Goal: Information Seeking & Learning: Learn about a topic

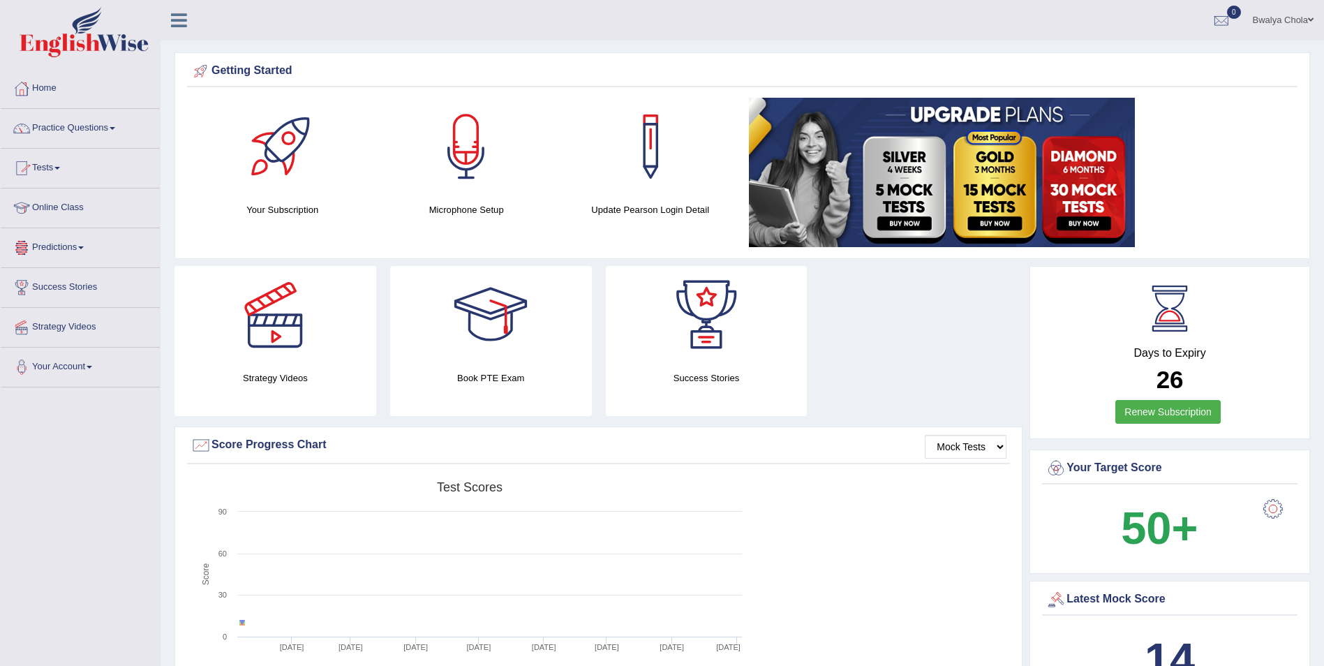
click at [48, 122] on link "Practice Questions" at bounding box center [80, 126] width 159 height 35
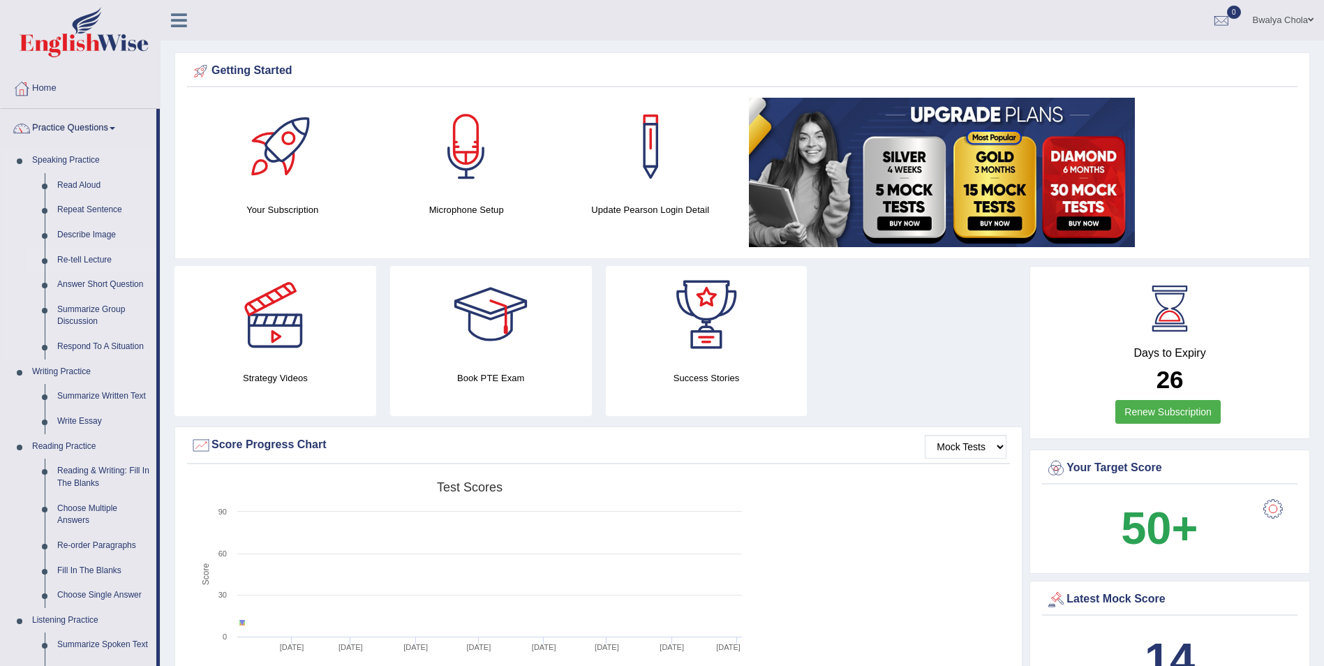
click at [92, 259] on link "Re-tell Lecture" at bounding box center [103, 260] width 105 height 25
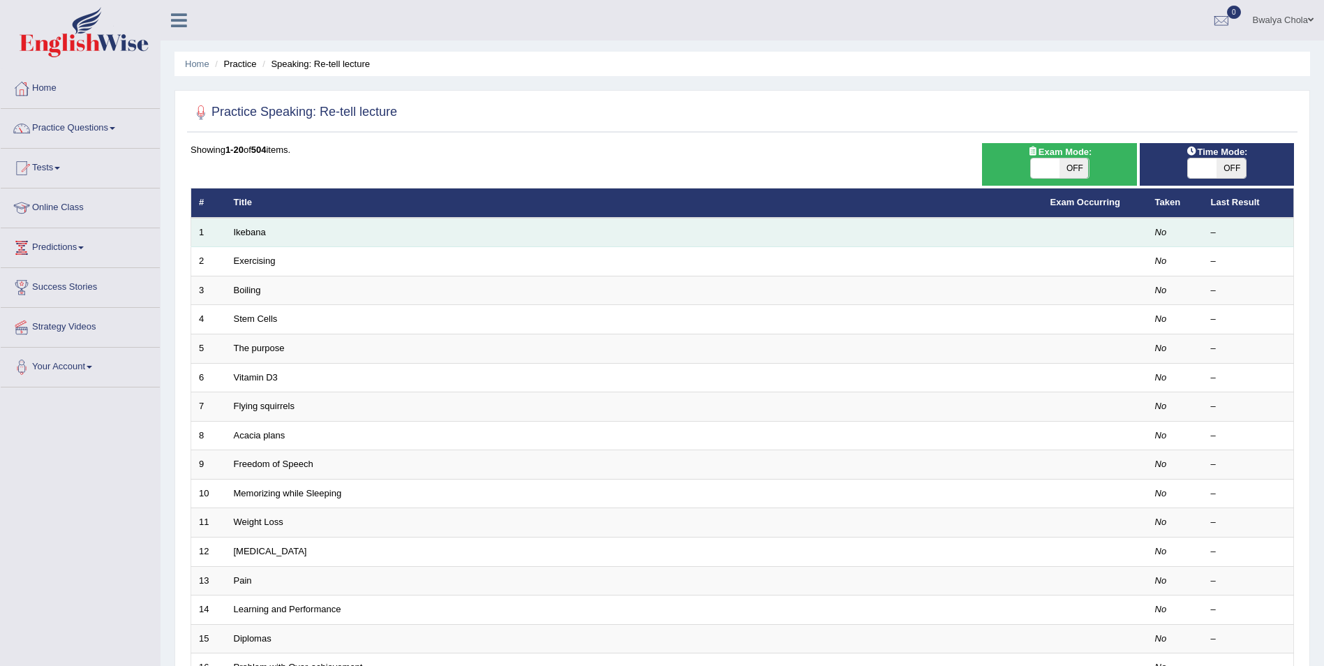
click at [276, 234] on td "Ikebana" at bounding box center [634, 232] width 817 height 29
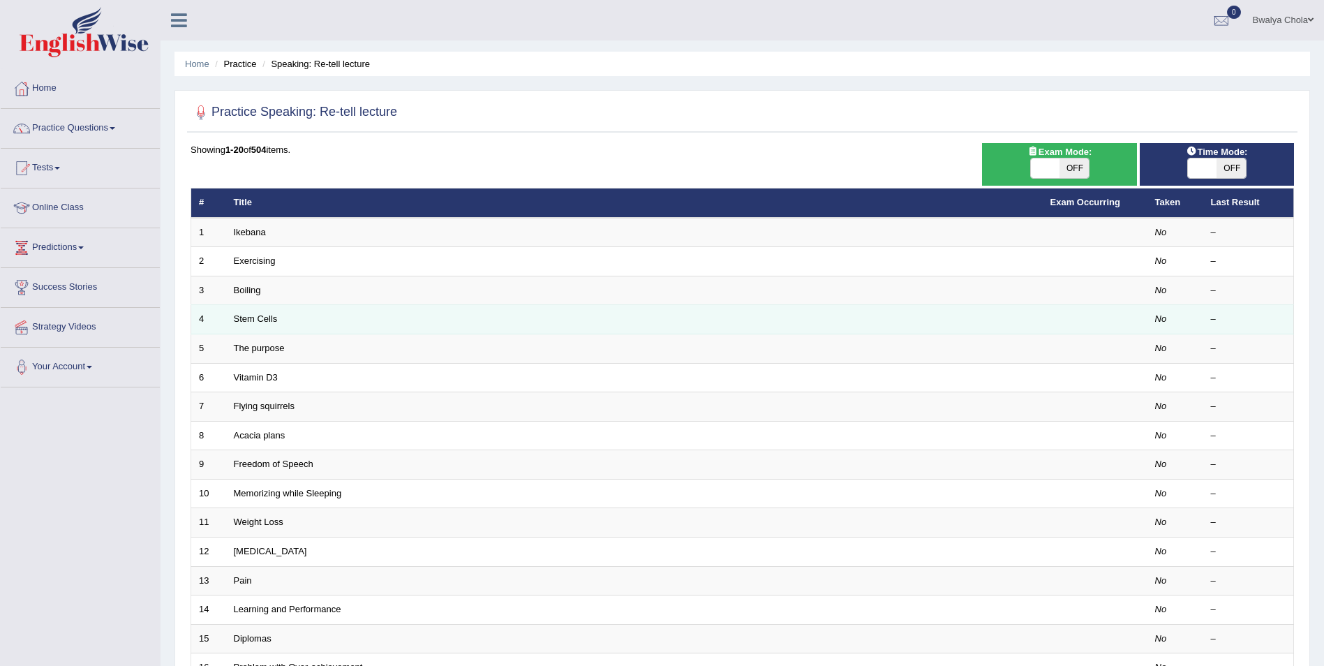
click at [449, 320] on td "Stem Cells" at bounding box center [634, 319] width 817 height 29
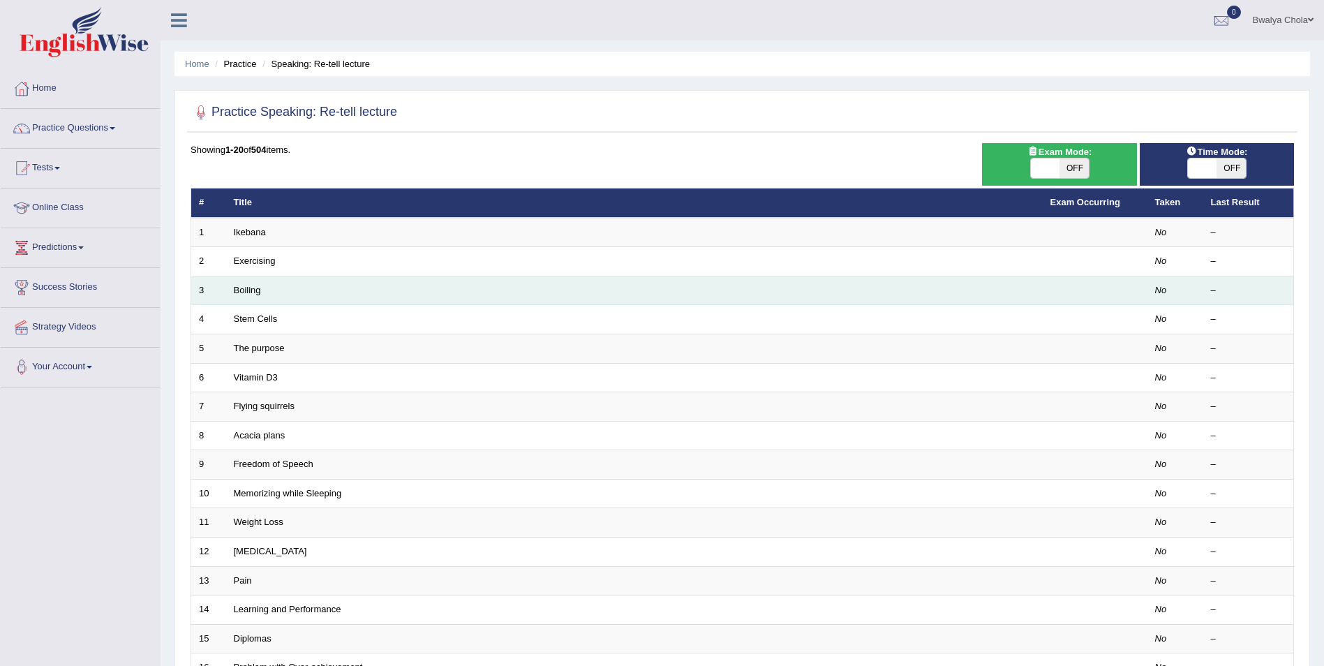
click at [318, 291] on td "Boiling" at bounding box center [634, 290] width 817 height 29
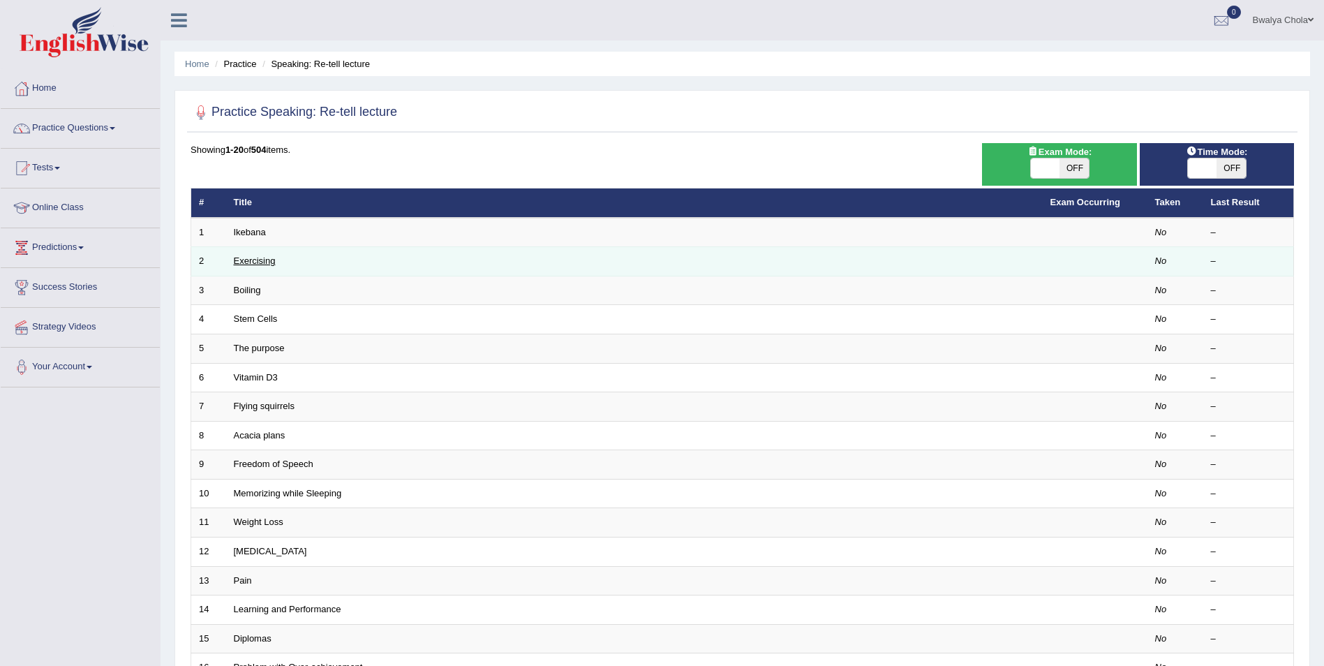
click at [263, 258] on link "Exercising" at bounding box center [255, 260] width 42 height 10
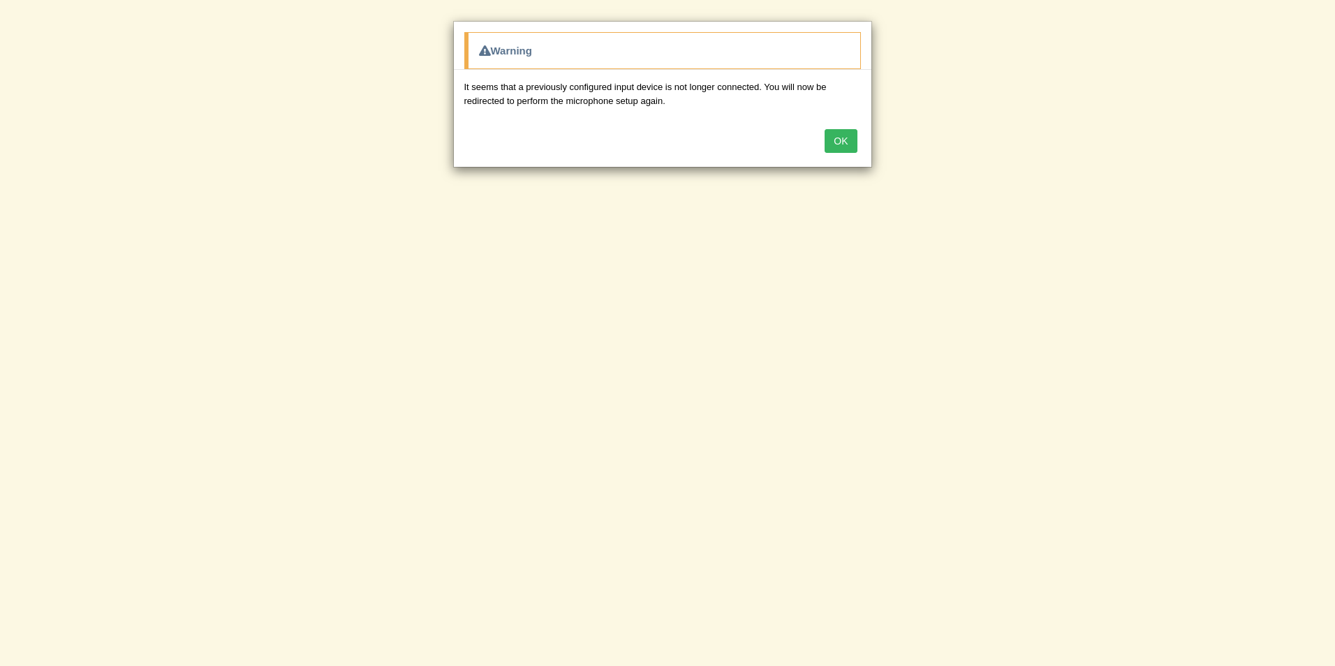
click at [837, 133] on button "OK" at bounding box center [840, 141] width 32 height 24
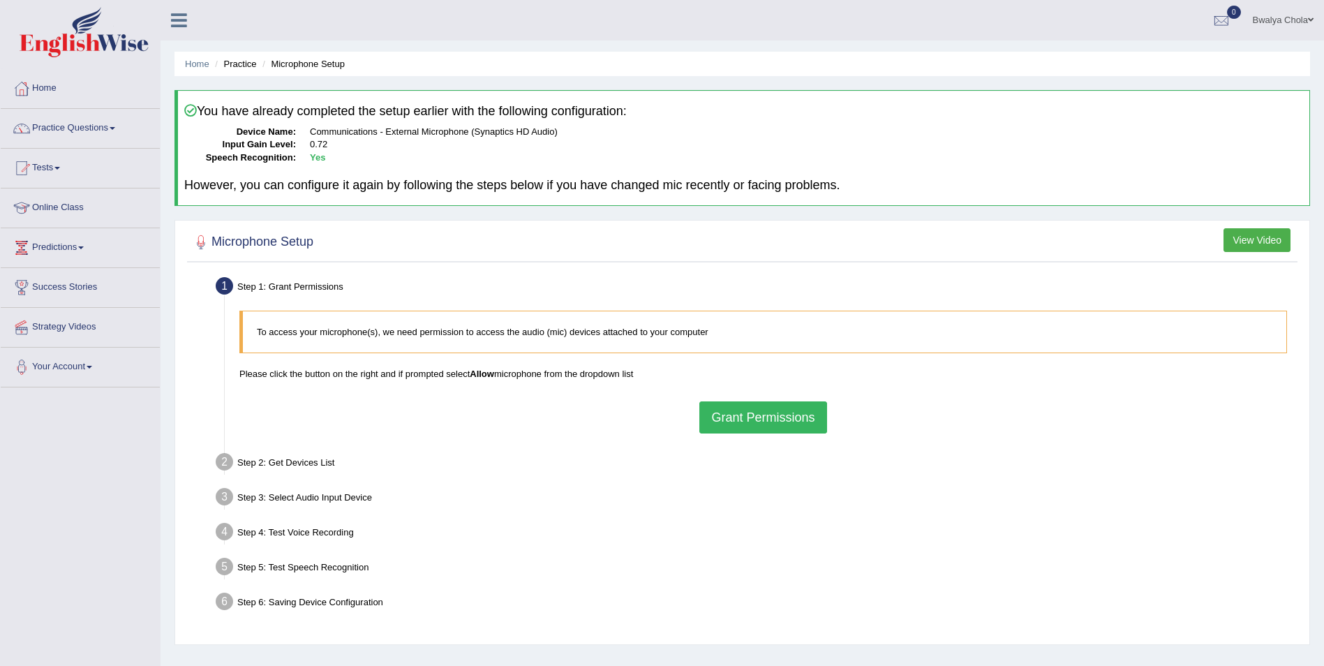
click at [764, 422] on button "Grant Permissions" at bounding box center [762, 417] width 127 height 32
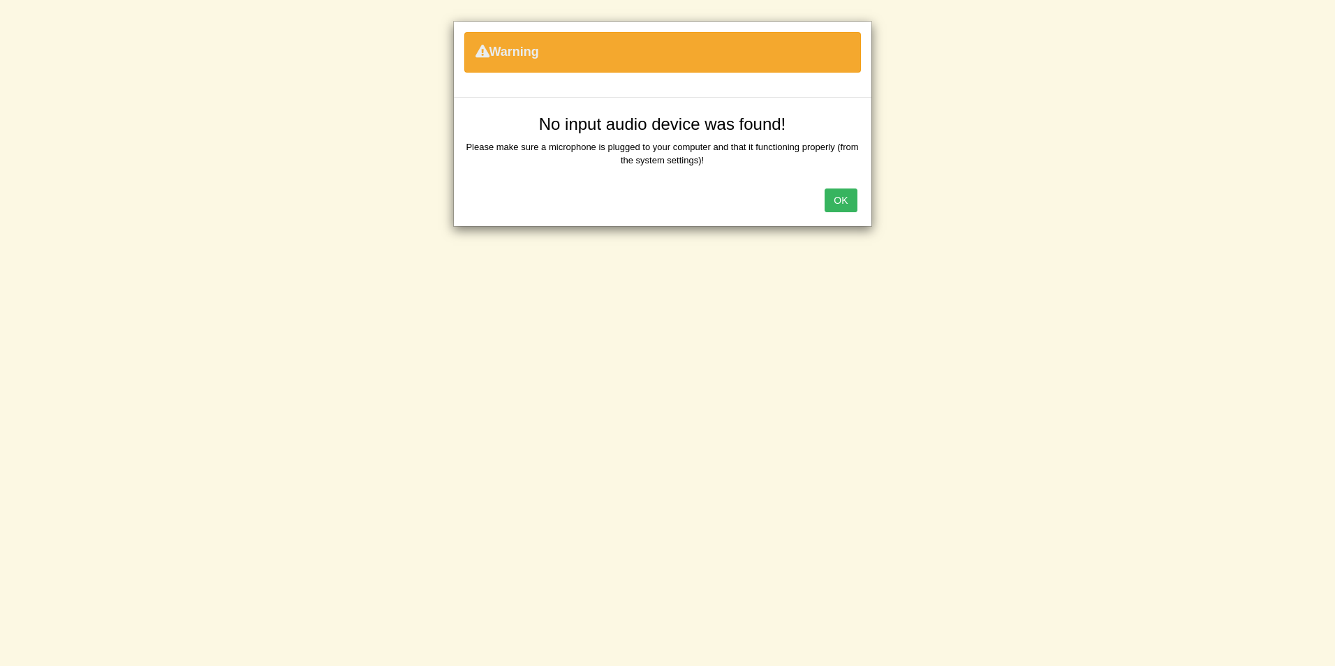
click at [651, 13] on div "Warning No input audio device was found! Please make sure a microphone is plugg…" at bounding box center [667, 333] width 1335 height 666
click at [845, 203] on button "OK" at bounding box center [840, 200] width 32 height 24
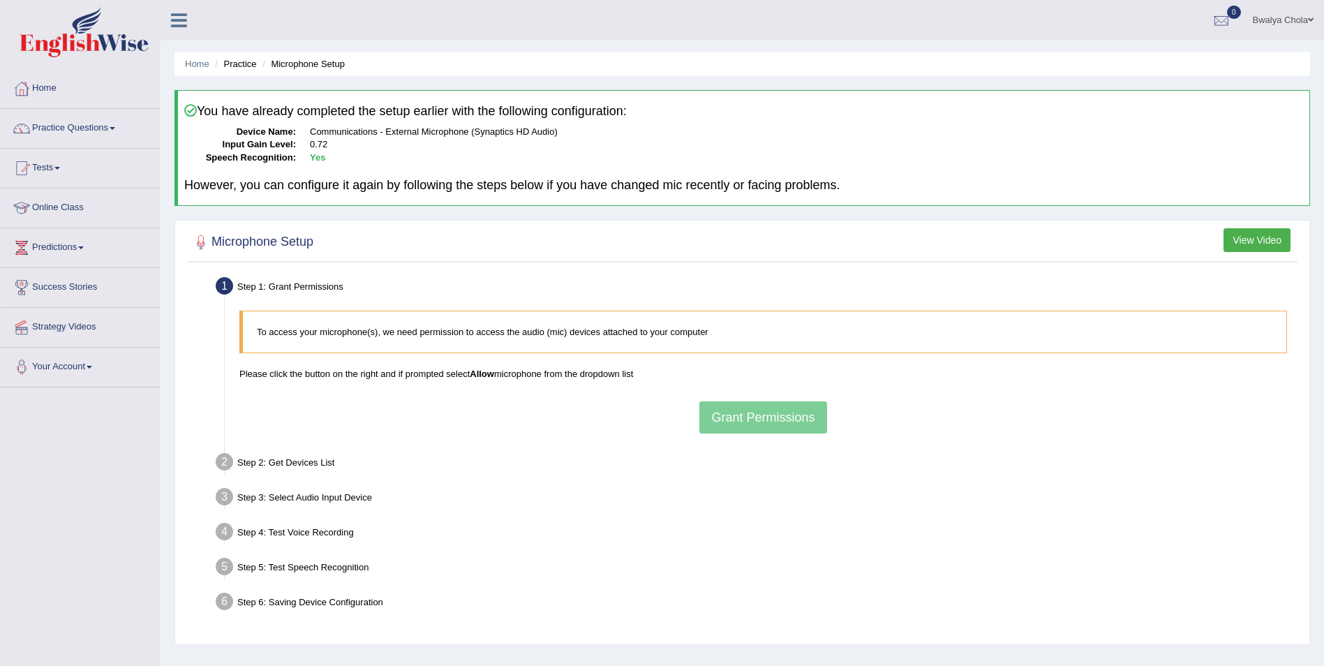
click at [750, 420] on div "To access your microphone(s), we need permission to access the audio (mic) devi…" at bounding box center [763, 372] width 1062 height 136
click at [750, 415] on div "To access your microphone(s), we need permission to access the audio (mic) devi…" at bounding box center [763, 372] width 1062 height 136
click at [730, 410] on div "To access your microphone(s), we need permission to access the audio (mic) devi…" at bounding box center [763, 372] width 1062 height 136
click at [504, 146] on dd "0.72" at bounding box center [806, 144] width 993 height 13
click at [736, 413] on div "To access your microphone(s), we need permission to access the audio (mic) devi…" at bounding box center [763, 372] width 1062 height 136
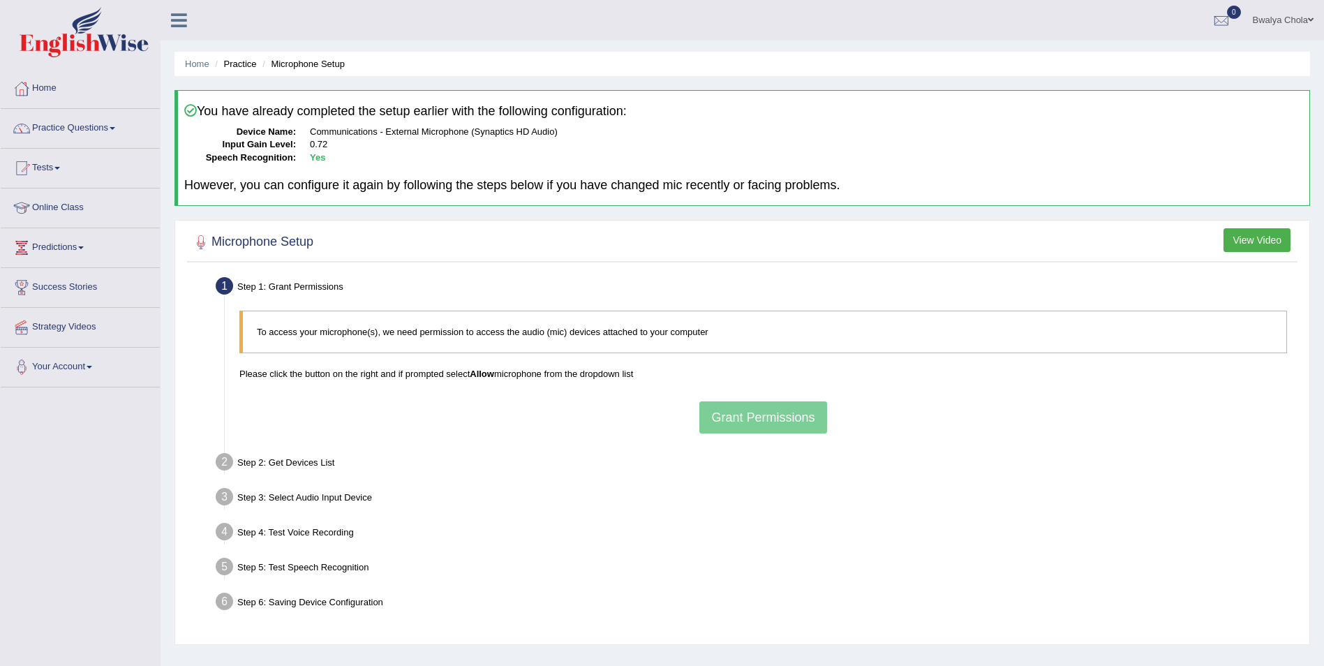
click at [736, 413] on div "To access your microphone(s), we need permission to access the audio (mic) devi…" at bounding box center [763, 372] width 1062 height 136
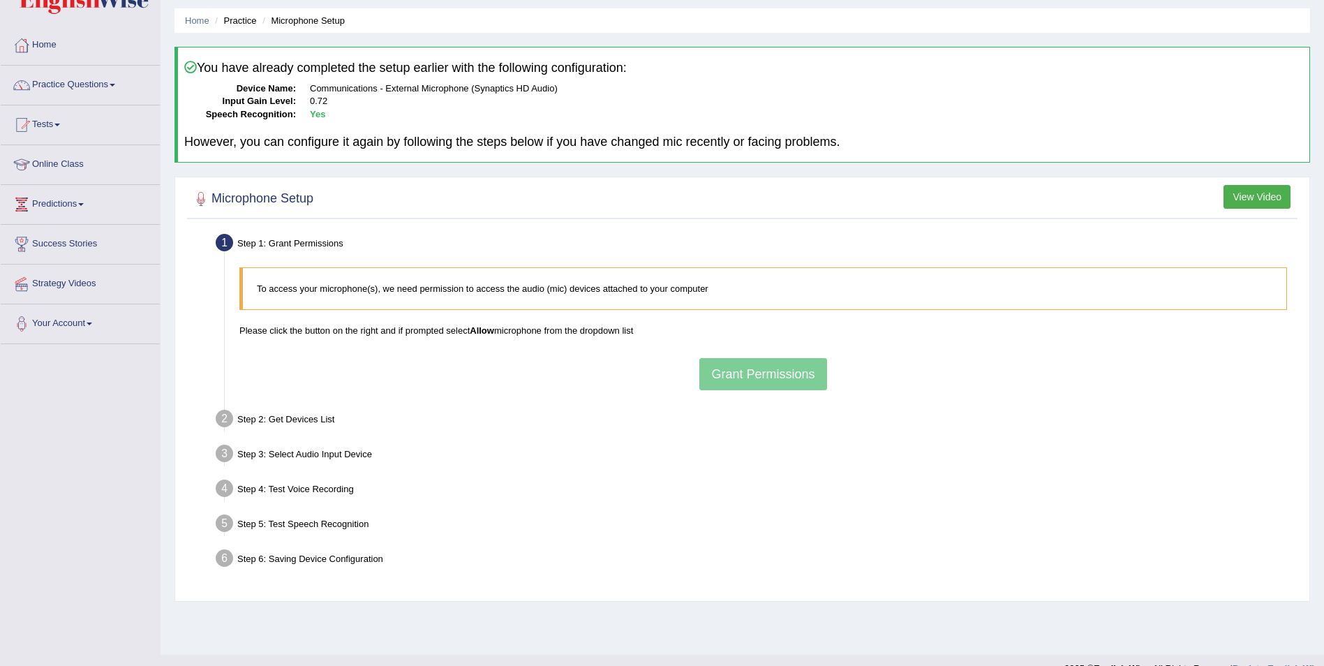
scroll to position [67, 0]
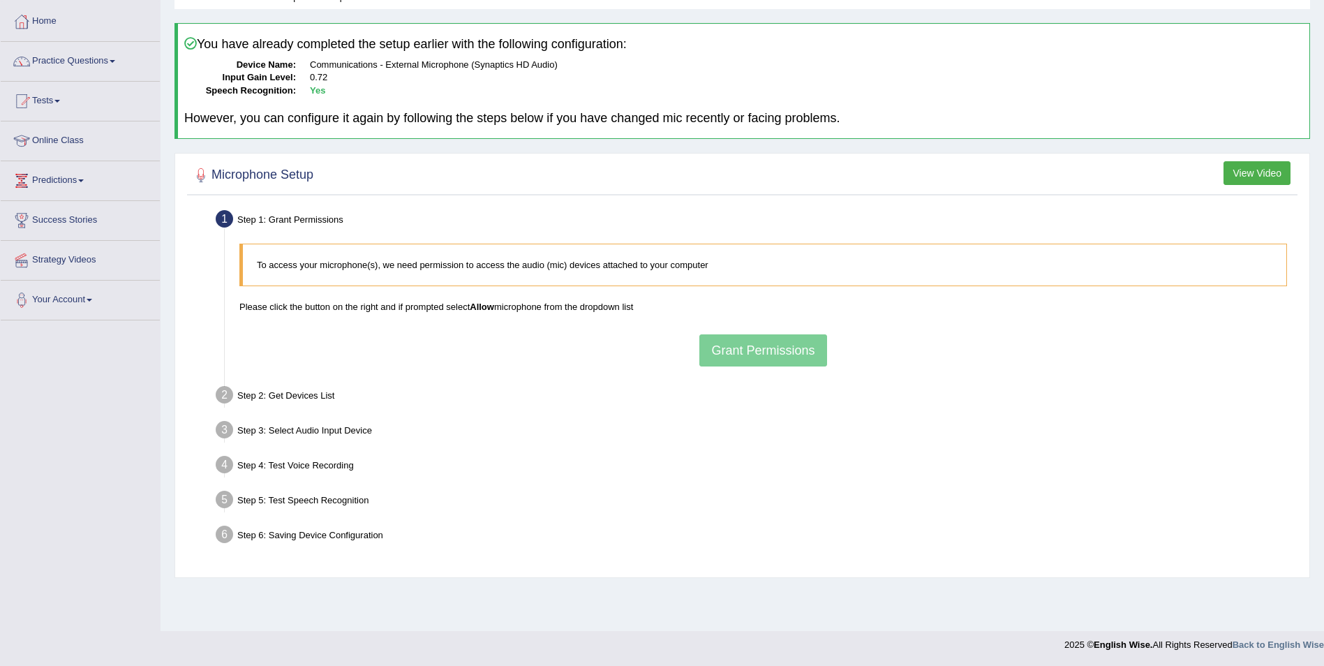
click at [762, 347] on div "To access your microphone(s), we need permission to access the audio (mic) devi…" at bounding box center [763, 305] width 1062 height 136
drag, startPoint x: 762, startPoint y: 347, endPoint x: 725, endPoint y: 361, distance: 38.9
click at [725, 361] on div "To access your microphone(s), we need permission to access the audio (mic) devi…" at bounding box center [763, 305] width 1062 height 136
click at [731, 358] on div "To access your microphone(s), we need permission to access the audio (mic) devi…" at bounding box center [763, 305] width 1062 height 136
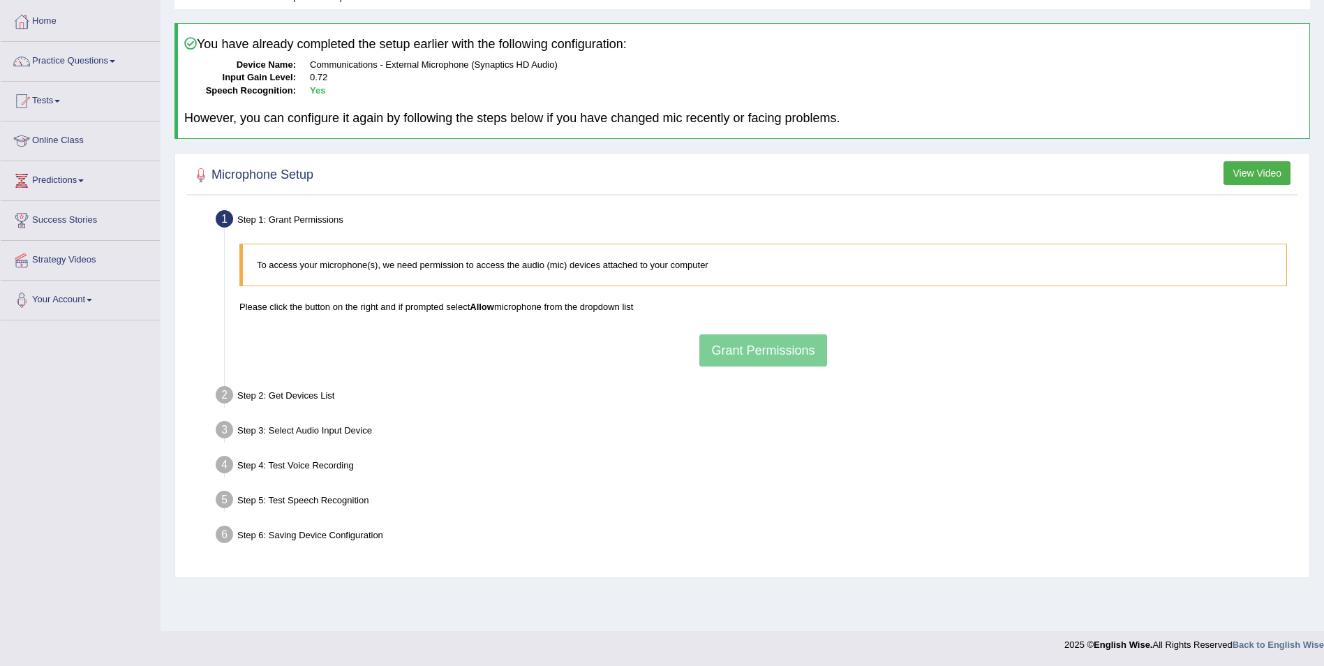
click at [734, 356] on div "To access your microphone(s), we need permission to access the audio (mic) devi…" at bounding box center [763, 305] width 1062 height 136
click at [744, 355] on div "To access your microphone(s), we need permission to access the audio (mic) devi…" at bounding box center [763, 305] width 1062 height 136
drag, startPoint x: 744, startPoint y: 355, endPoint x: 662, endPoint y: 341, distance: 83.4
click at [662, 341] on div "To access your microphone(s), we need permission to access the audio (mic) devi…" at bounding box center [763, 305] width 1062 height 136
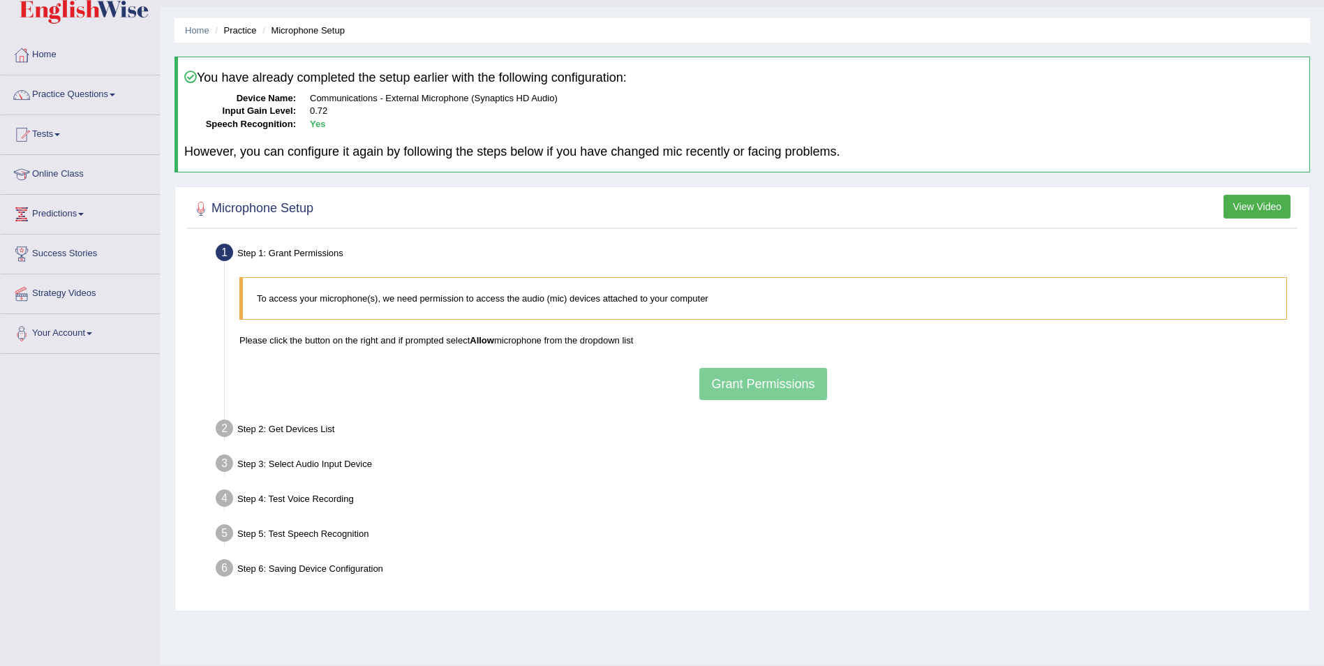
scroll to position [0, 0]
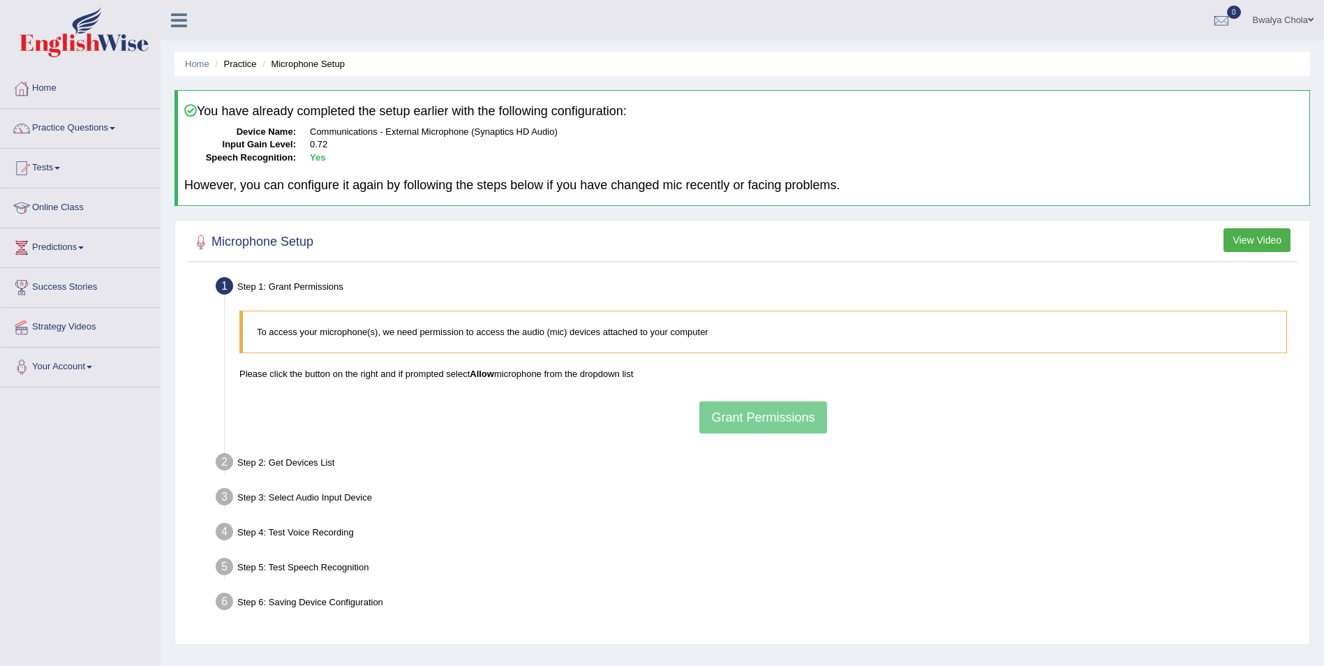
click at [248, 64] on li "Practice" at bounding box center [234, 63] width 45 height 13
click at [81, 124] on link "Practice Questions" at bounding box center [80, 126] width 159 height 35
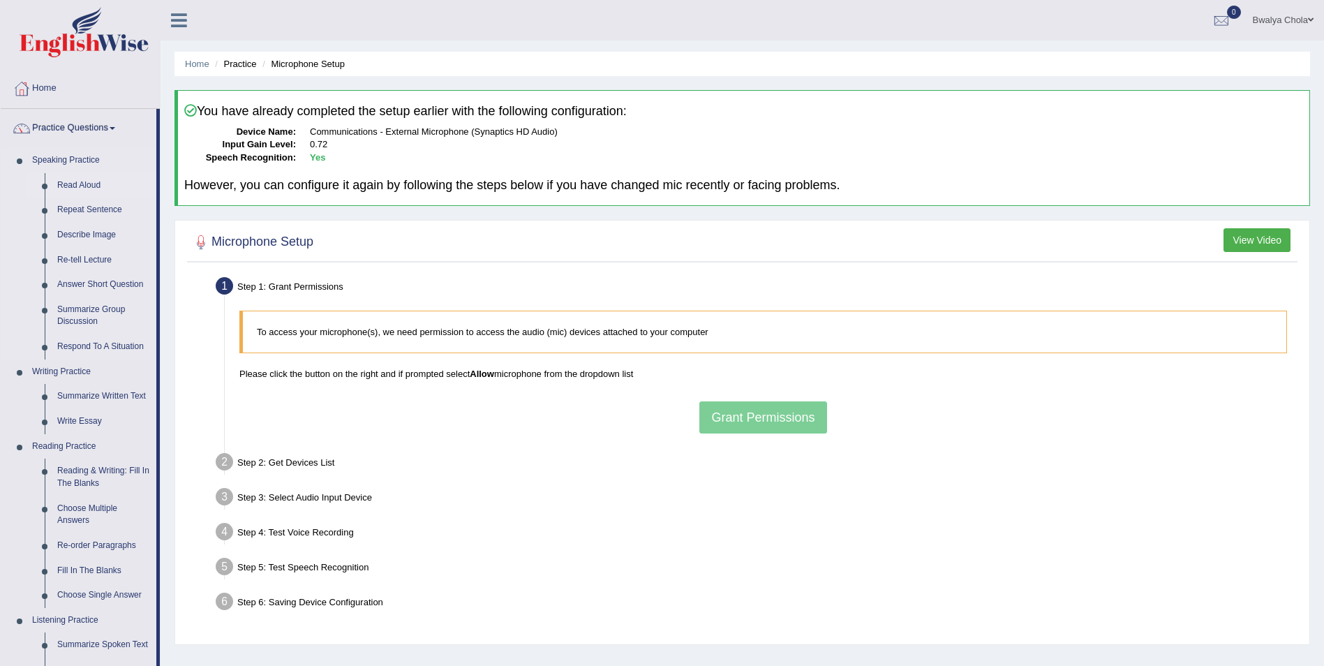
click at [95, 187] on link "Read Aloud" at bounding box center [103, 185] width 105 height 25
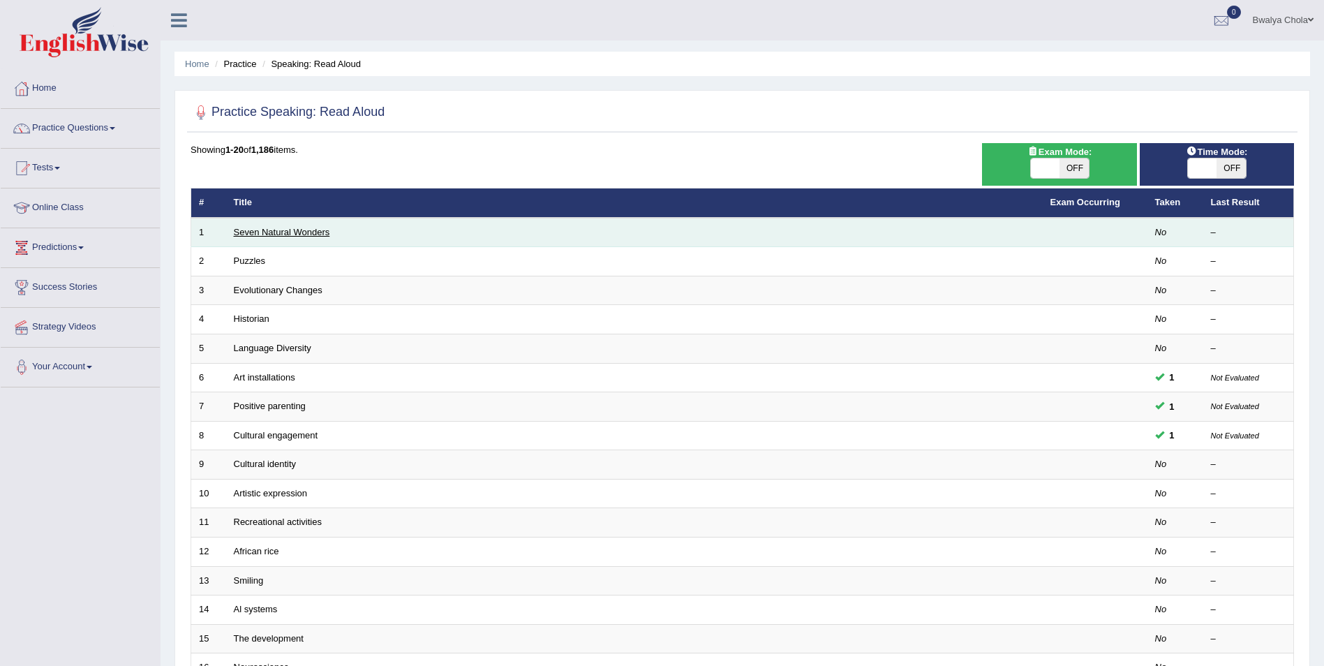
click at [291, 234] on link "Seven Natural Wonders" at bounding box center [282, 232] width 96 height 10
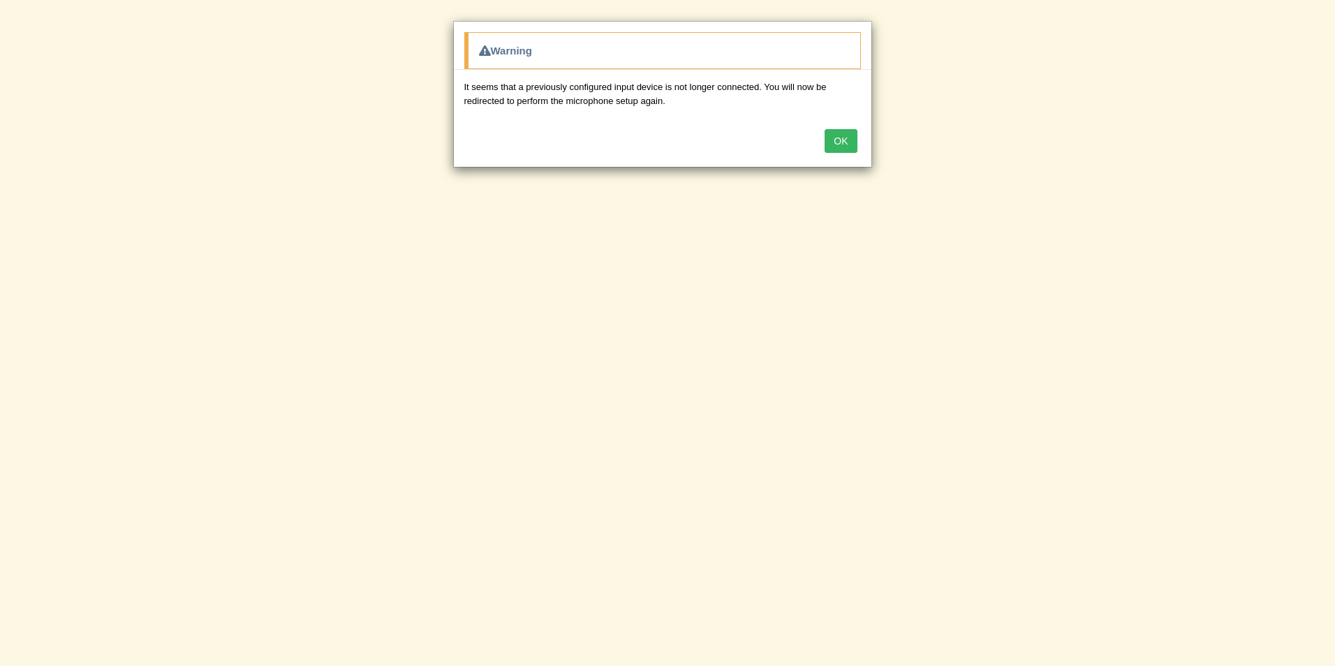
click at [840, 149] on button "OK" at bounding box center [840, 141] width 32 height 24
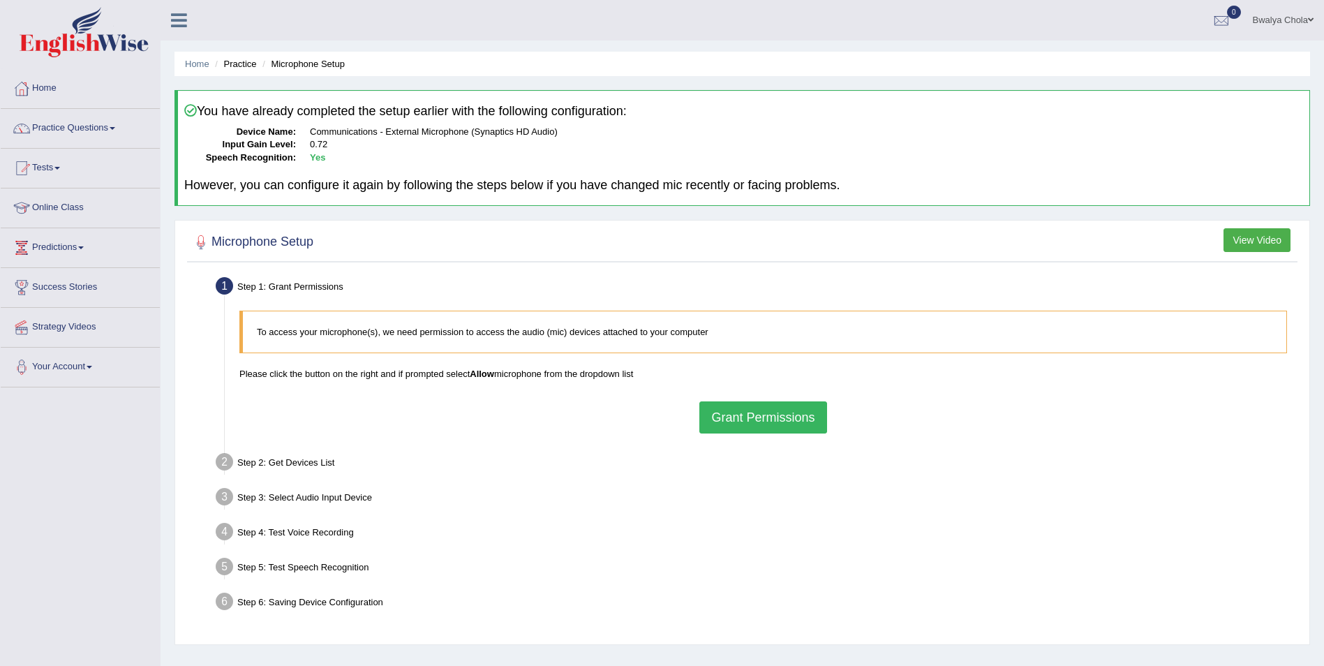
click at [781, 408] on button "Grant Permissions" at bounding box center [762, 417] width 127 height 32
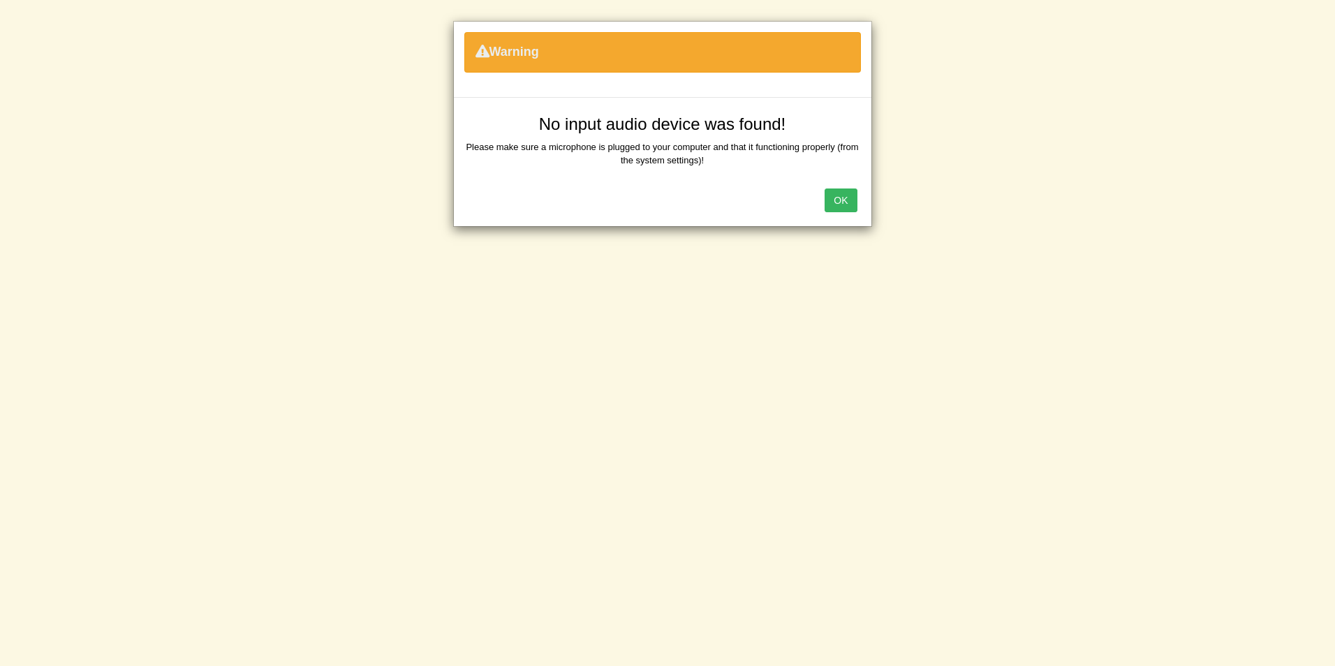
click at [1066, 369] on div "Warning No input audio device was found! Please make sure a microphone is plugg…" at bounding box center [667, 333] width 1335 height 666
click at [838, 194] on button "OK" at bounding box center [840, 200] width 32 height 24
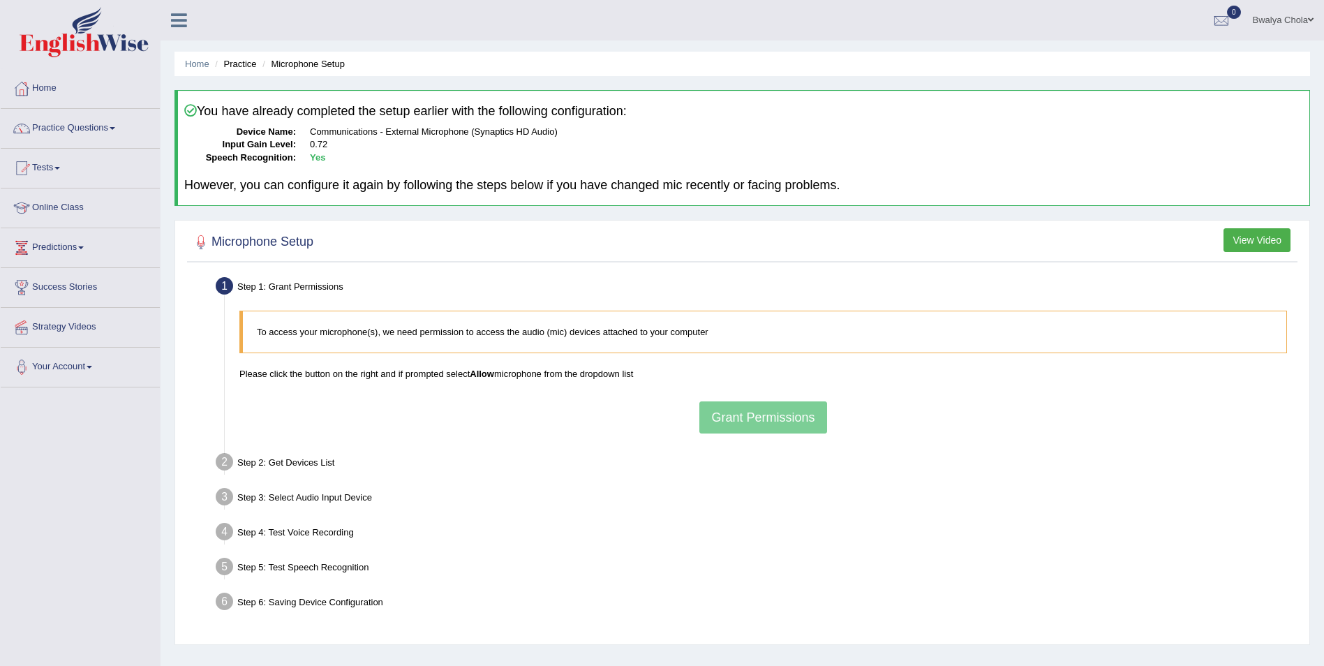
click at [771, 415] on div "To access your microphone(s), we need permission to access the audio (mic) devi…" at bounding box center [763, 372] width 1062 height 136
click at [731, 425] on div "To access your microphone(s), we need permission to access the audio (mic) devi…" at bounding box center [763, 372] width 1062 height 136
click at [725, 417] on div "To access your microphone(s), we need permission to access the audio (mic) devi…" at bounding box center [763, 372] width 1062 height 136
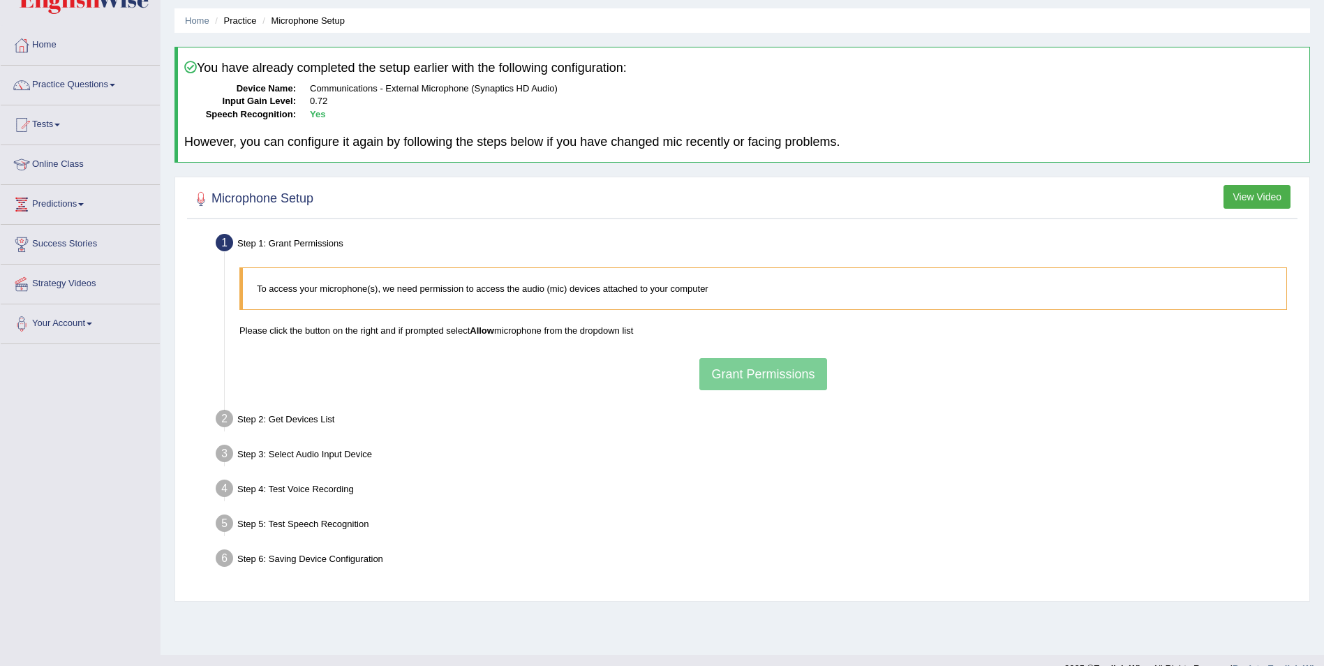
scroll to position [67, 0]
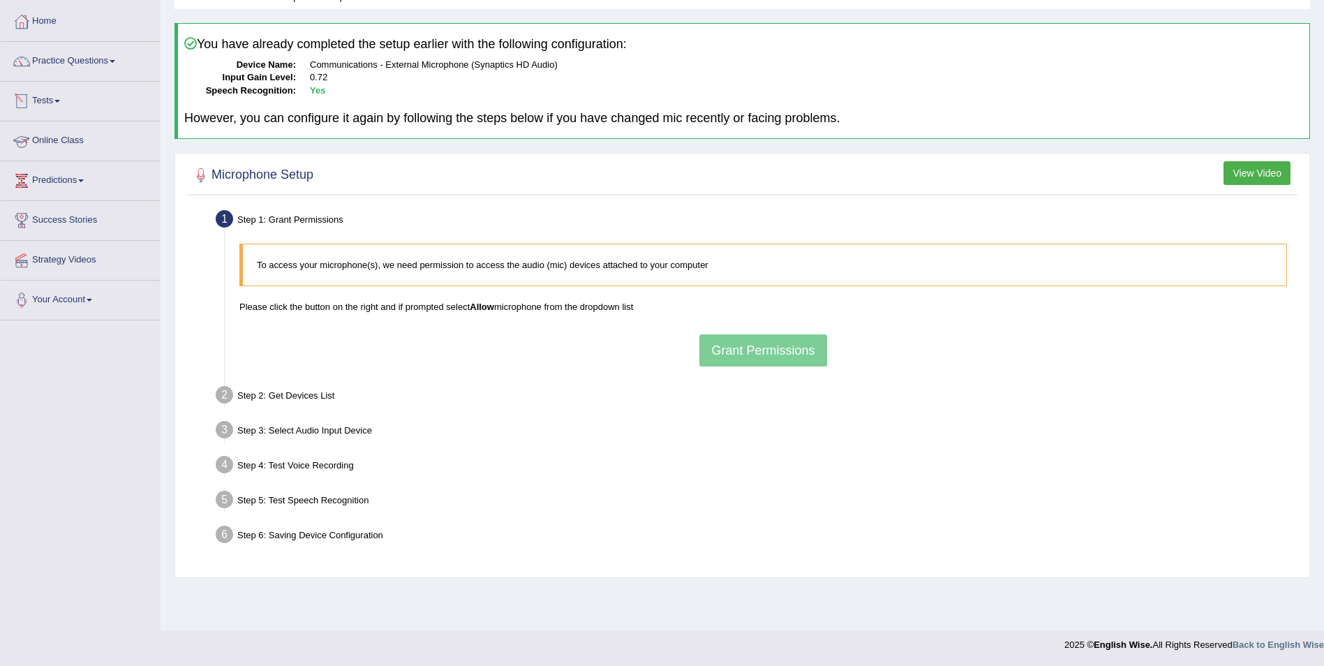
click at [71, 144] on link "Online Class" at bounding box center [80, 138] width 159 height 35
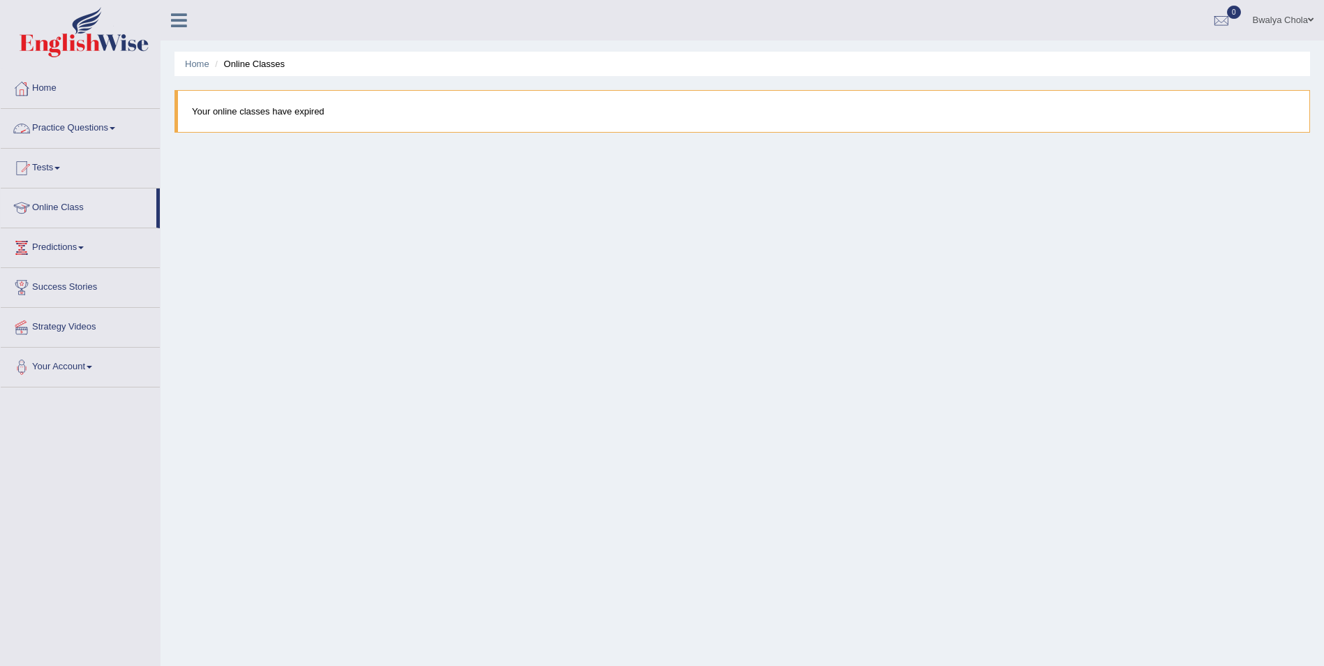
click at [257, 119] on blockquote "Your online classes have expired" at bounding box center [743, 111] width 1136 height 43
drag, startPoint x: 340, startPoint y: 153, endPoint x: 344, endPoint y: 161, distance: 9.4
click at [343, 160] on div "Home Online Classes Your online classes have expired" at bounding box center [743, 349] width 1164 height 698
click at [87, 319] on link "Strategy Videos" at bounding box center [80, 325] width 159 height 35
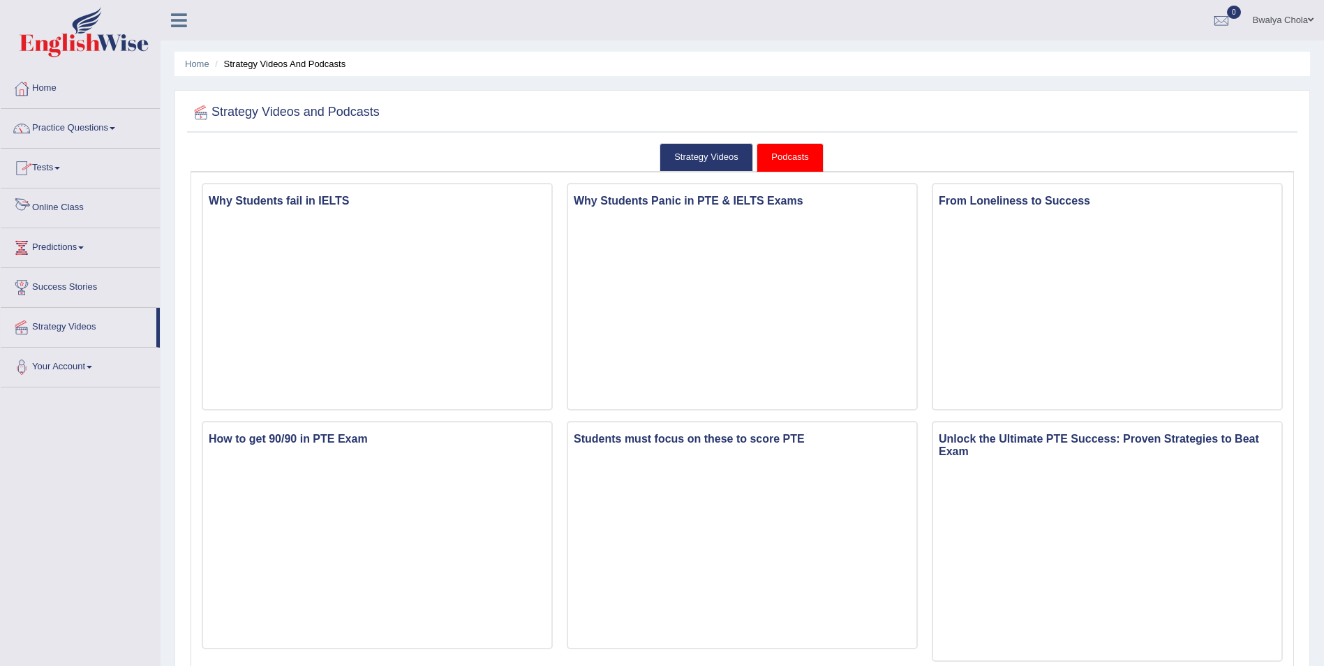
click at [60, 221] on link "Online Class" at bounding box center [80, 205] width 159 height 35
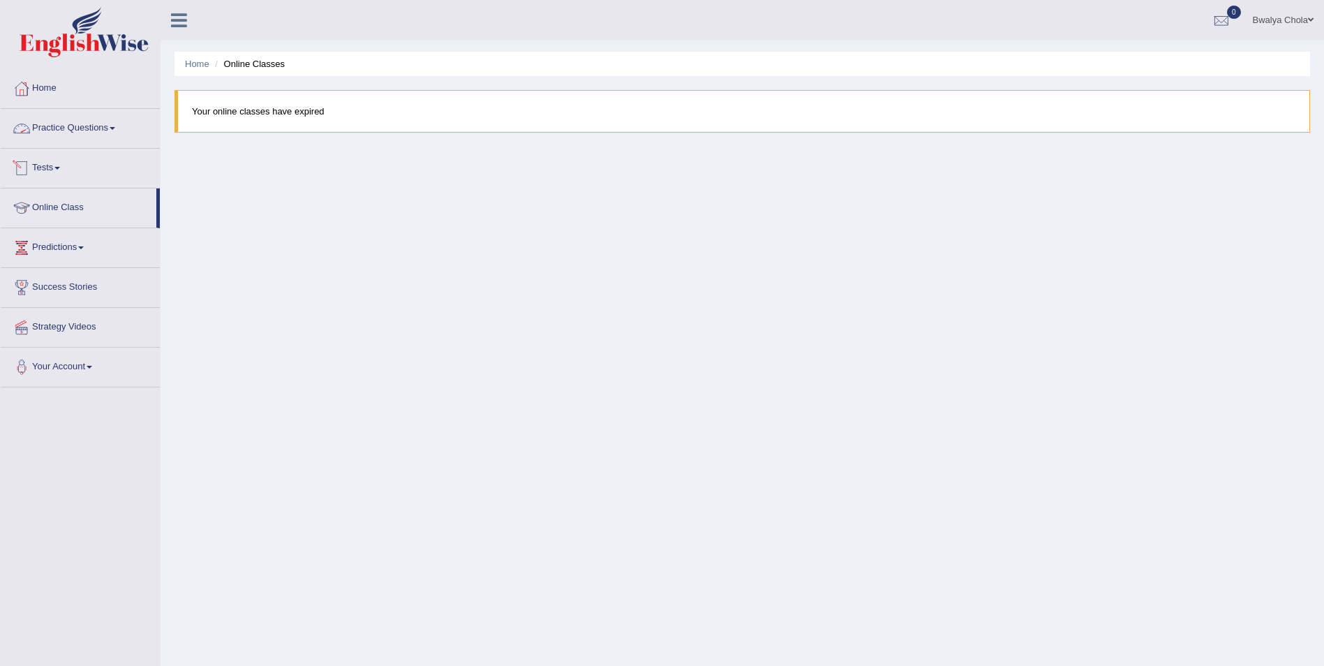
click at [53, 122] on link "Practice Questions" at bounding box center [80, 126] width 159 height 35
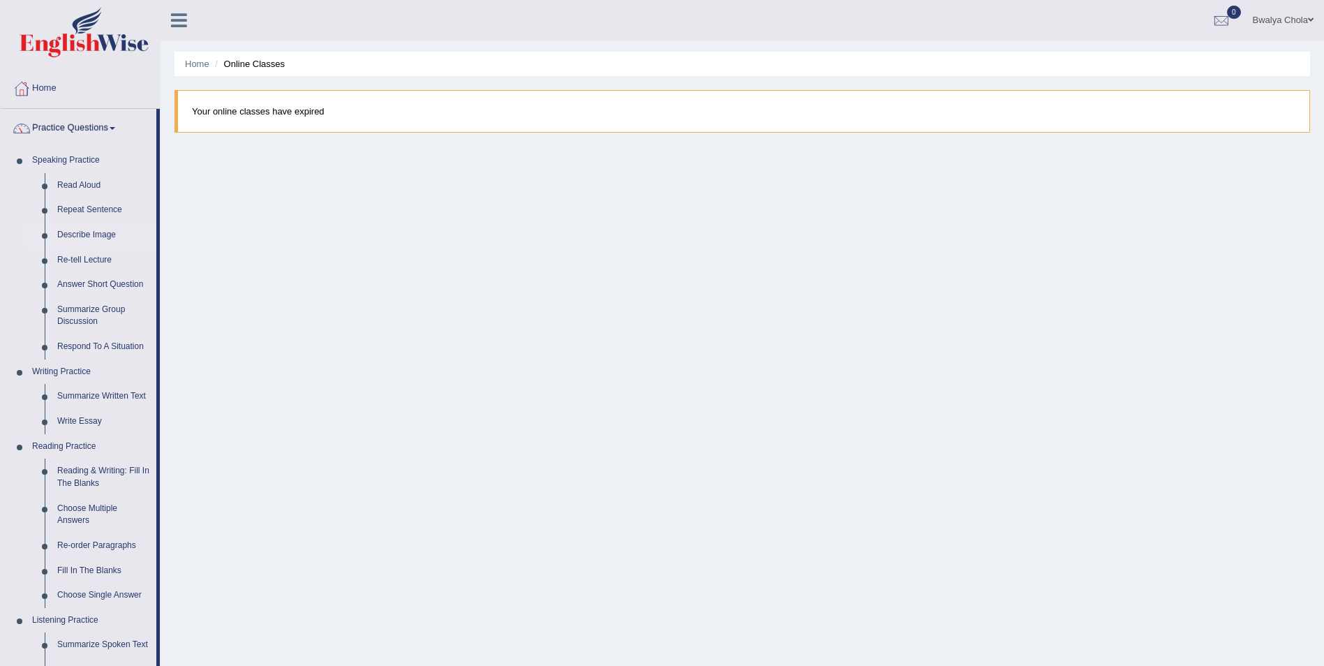
click at [79, 237] on link "Describe Image" at bounding box center [103, 235] width 105 height 25
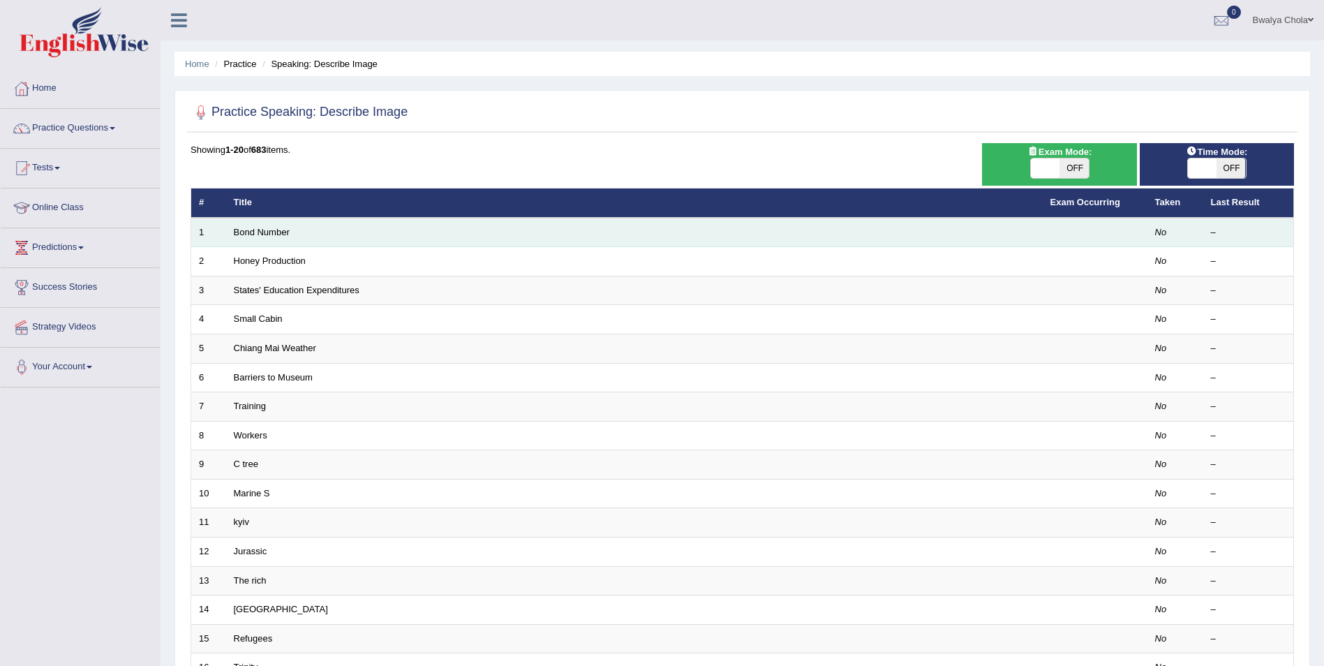
click at [269, 239] on td "Bond Number" at bounding box center [634, 232] width 817 height 29
click at [269, 237] on td "Bond Number" at bounding box center [634, 232] width 817 height 29
drag, startPoint x: 269, startPoint y: 237, endPoint x: 248, endPoint y: 239, distance: 21.7
click at [248, 239] on td "Bond Number" at bounding box center [634, 232] width 817 height 29
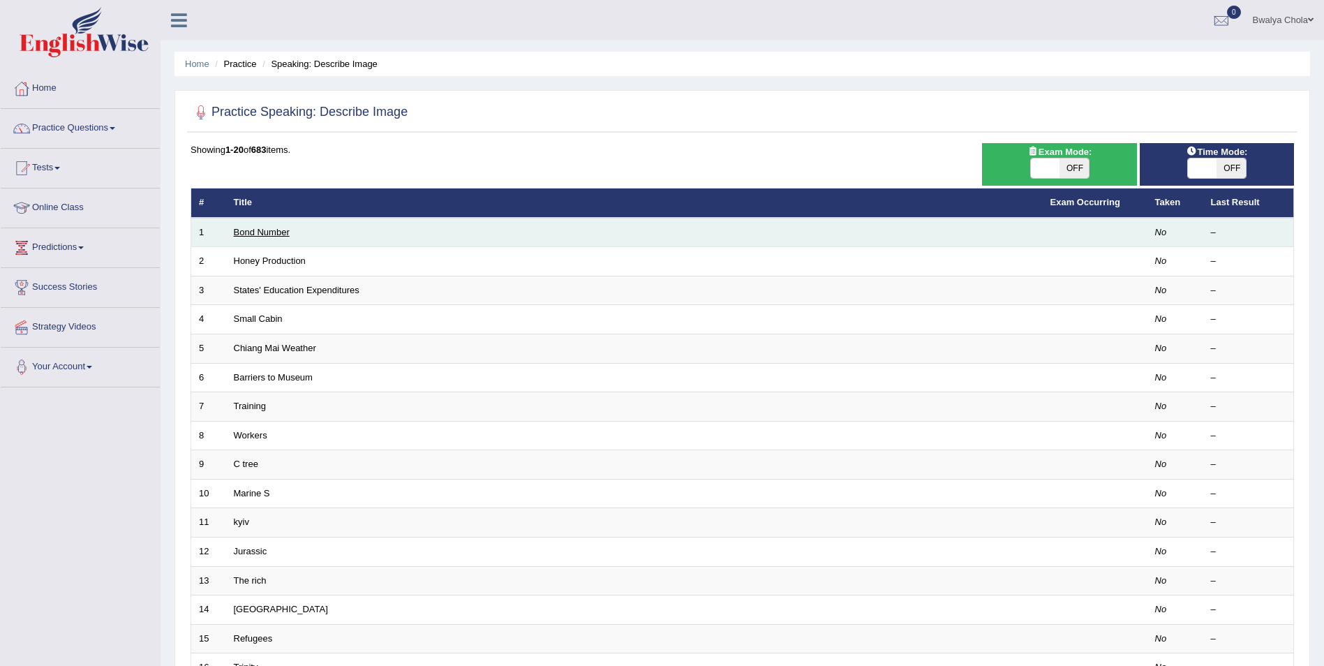
click at [244, 234] on link "Bond Number" at bounding box center [262, 232] width 56 height 10
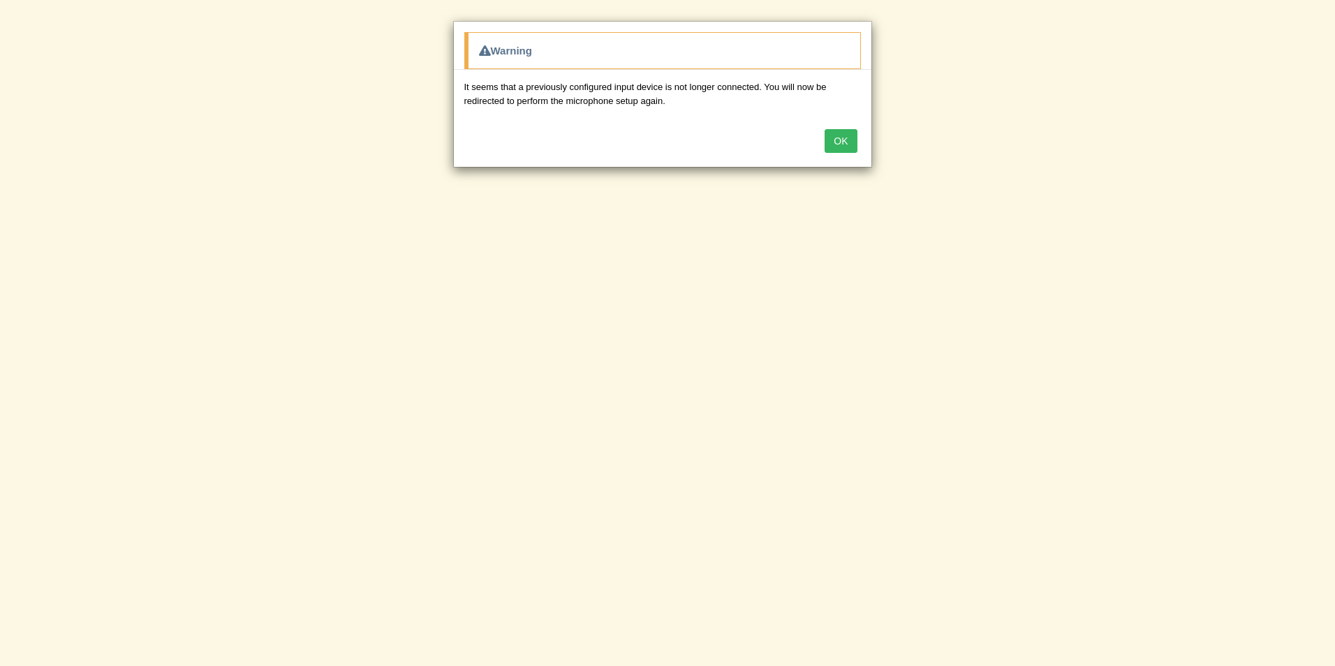
click at [824, 138] on div "OK" at bounding box center [662, 142] width 417 height 49
click at [830, 138] on button "OK" at bounding box center [840, 141] width 32 height 24
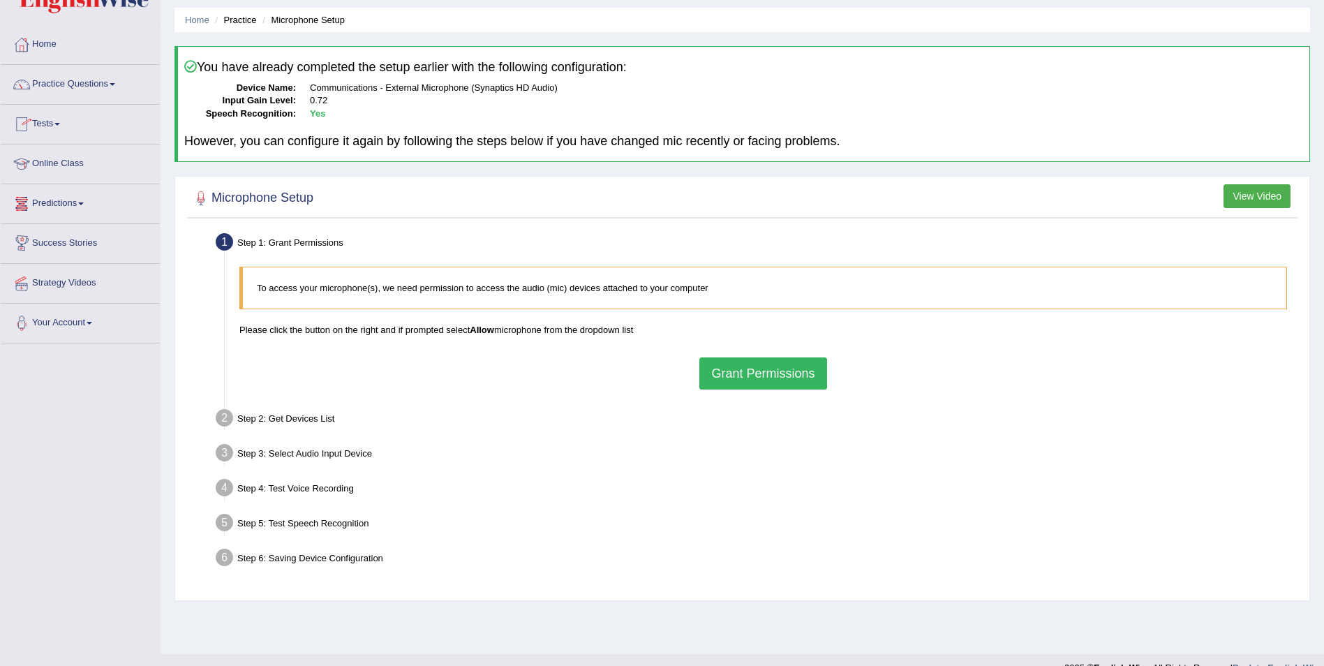
scroll to position [67, 0]
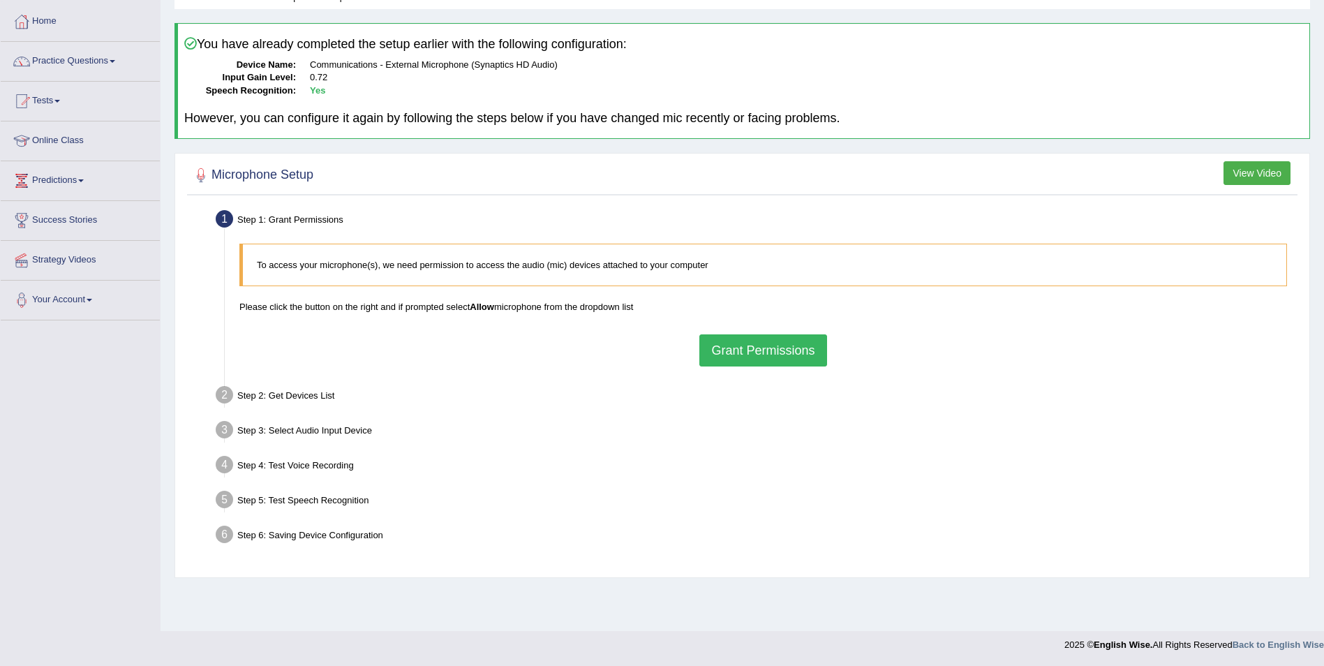
click at [673, 367] on div "To access your microphone(s), we need permission to access the audio (mic) devi…" at bounding box center [763, 305] width 1062 height 136
click at [753, 348] on button "Grant Permissions" at bounding box center [762, 350] width 127 height 32
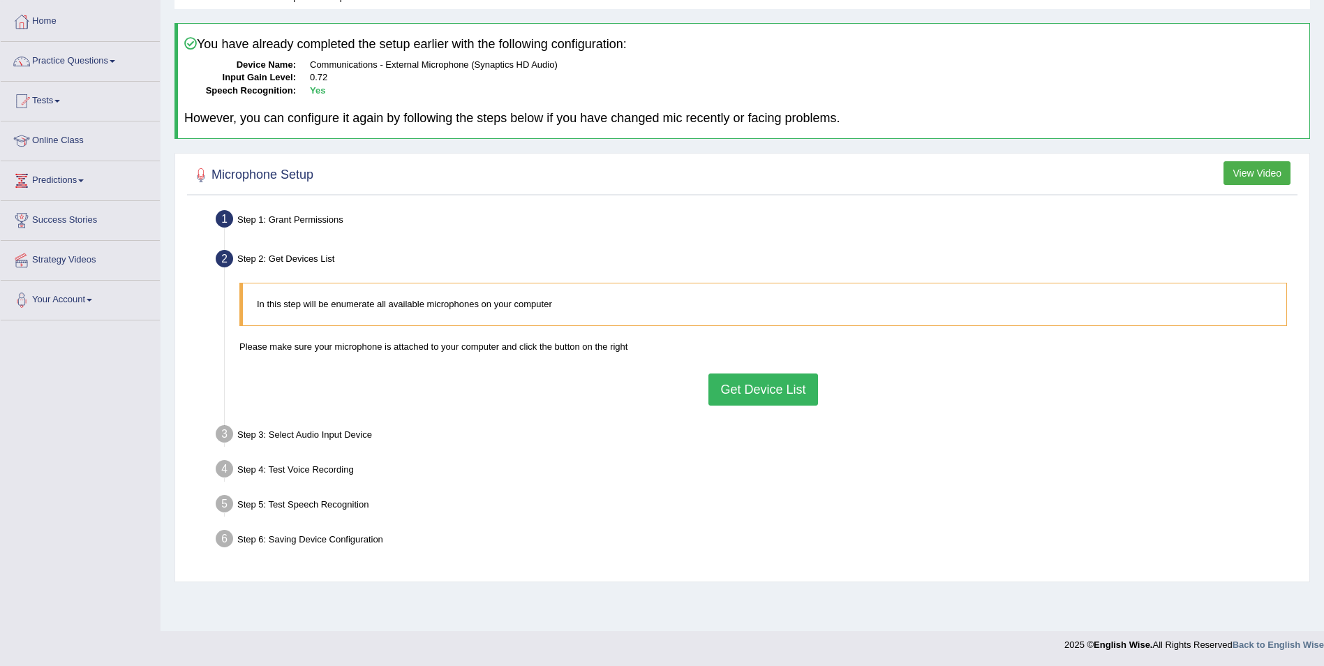
click at [743, 385] on button "Get Device List" at bounding box center [763, 389] width 109 height 32
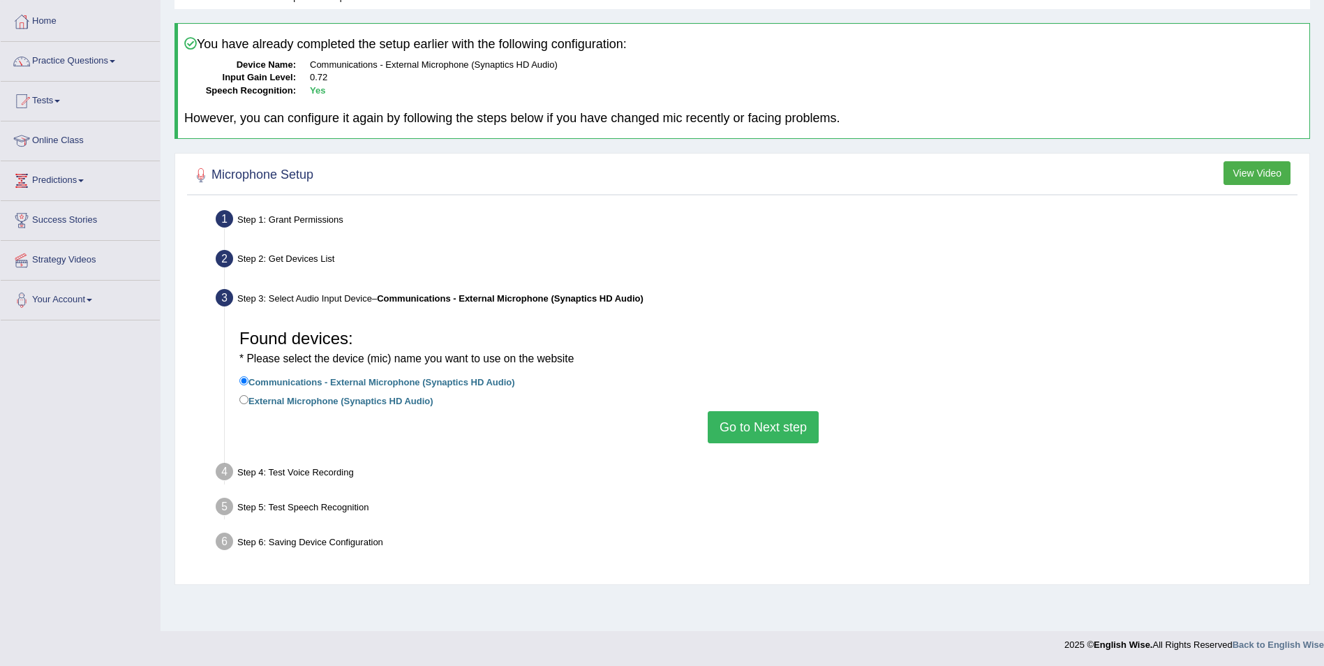
click at [750, 422] on button "Go to Next step" at bounding box center [763, 427] width 111 height 32
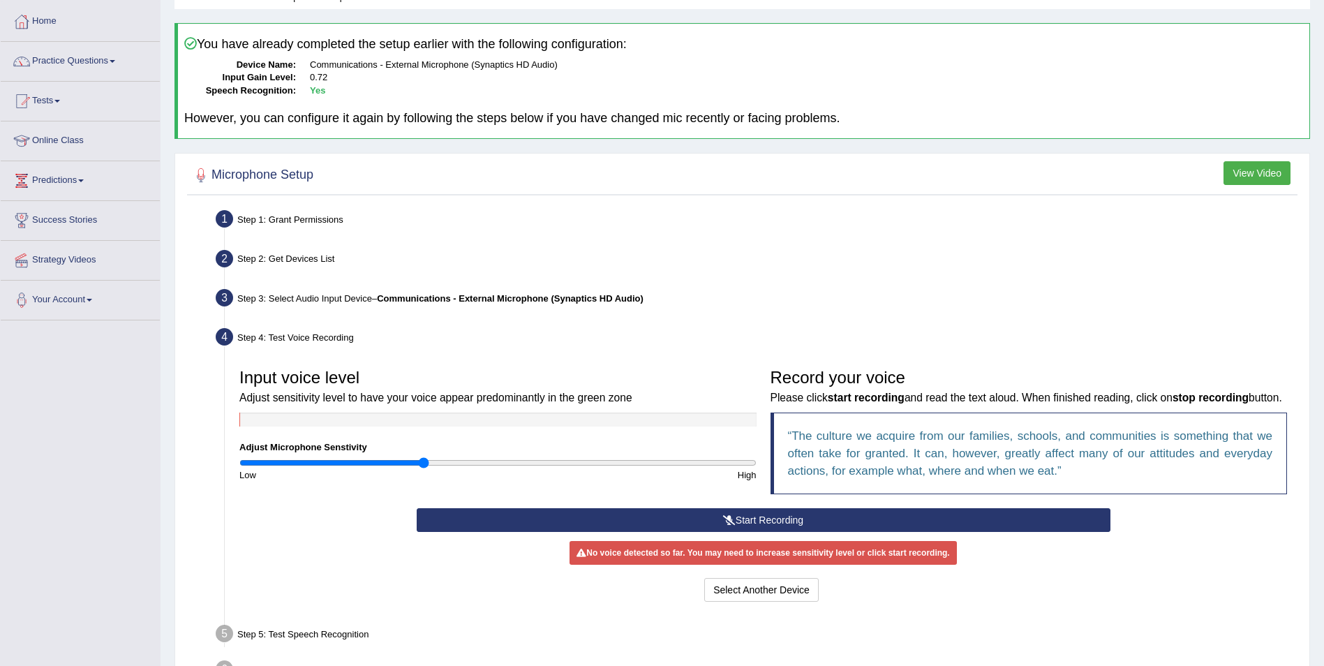
click at [546, 454] on div "Input voice level Adjust sensitivity level to have your voice appear predominan…" at bounding box center [497, 422] width 531 height 120
type input "1.2"
click at [547, 464] on input "range" at bounding box center [497, 462] width 517 height 11
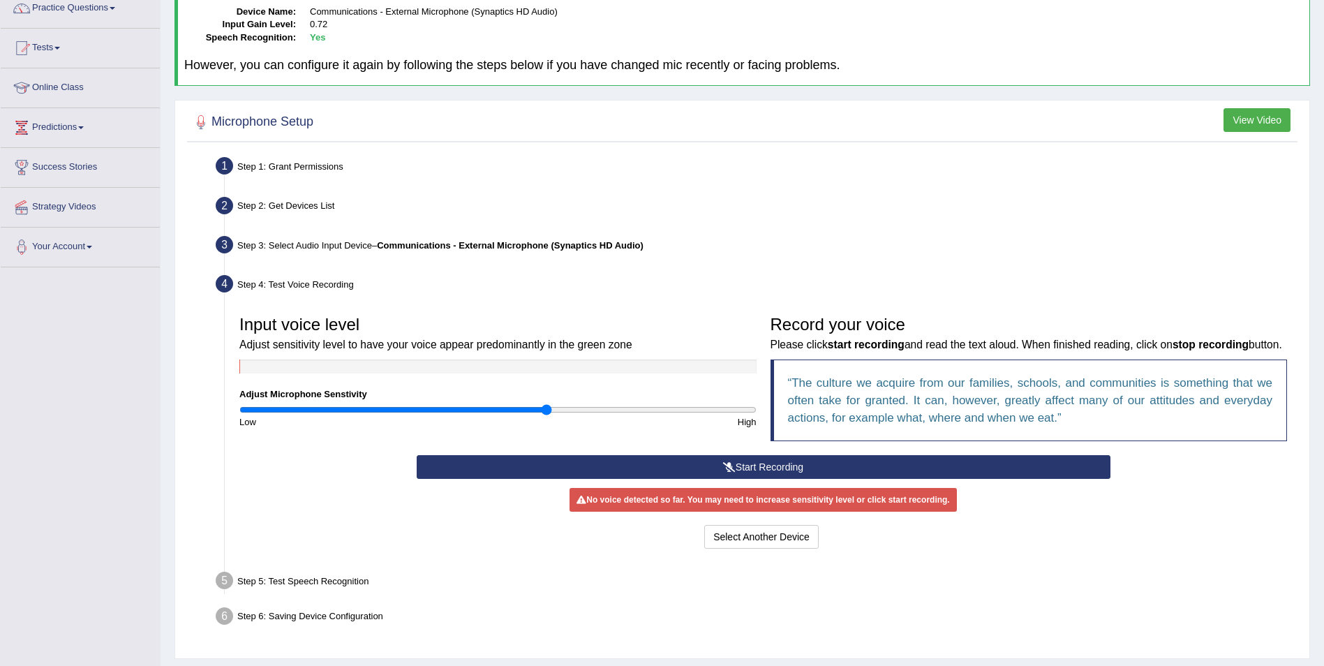
scroll to position [158, 0]
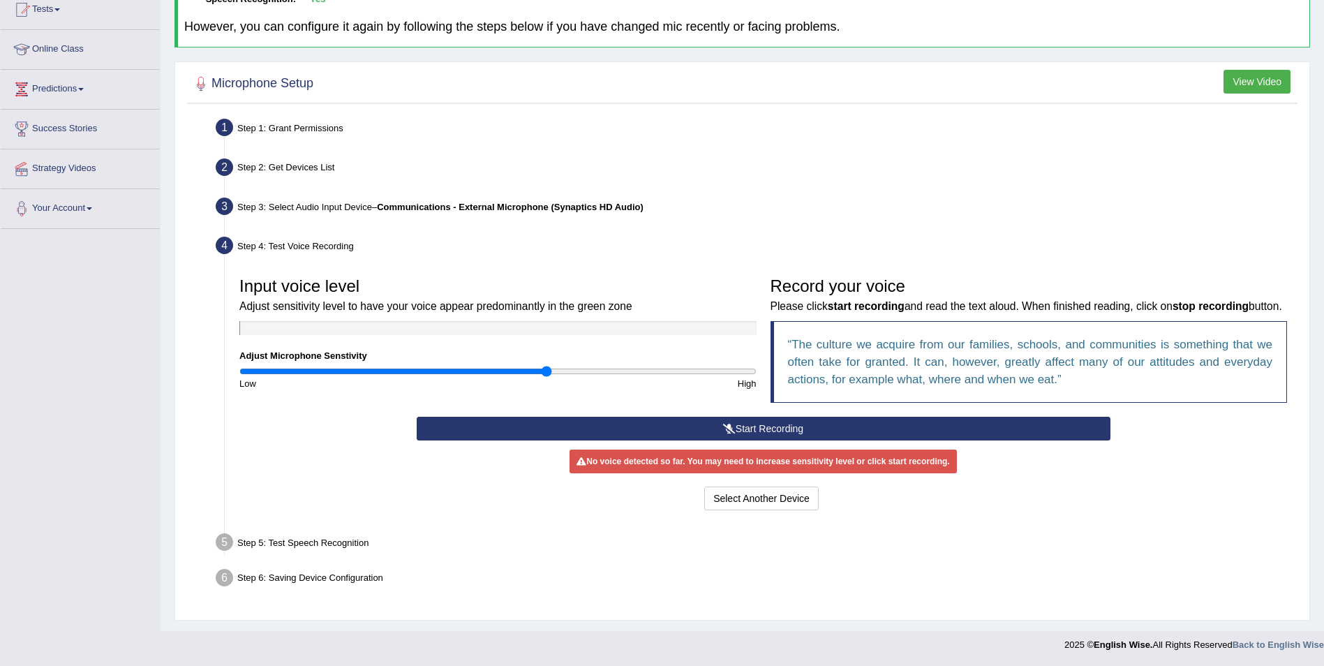
click at [743, 427] on button "Start Recording" at bounding box center [764, 429] width 694 height 24
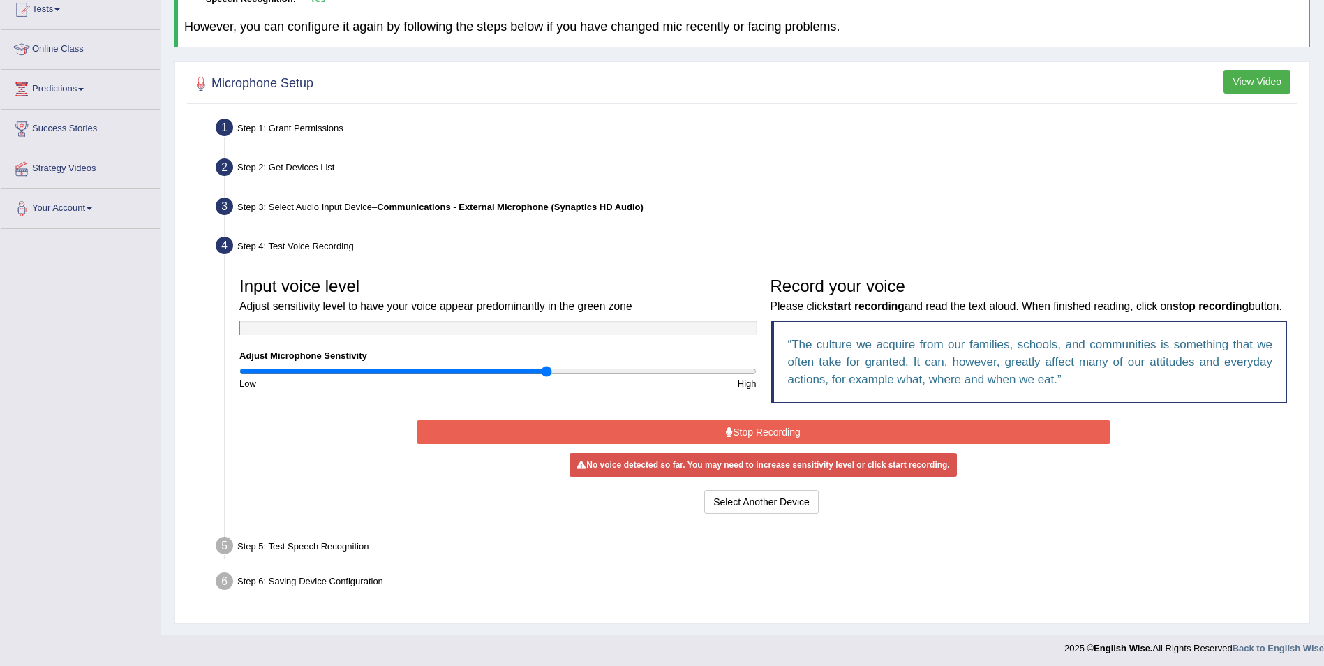
click at [746, 424] on button "Stop Recording" at bounding box center [764, 432] width 694 height 24
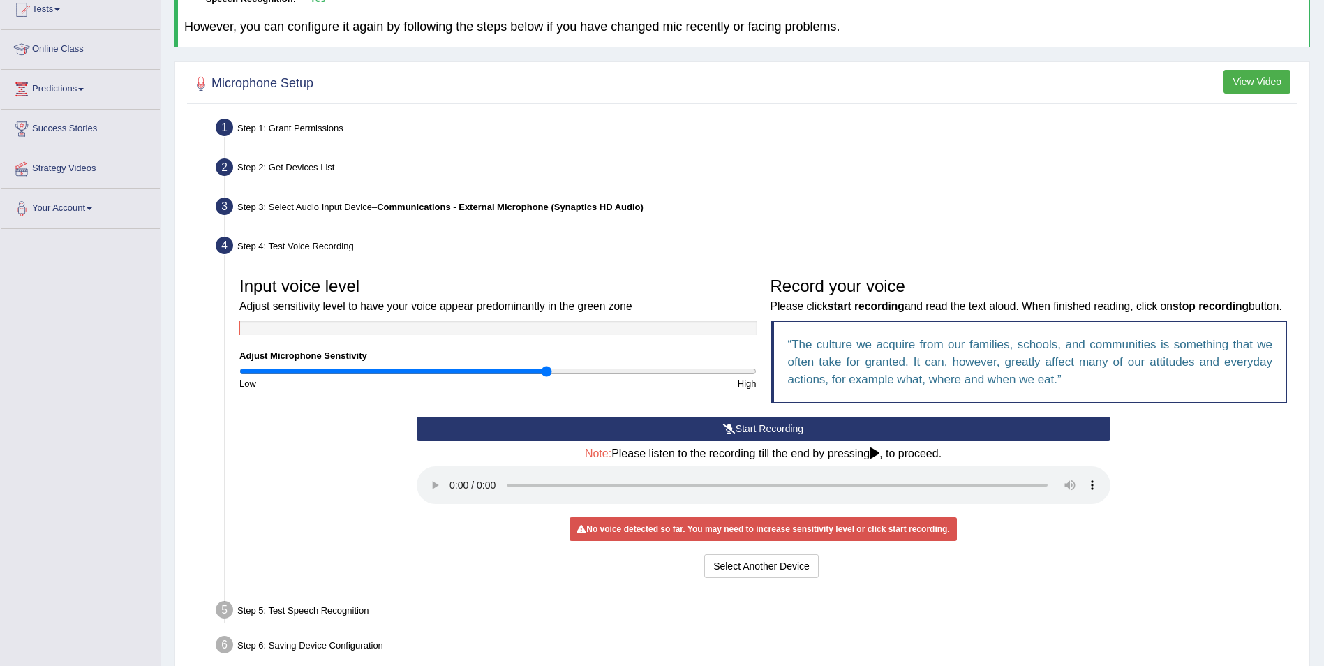
click at [746, 423] on button "Start Recording" at bounding box center [764, 429] width 694 height 24
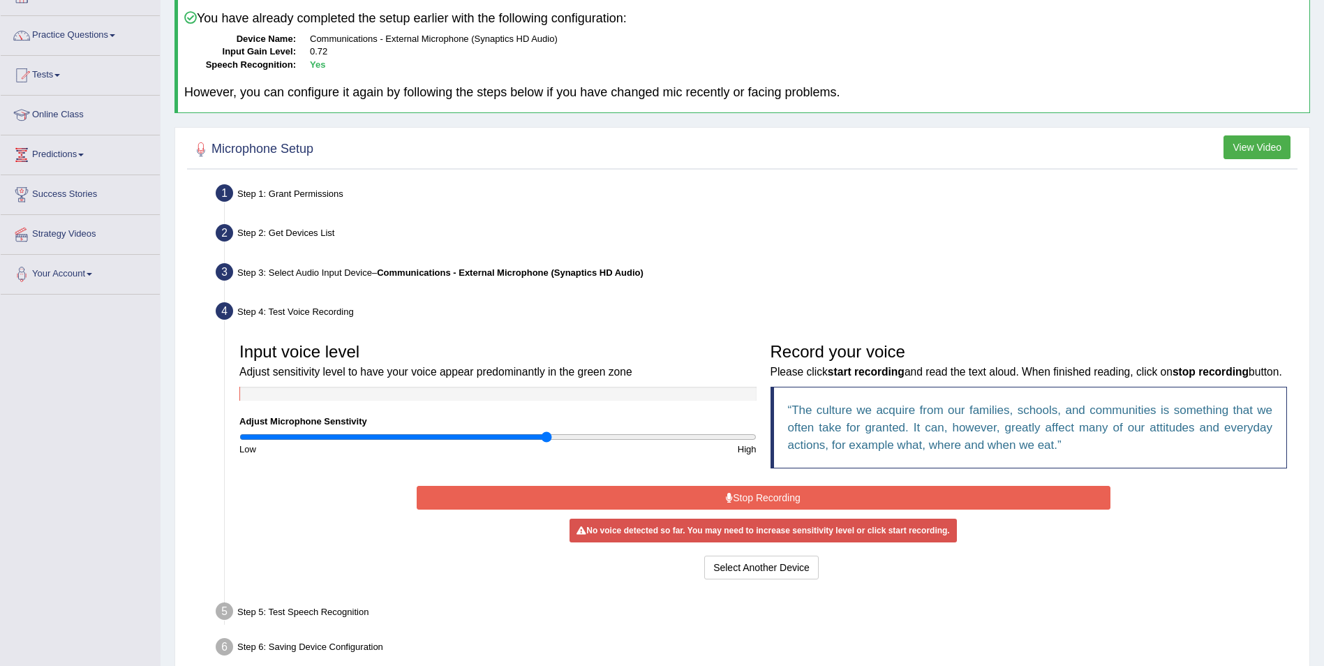
scroll to position [0, 0]
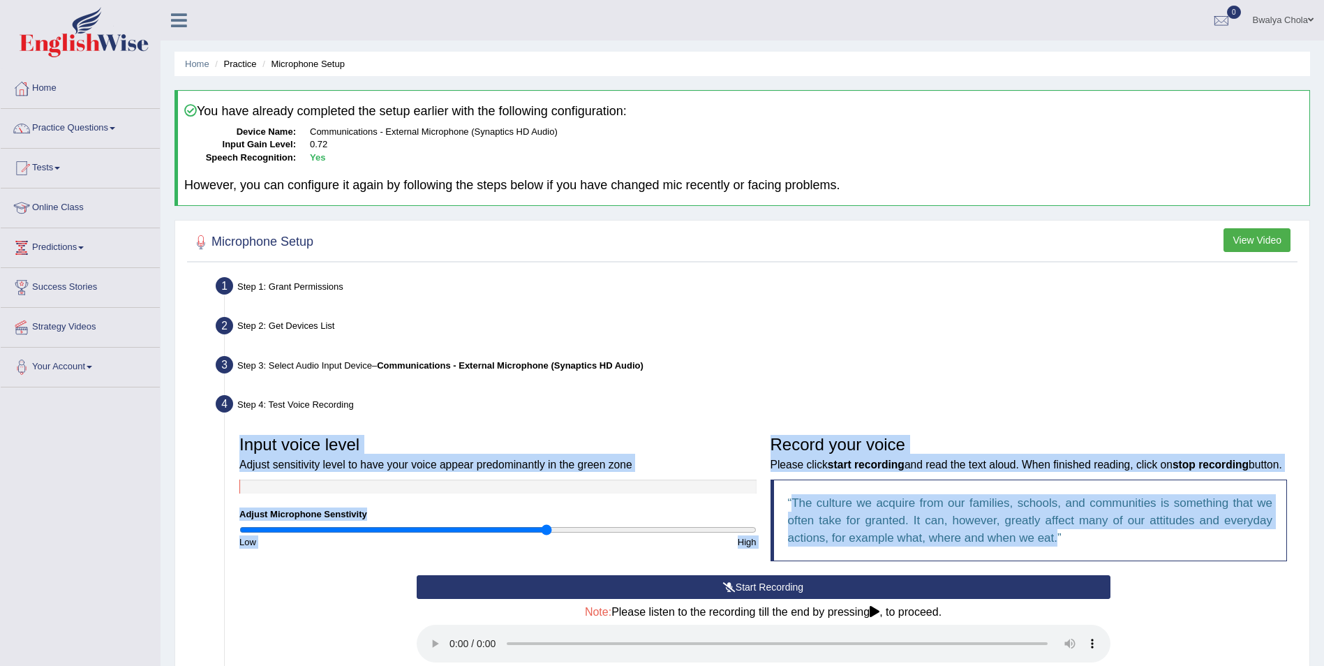
drag, startPoint x: 926, startPoint y: 413, endPoint x: 1067, endPoint y: 548, distance: 195.5
click at [1067, 545] on li "Step 4: Test Voice Recording Input voice level Adjust sensitivity level to have…" at bounding box center [756, 568] width 1076 height 355
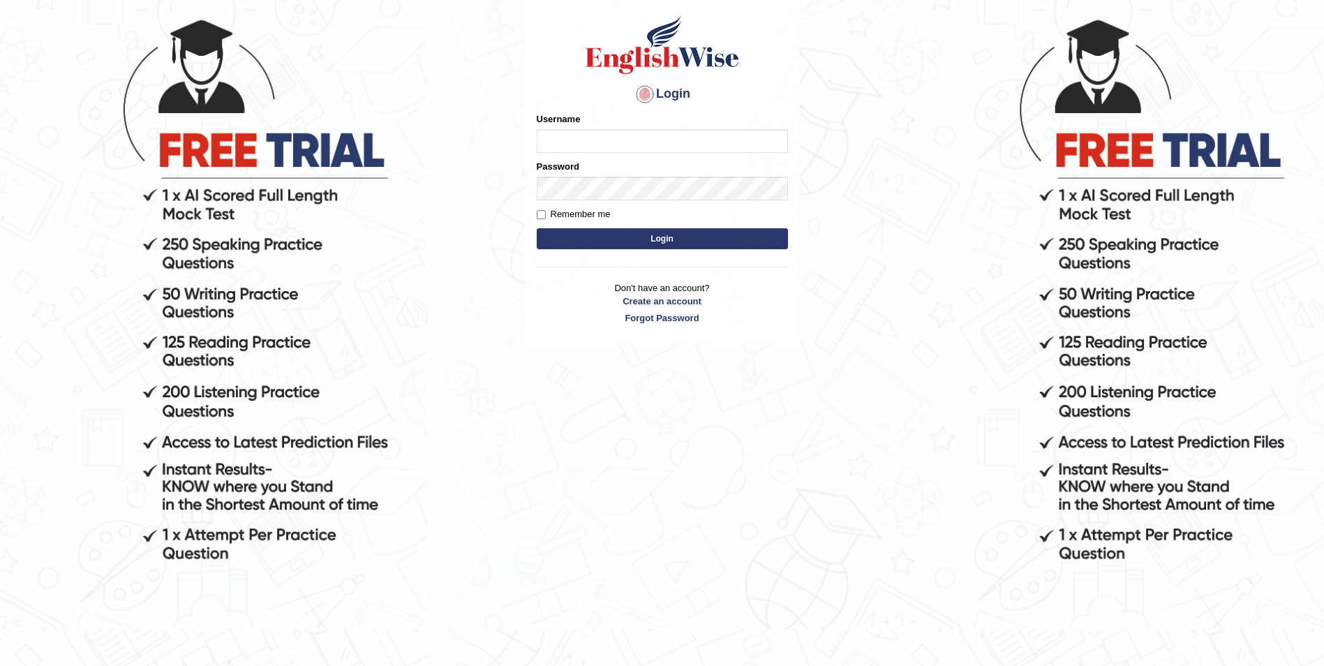
scroll to position [142, 0]
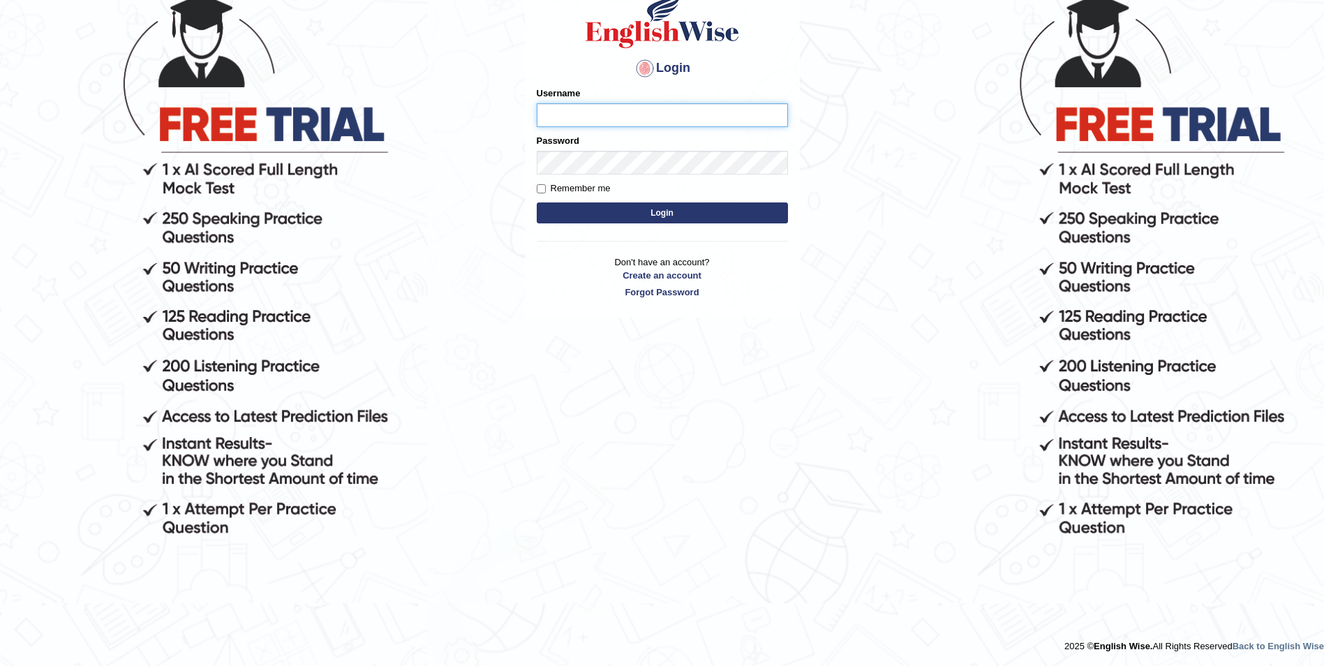
type input "bwalya_parramatta"
click at [542, 187] on input "Remember me" at bounding box center [541, 188] width 9 height 9
checkbox input "true"
click at [650, 213] on button "Login" at bounding box center [662, 212] width 251 height 21
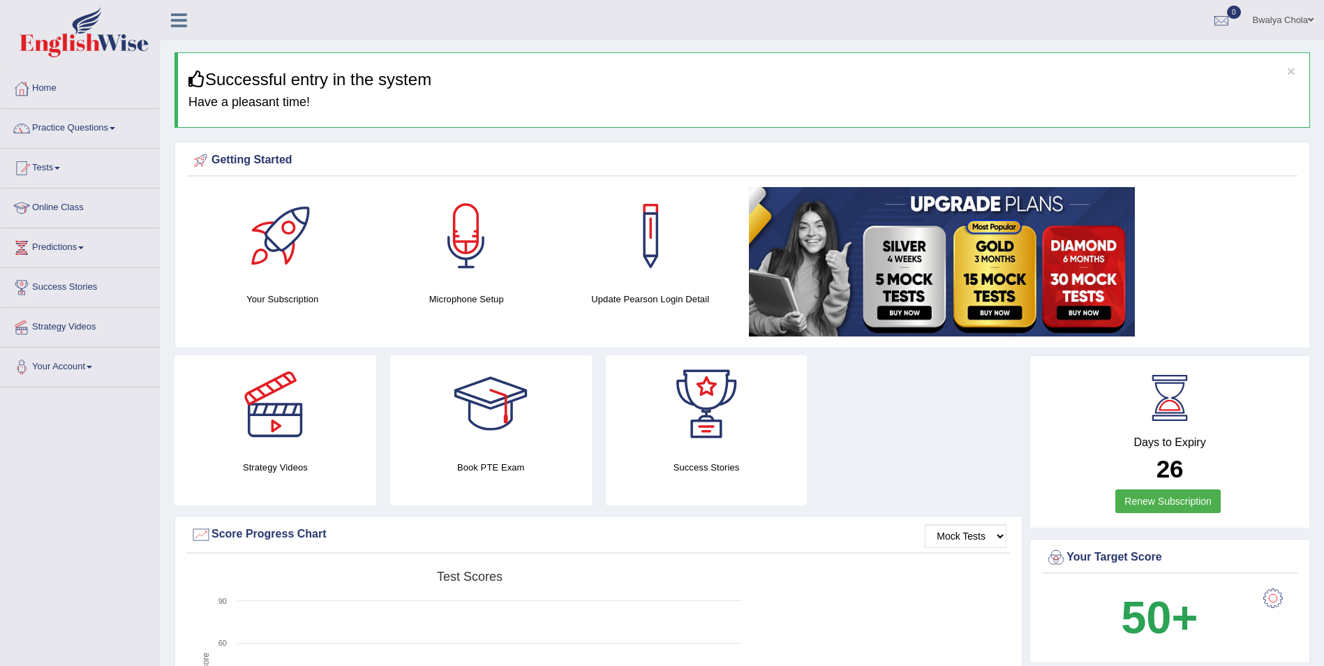
click at [593, 108] on h4 "Have a pleasant time!" at bounding box center [743, 103] width 1111 height 14
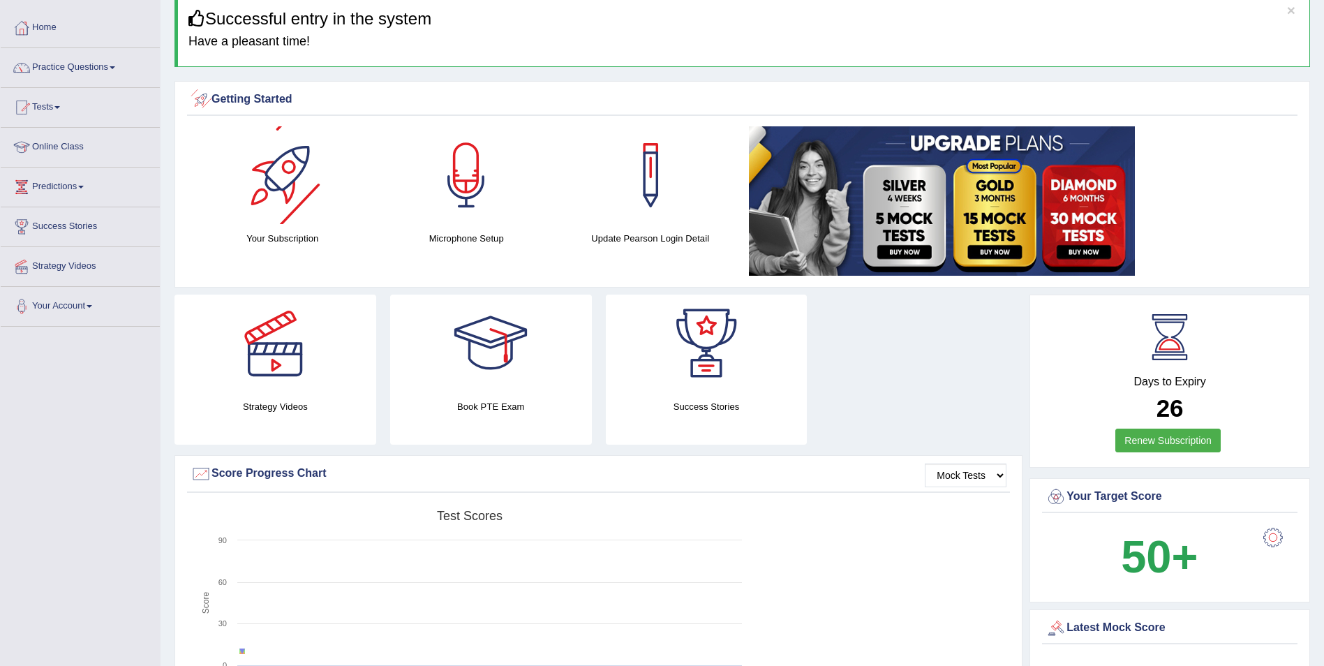
scroll to position [140, 0]
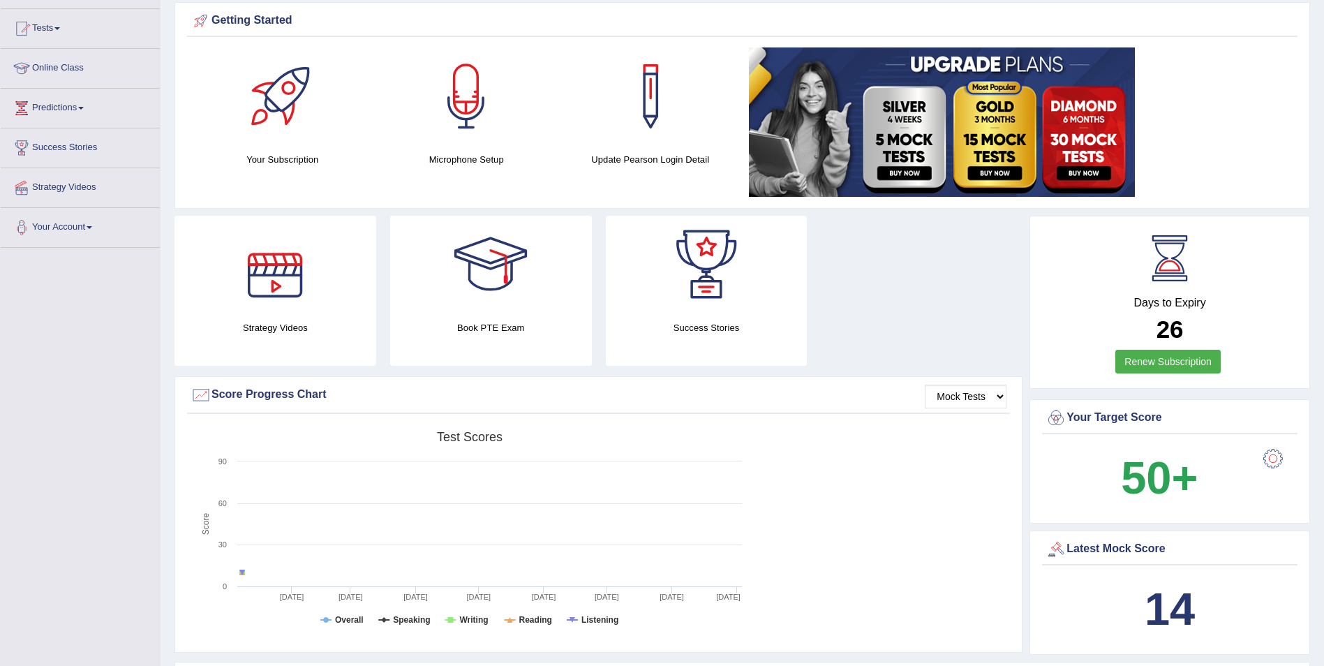
click at [473, 158] on h4 "Microphone Setup" at bounding box center [466, 159] width 170 height 15
click at [463, 87] on div at bounding box center [466, 96] width 98 height 98
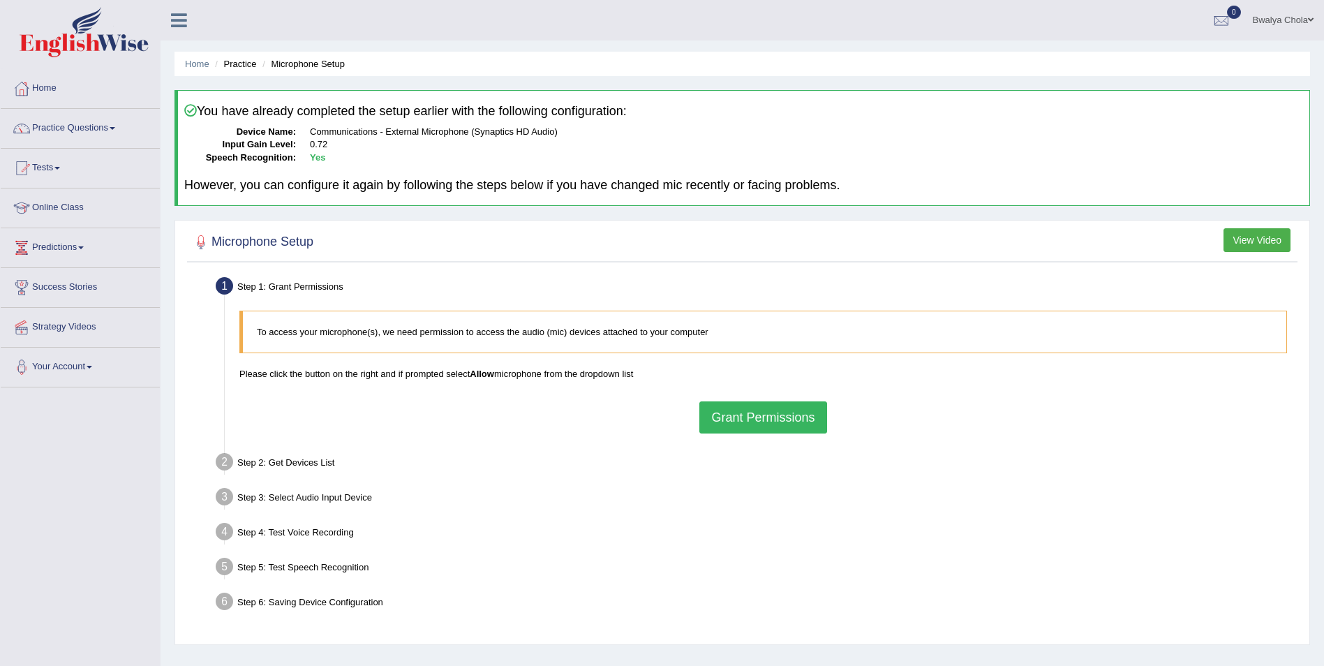
click at [727, 406] on button "Grant Permissions" at bounding box center [762, 417] width 127 height 32
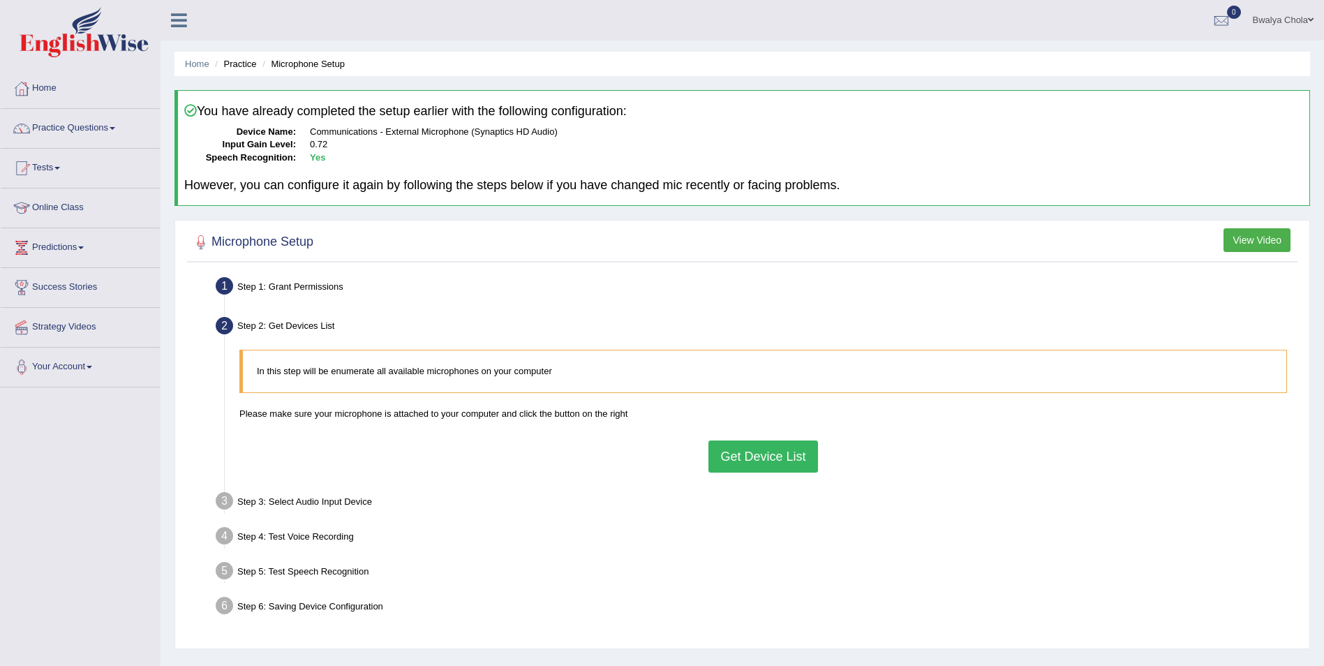
click at [755, 462] on button "Get Device List" at bounding box center [763, 456] width 109 height 32
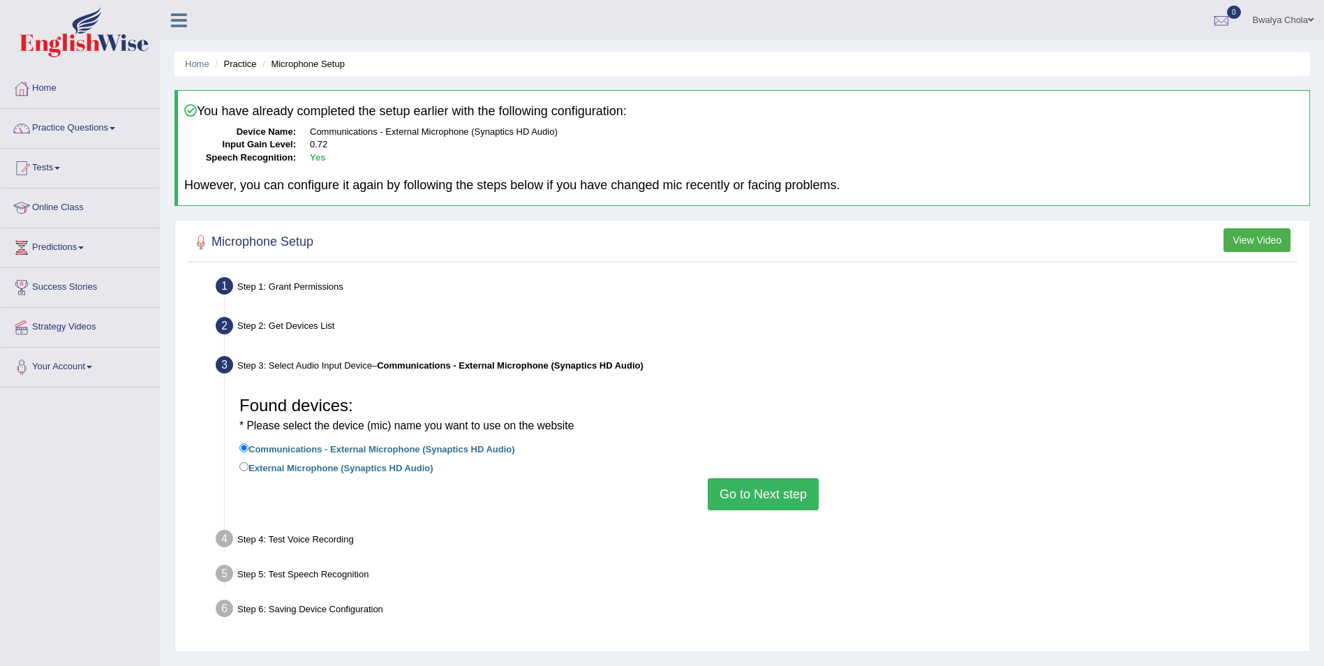
click at [753, 498] on button "Go to Next step" at bounding box center [763, 494] width 111 height 32
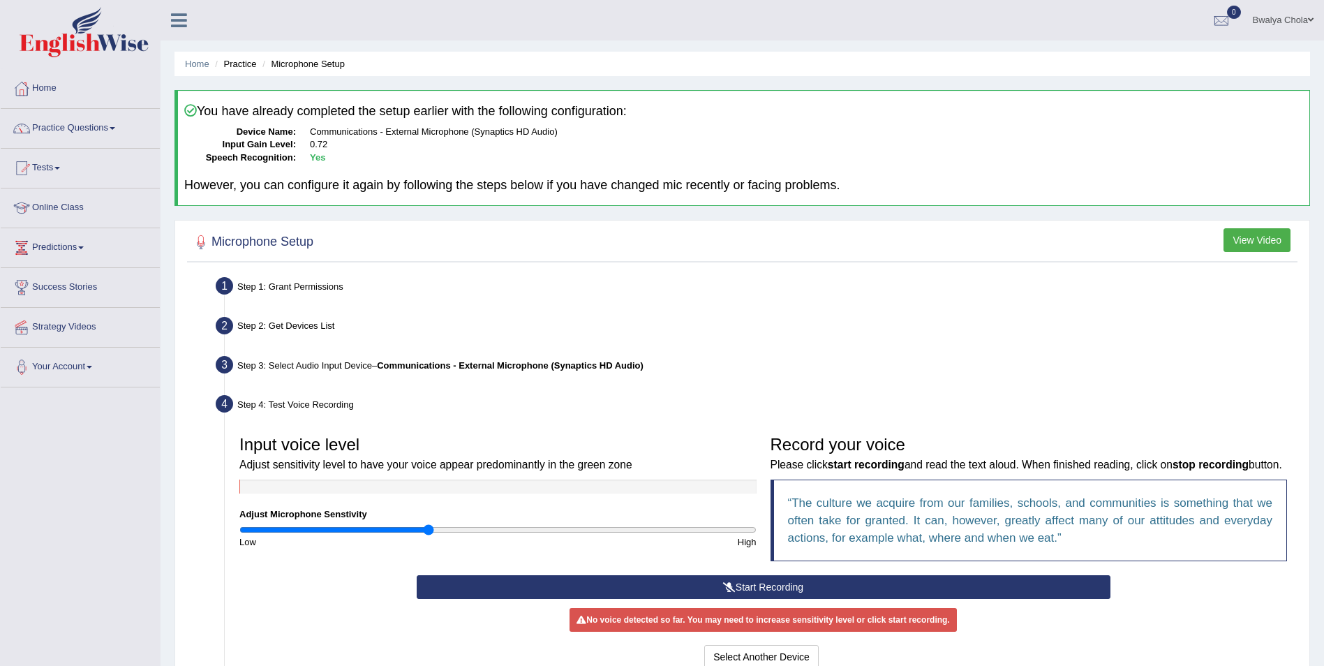
click at [431, 529] on input "range" at bounding box center [497, 529] width 517 height 11
click at [783, 582] on button "Start Recording" at bounding box center [764, 587] width 694 height 24
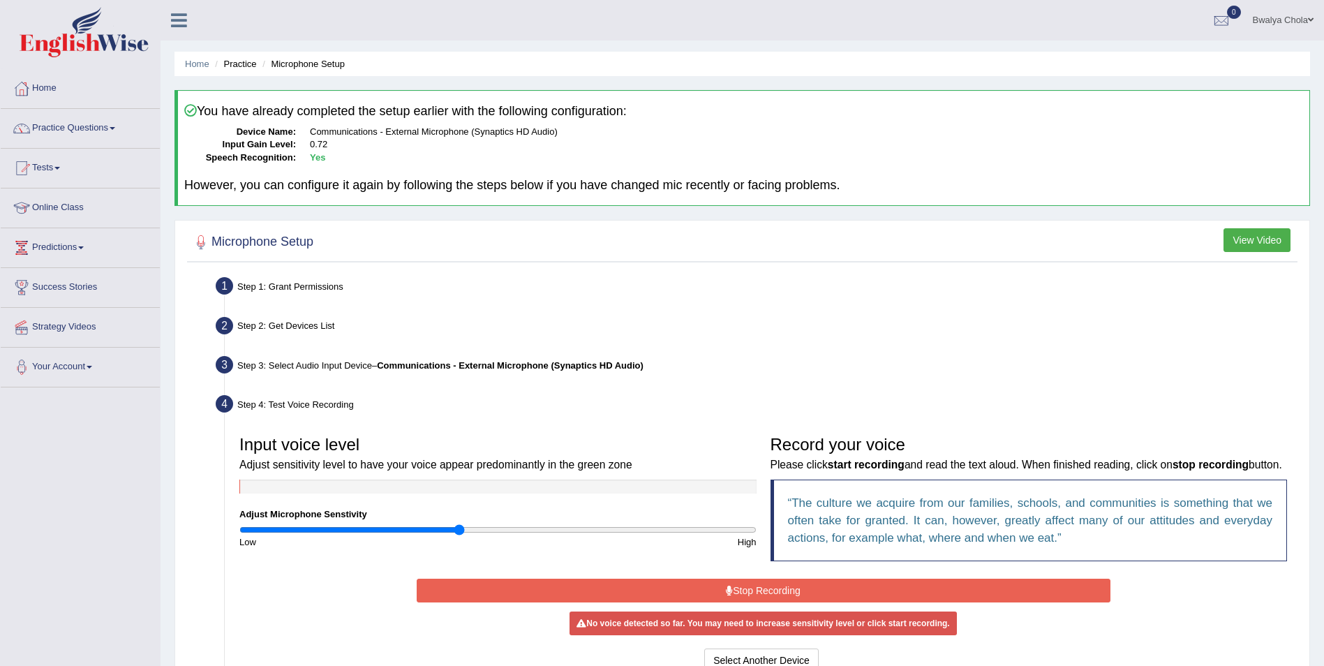
click at [461, 533] on input "range" at bounding box center [497, 529] width 517 height 11
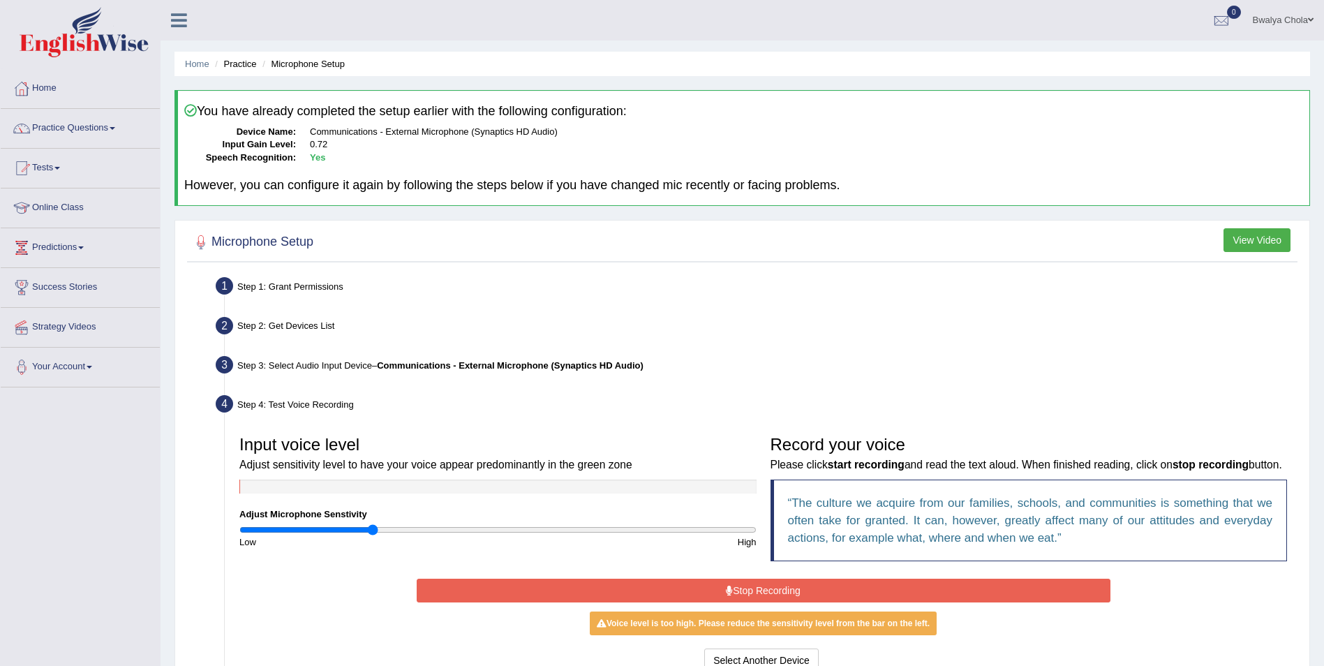
click at [371, 531] on input "range" at bounding box center [497, 529] width 517 height 11
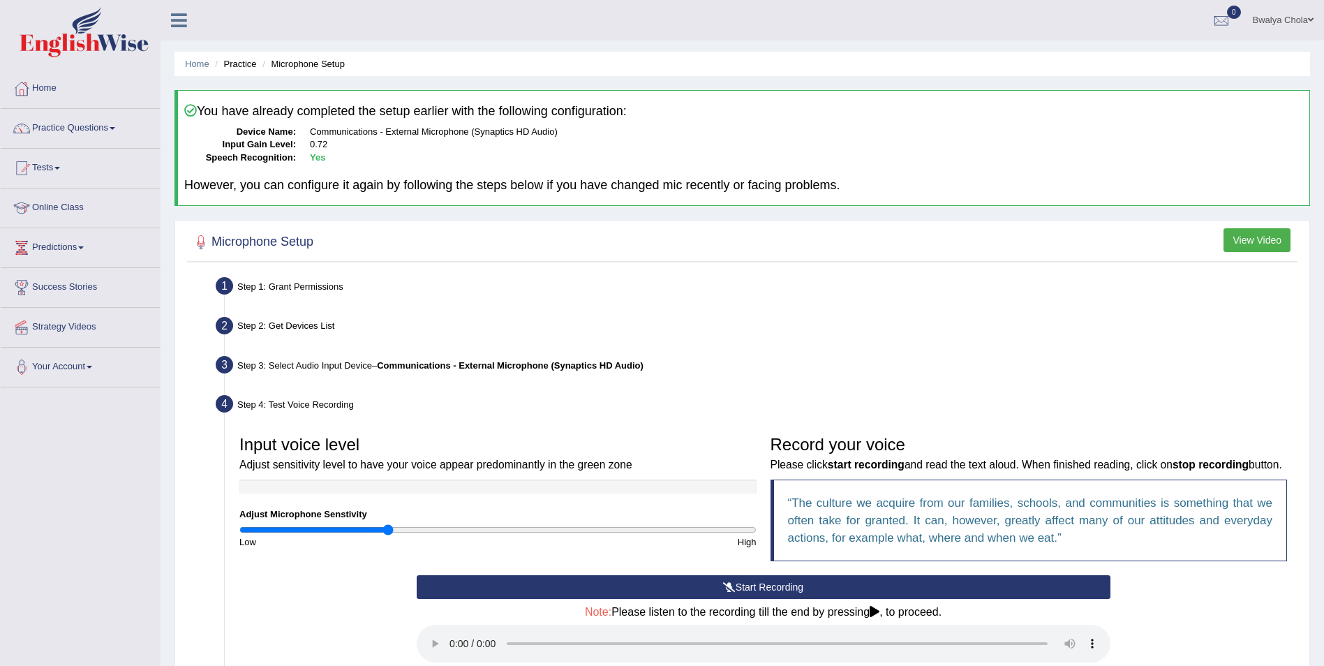
click at [390, 532] on input "range" at bounding box center [497, 529] width 517 height 11
click at [399, 528] on input "range" at bounding box center [497, 529] width 517 height 11
click at [764, 595] on button "Start Recording" at bounding box center [764, 587] width 694 height 24
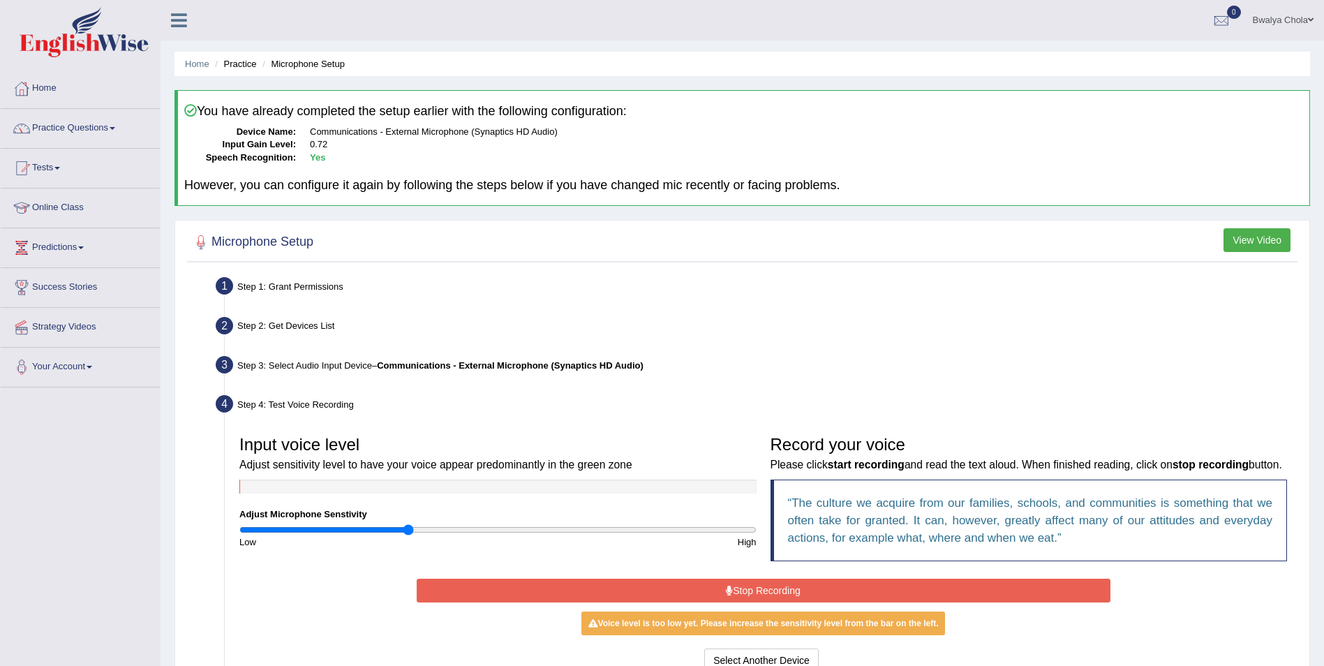
click at [410, 529] on input "range" at bounding box center [497, 529] width 517 height 11
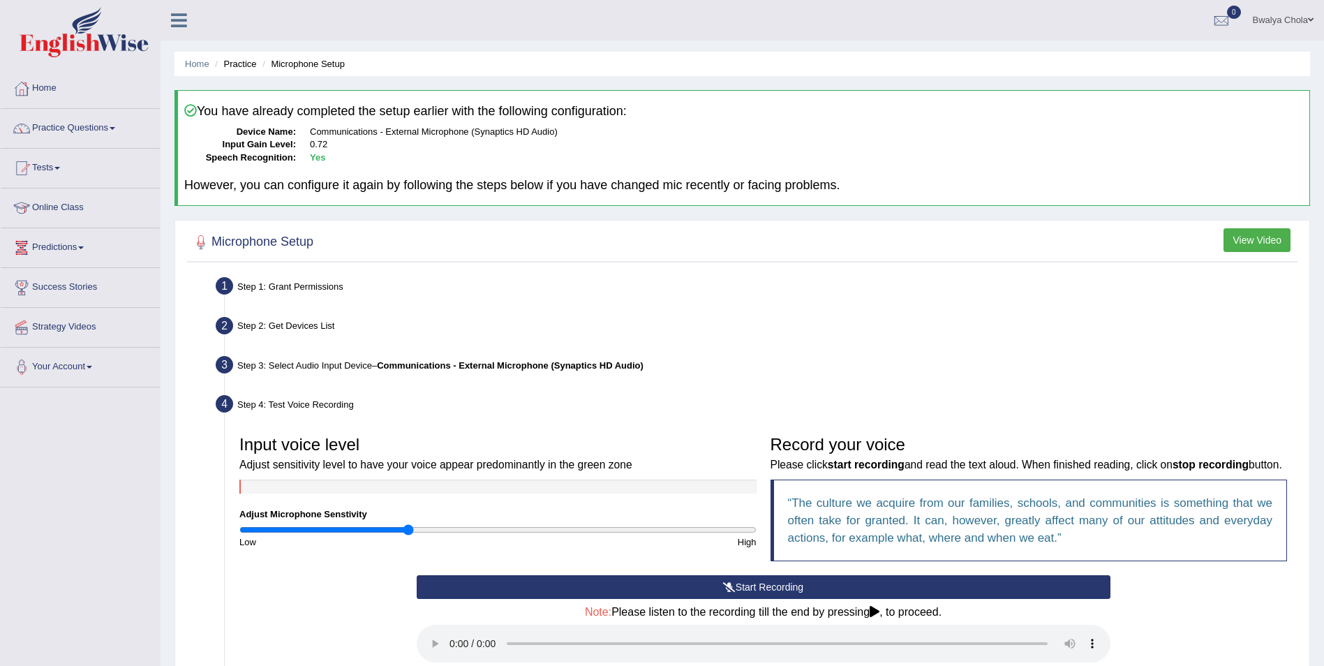
click at [728, 589] on icon at bounding box center [729, 587] width 13 height 10
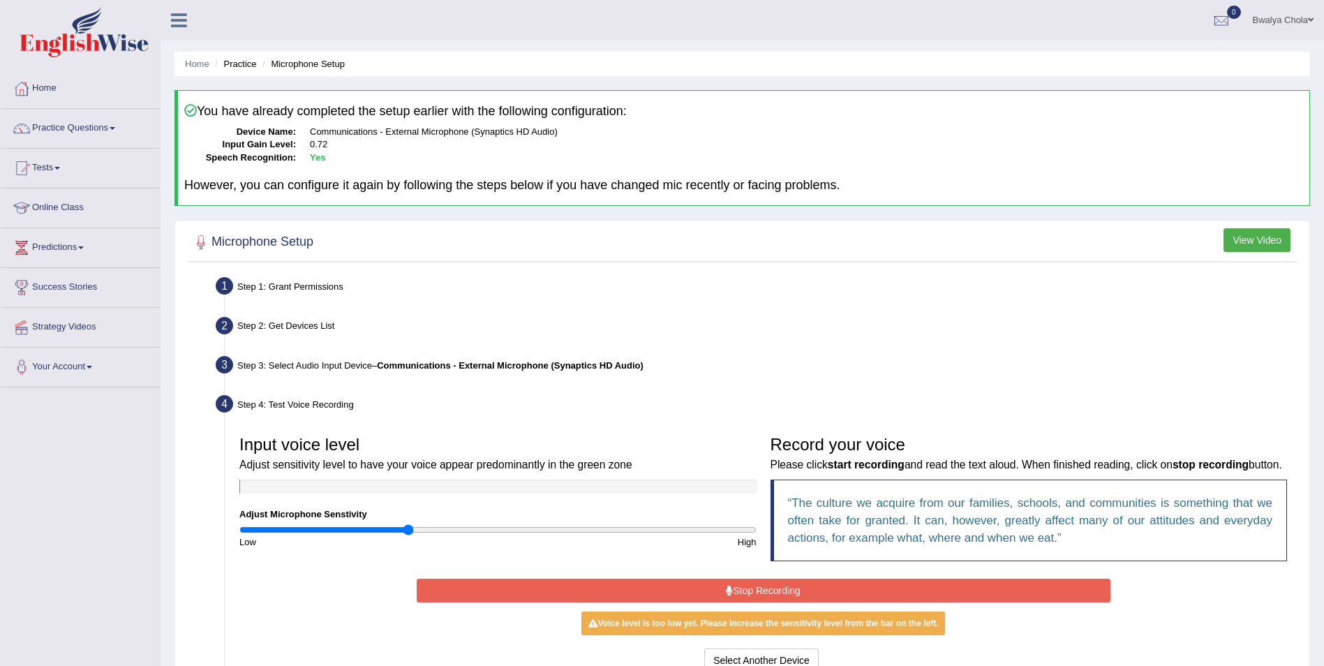
click at [411, 525] on input "range" at bounding box center [497, 529] width 517 height 11
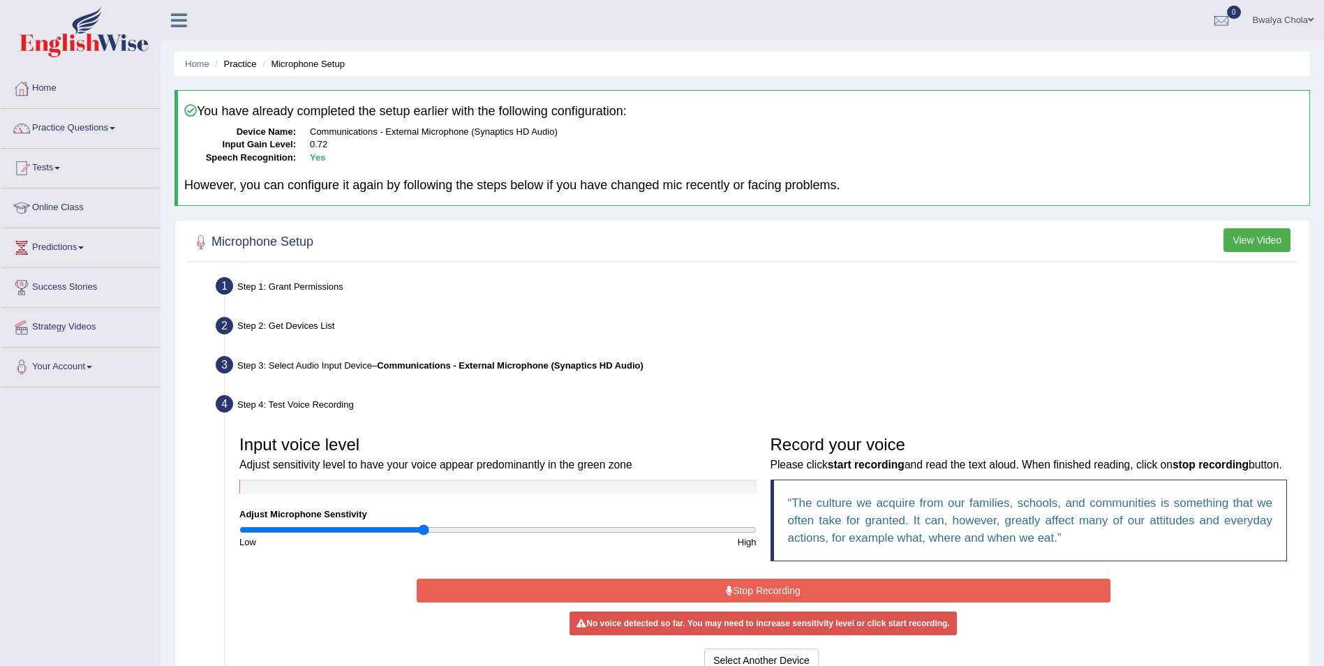
type input "0.72"
click at [424, 533] on input "range" at bounding box center [497, 529] width 517 height 11
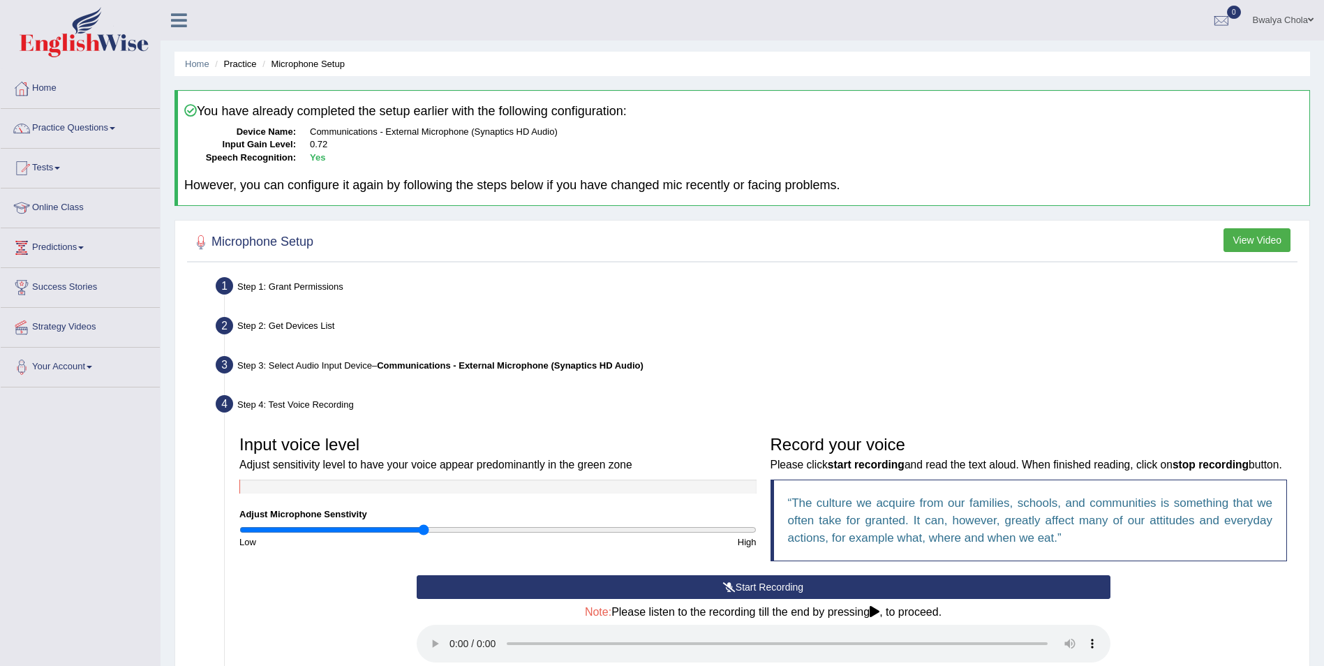
click at [753, 587] on button "Start Recording" at bounding box center [764, 587] width 694 height 24
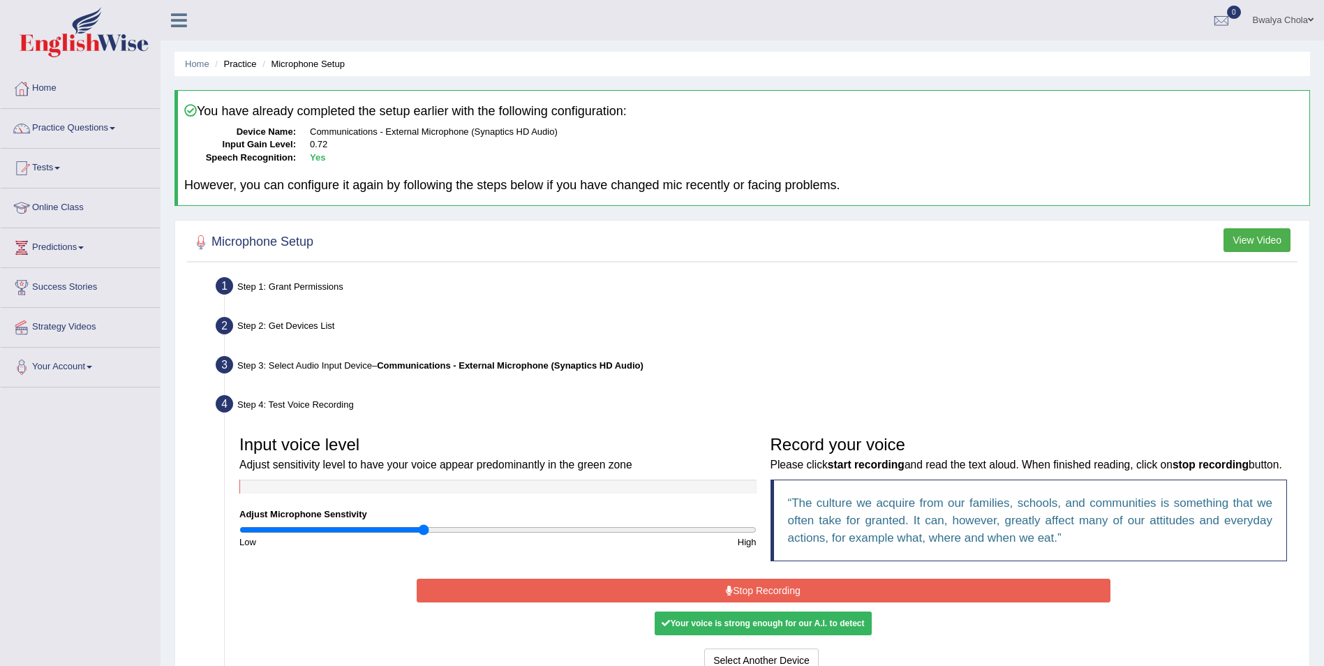
click at [742, 623] on div "Your voice is strong enough for our A.I. to detect" at bounding box center [763, 623] width 216 height 24
click at [767, 591] on button "Stop Recording" at bounding box center [764, 591] width 694 height 24
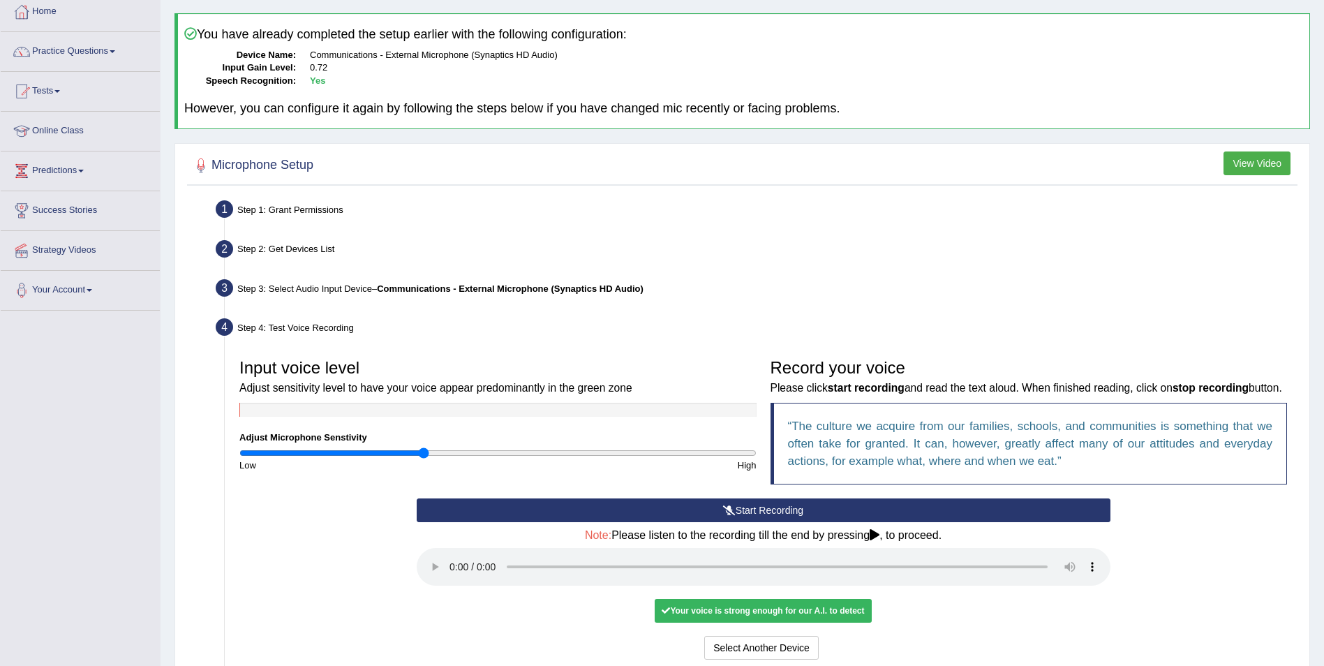
scroll to position [140, 0]
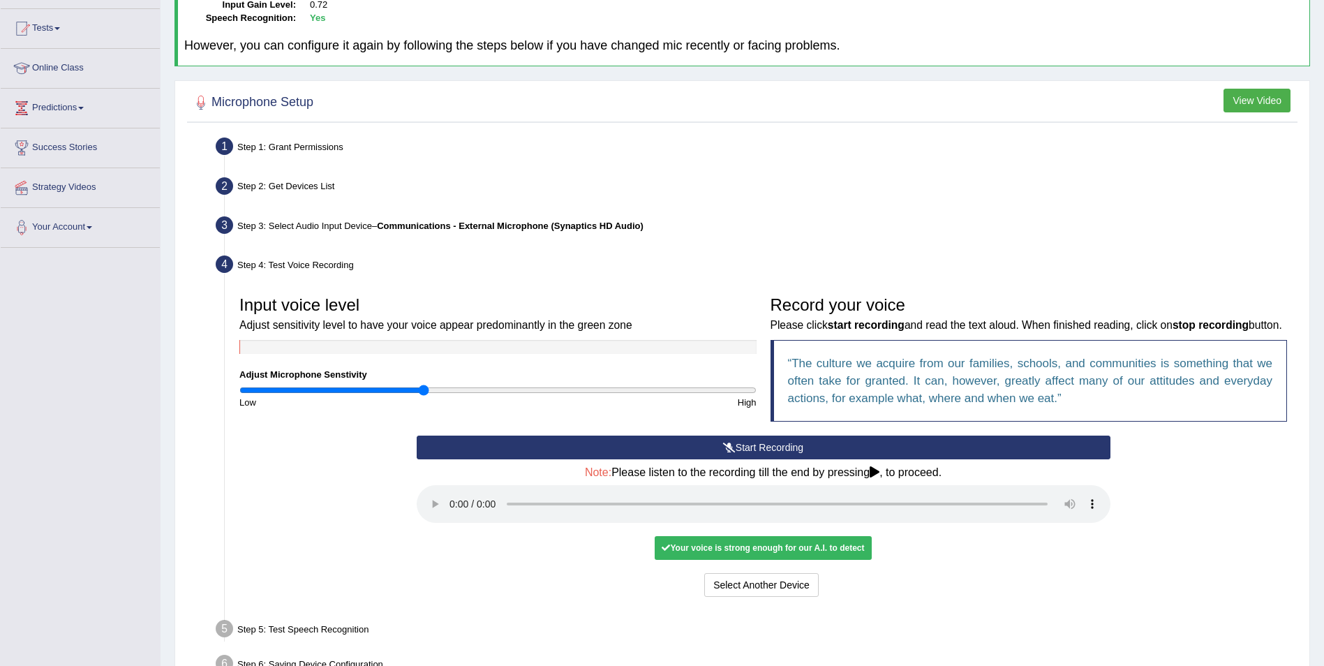
click at [760, 554] on div "Your voice is strong enough for our A.I. to detect" at bounding box center [763, 548] width 216 height 24
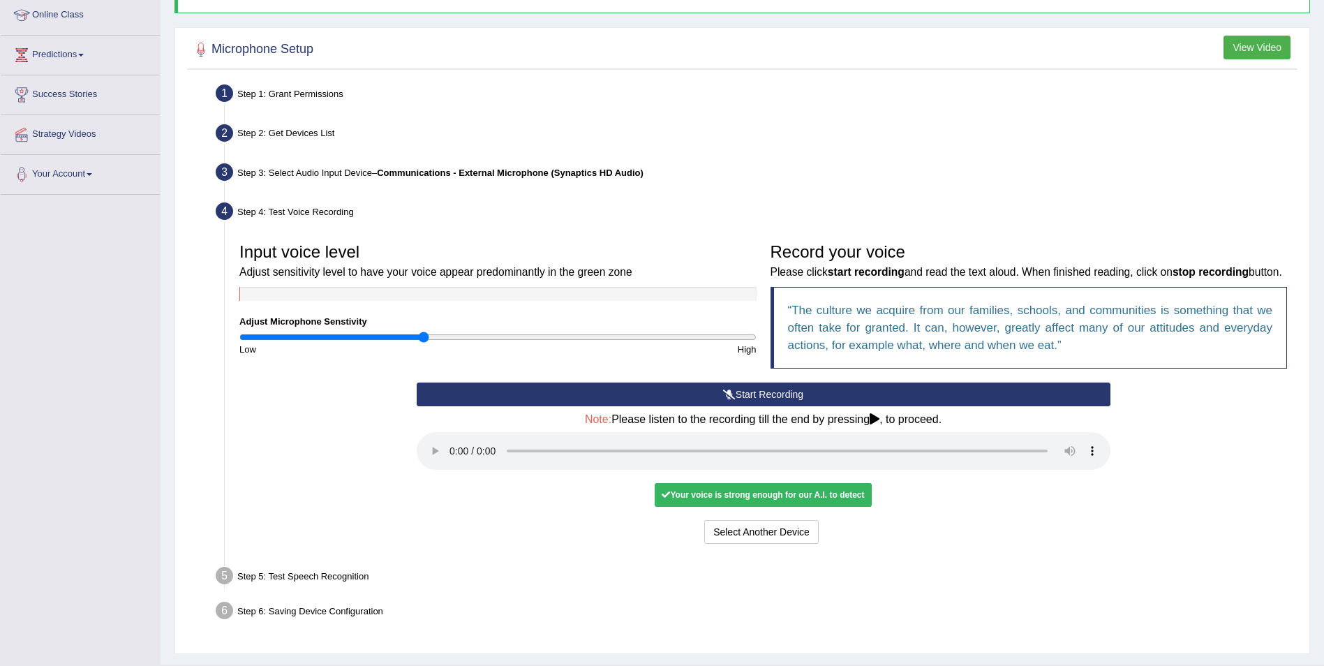
scroll to position [226, 0]
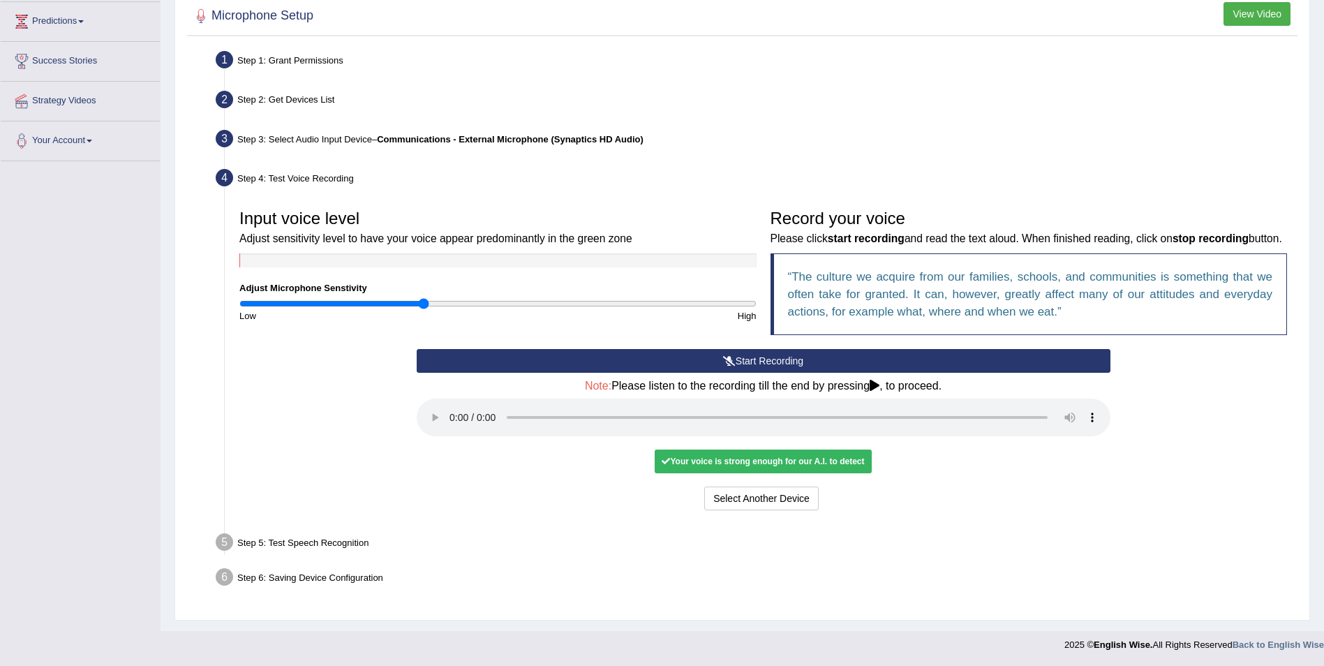
click at [810, 467] on div "Your voice is strong enough for our A.I. to detect" at bounding box center [763, 462] width 216 height 24
click at [859, 463] on div "Your voice is strong enough for our A.I. to detect" at bounding box center [763, 462] width 216 height 24
click at [814, 497] on button "Voice is ok. Go to Next step" at bounding box center [822, 499] width 138 height 24
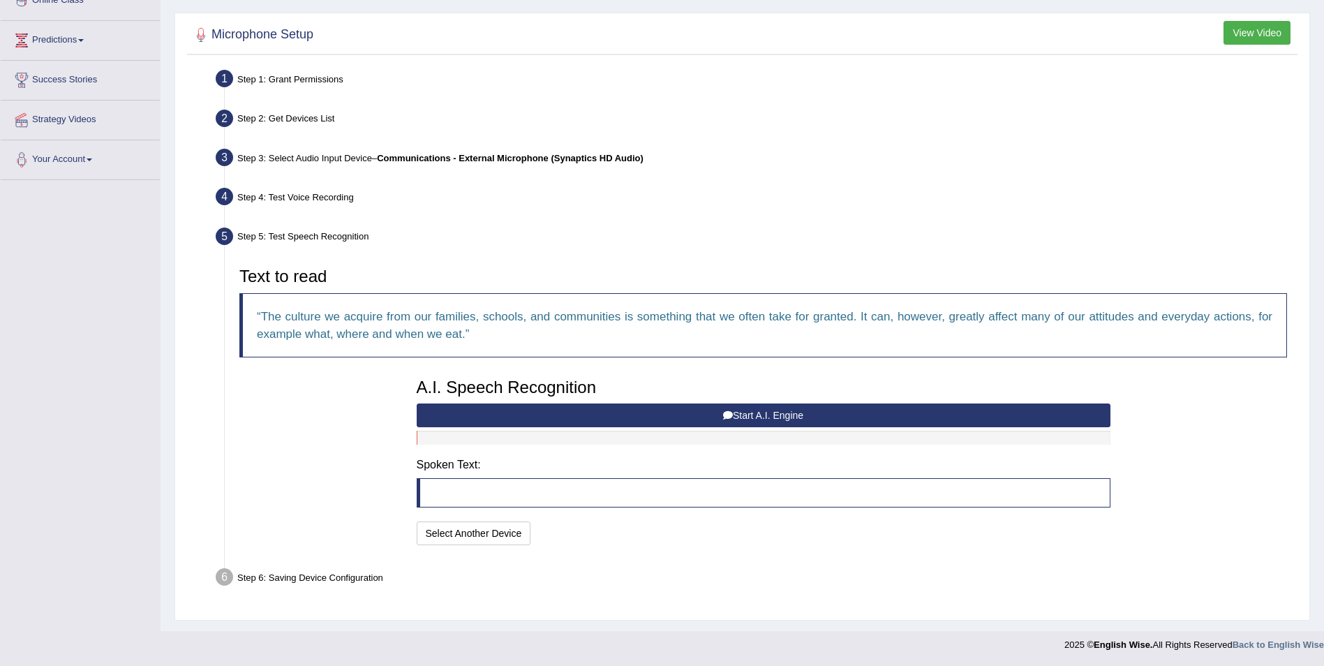
scroll to position [207, 0]
click at [772, 413] on button "Start A.I. Engine" at bounding box center [764, 415] width 694 height 24
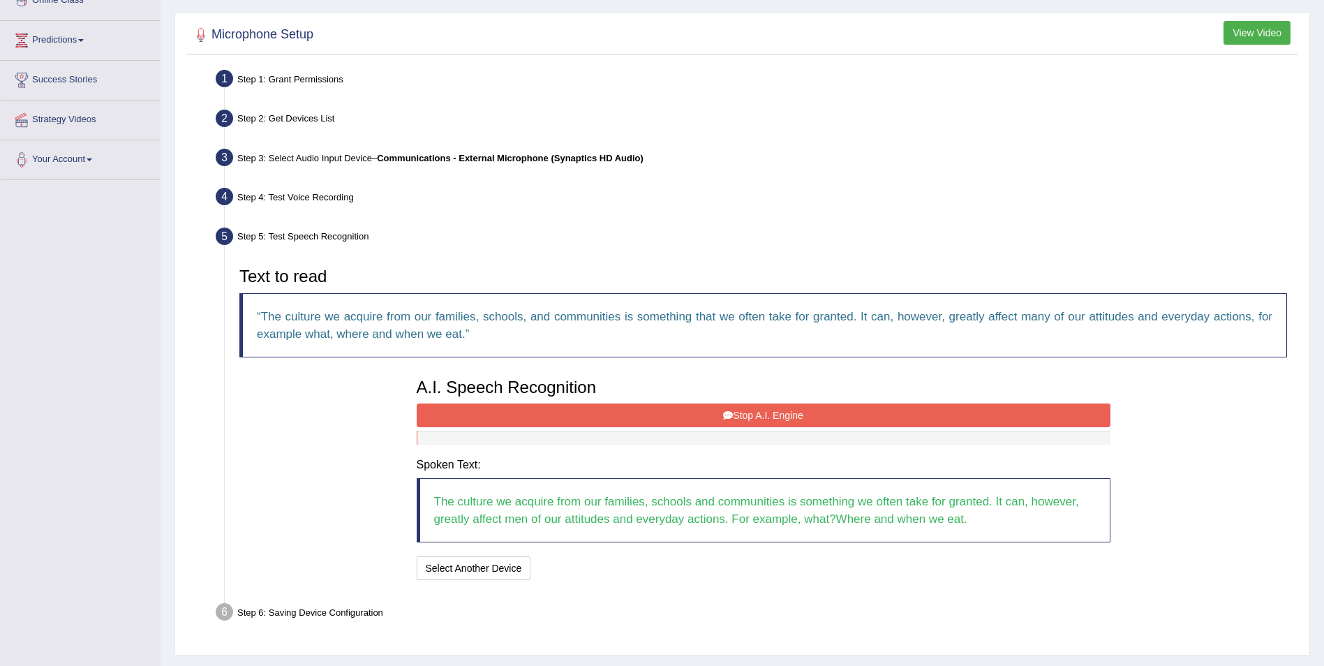
click at [723, 408] on button "Stop A.I. Engine" at bounding box center [764, 415] width 694 height 24
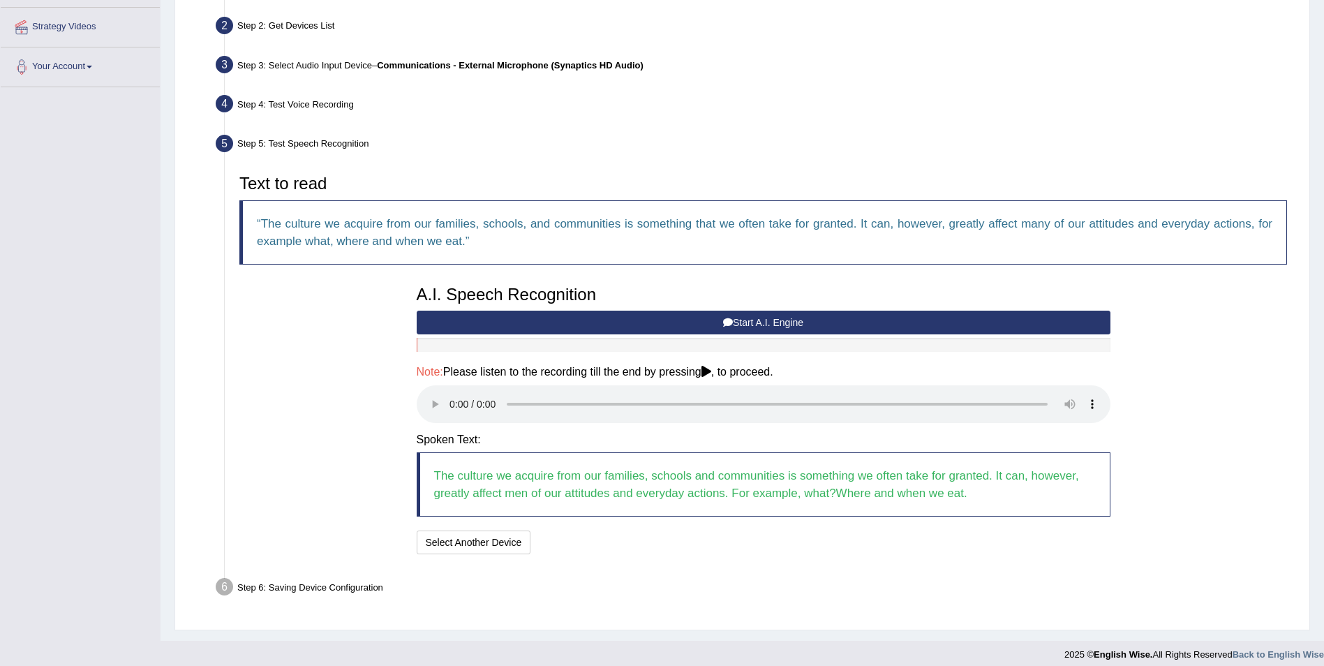
scroll to position [310, 0]
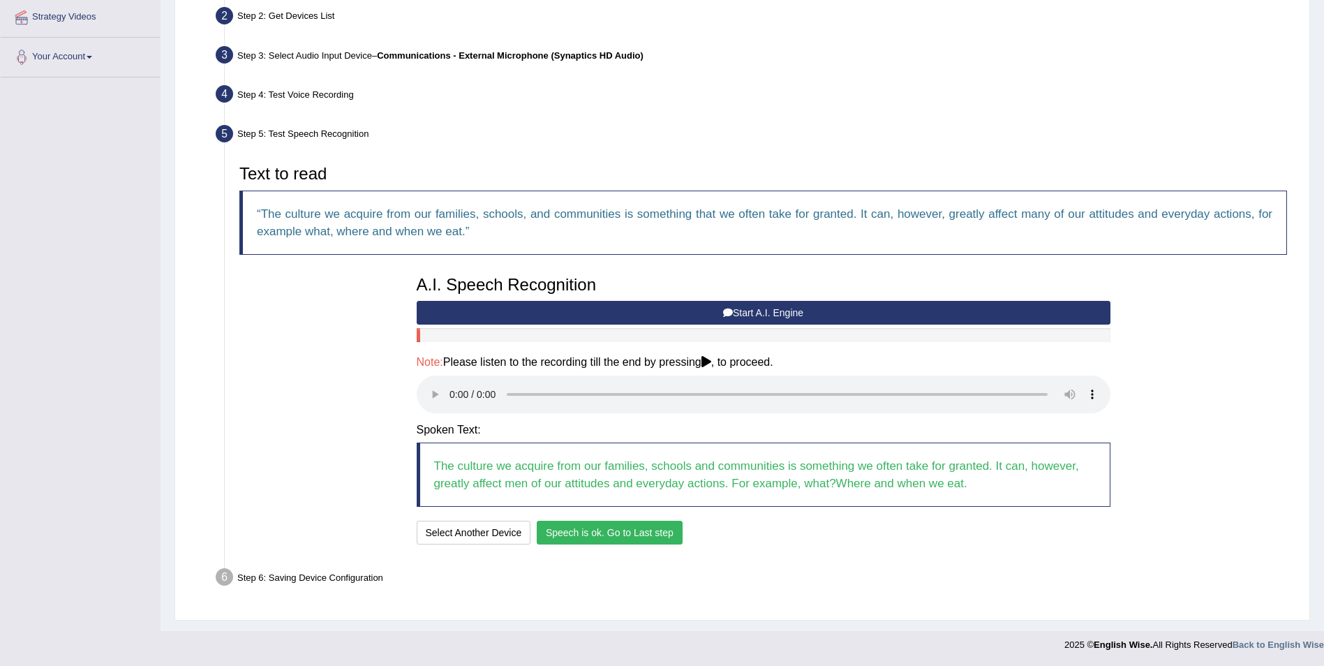
click at [628, 535] on button "Speech is ok. Go to Last step" at bounding box center [610, 533] width 146 height 24
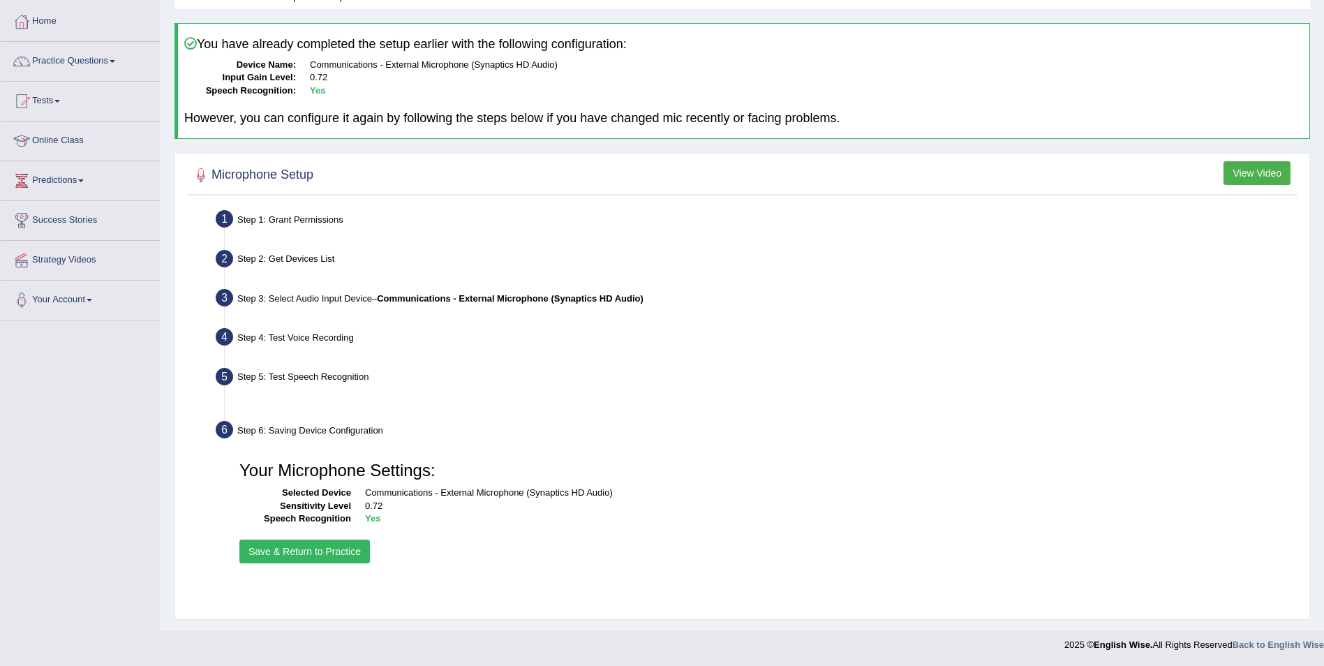
scroll to position [67, 0]
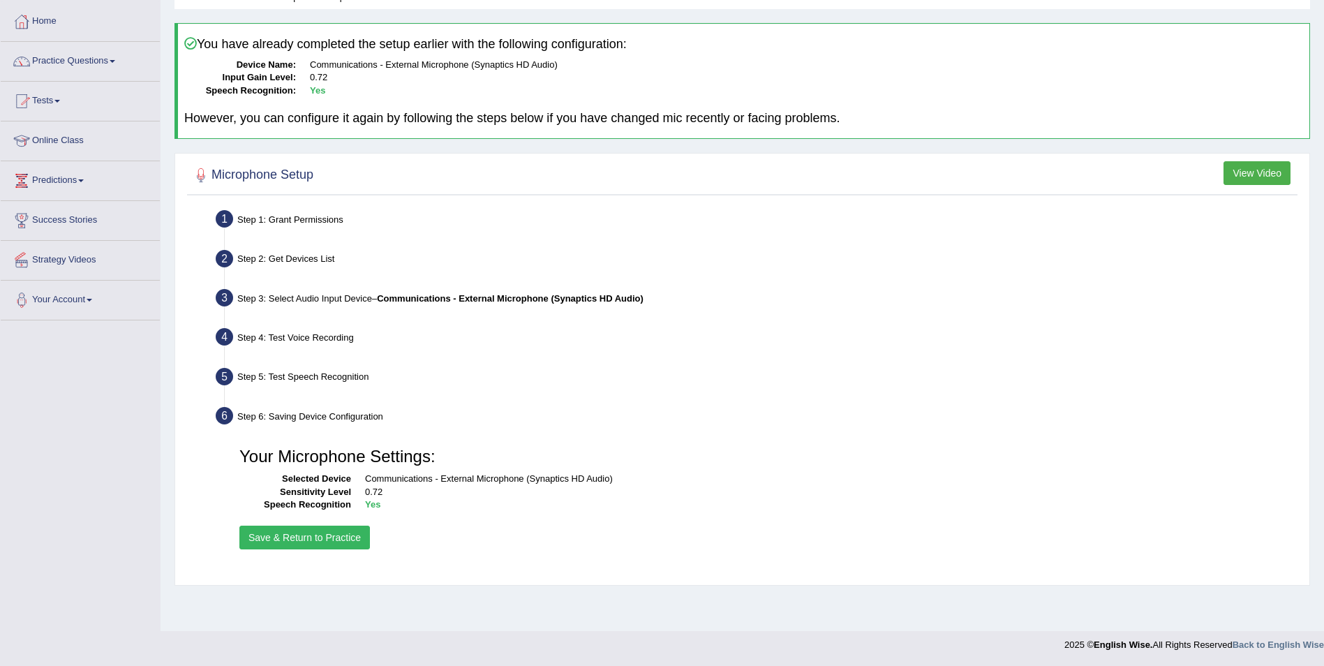
click at [313, 539] on button "Save & Return to Practice" at bounding box center [304, 538] width 131 height 24
click at [324, 538] on button "Save & Return to Practice" at bounding box center [304, 538] width 131 height 24
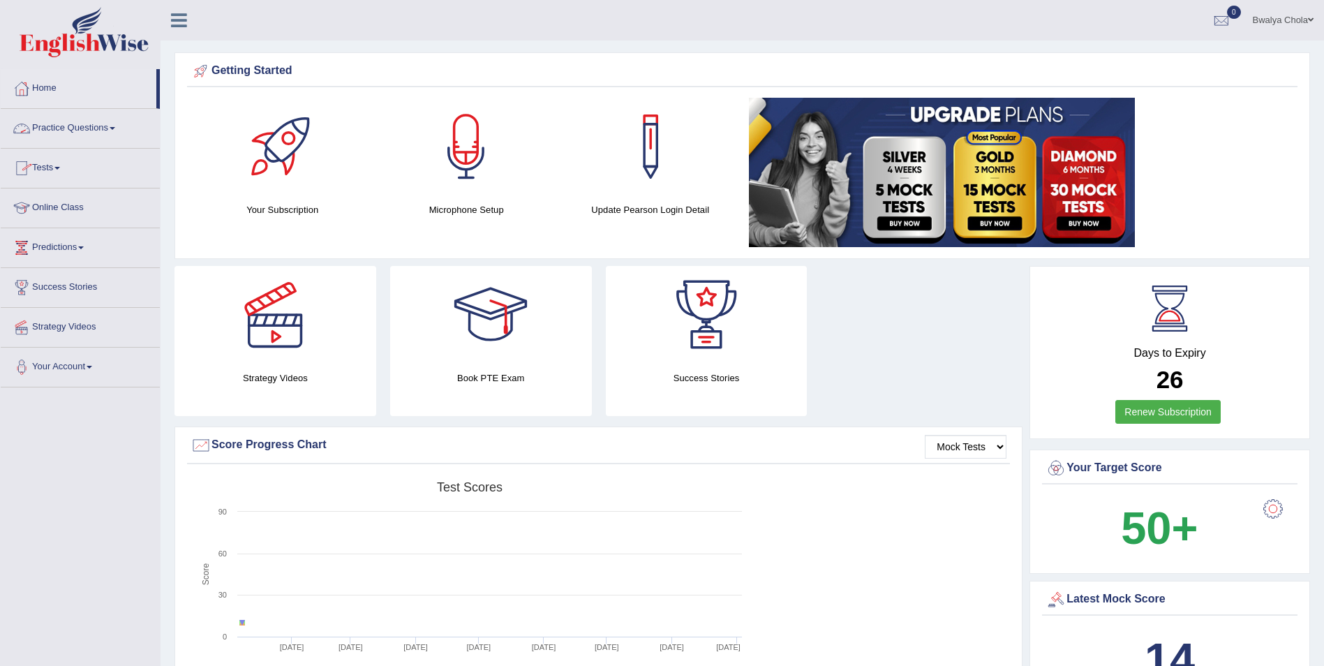
click at [73, 126] on link "Practice Questions" at bounding box center [80, 126] width 159 height 35
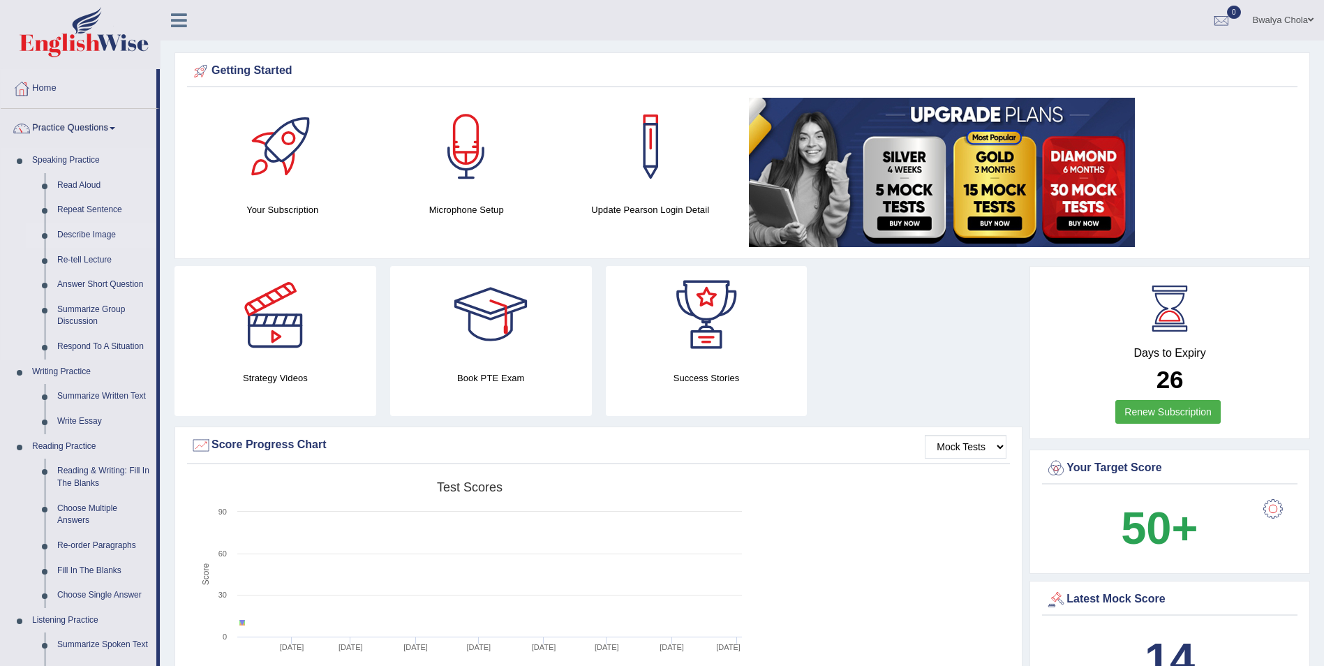
click at [75, 237] on link "Describe Image" at bounding box center [103, 235] width 105 height 25
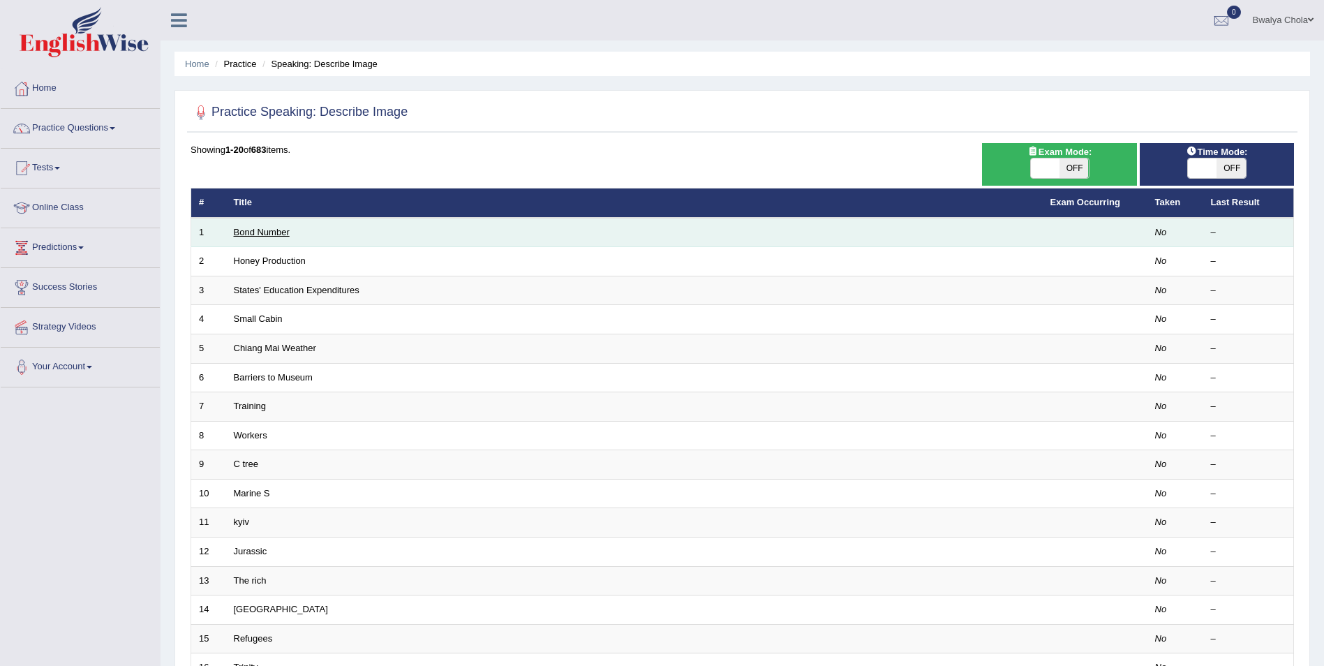
click at [274, 237] on link "Bond Number" at bounding box center [262, 232] width 56 height 10
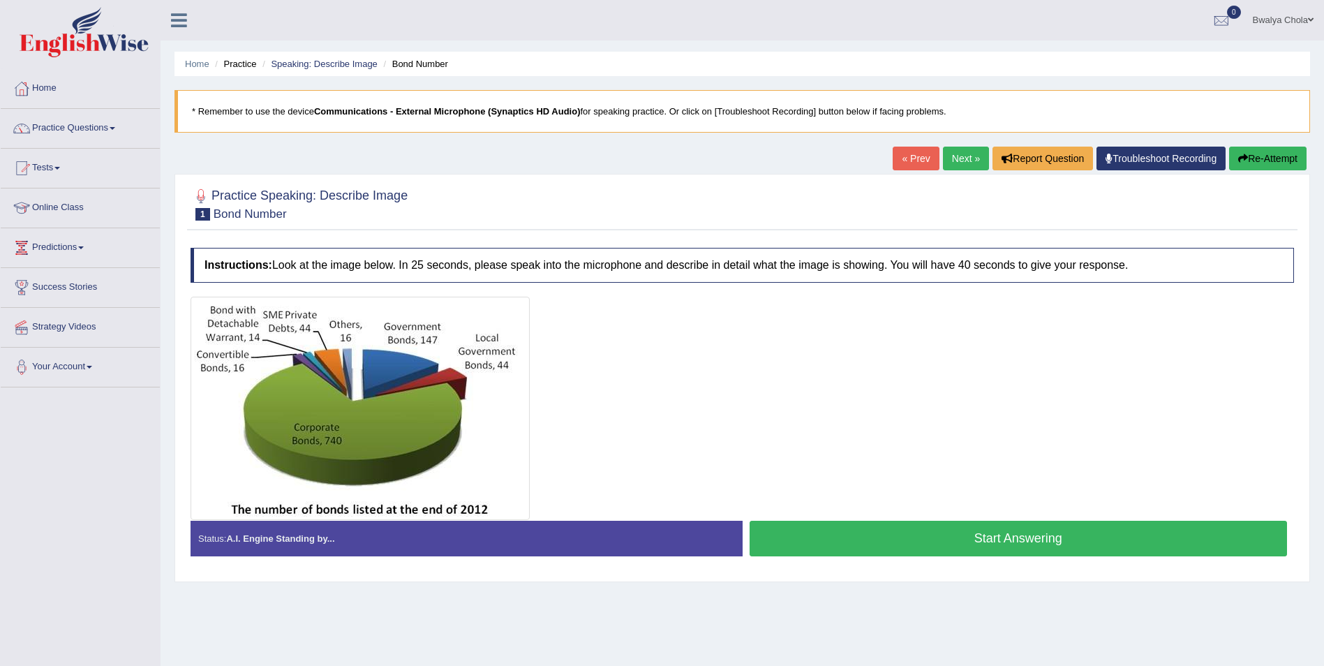
click at [993, 538] on button "Start Answering" at bounding box center [1019, 539] width 538 height 36
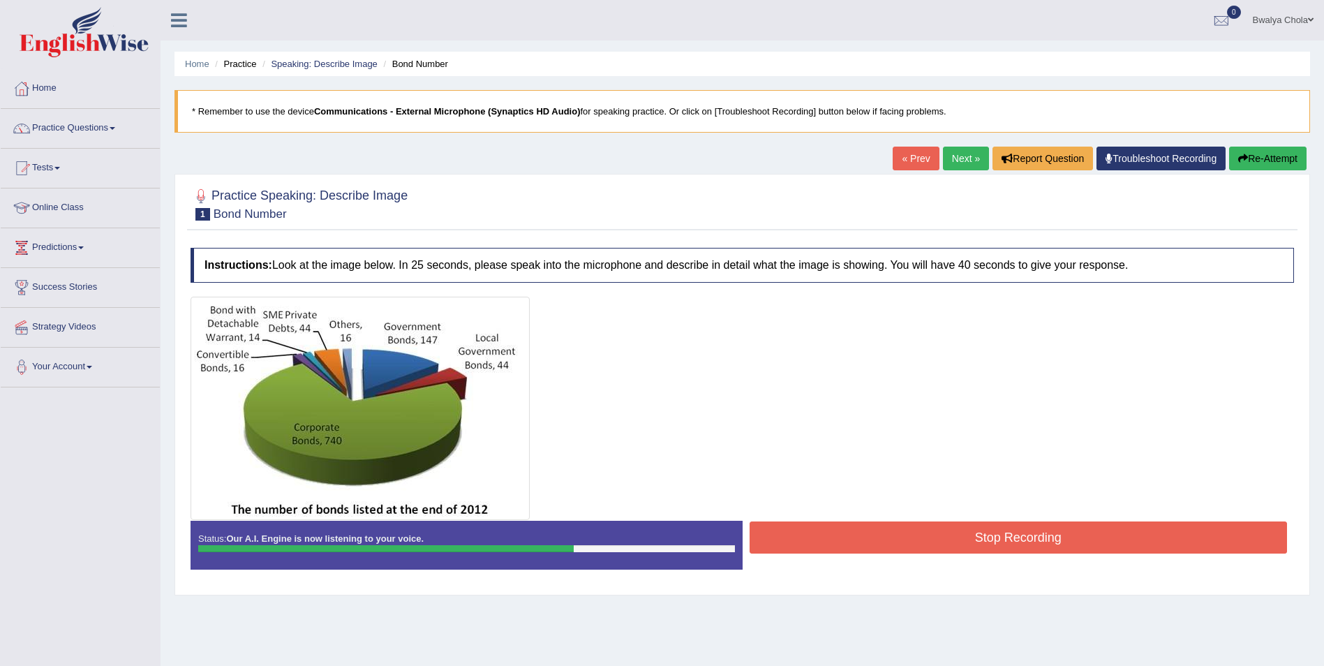
click at [1012, 539] on button "Stop Recording" at bounding box center [1019, 537] width 538 height 32
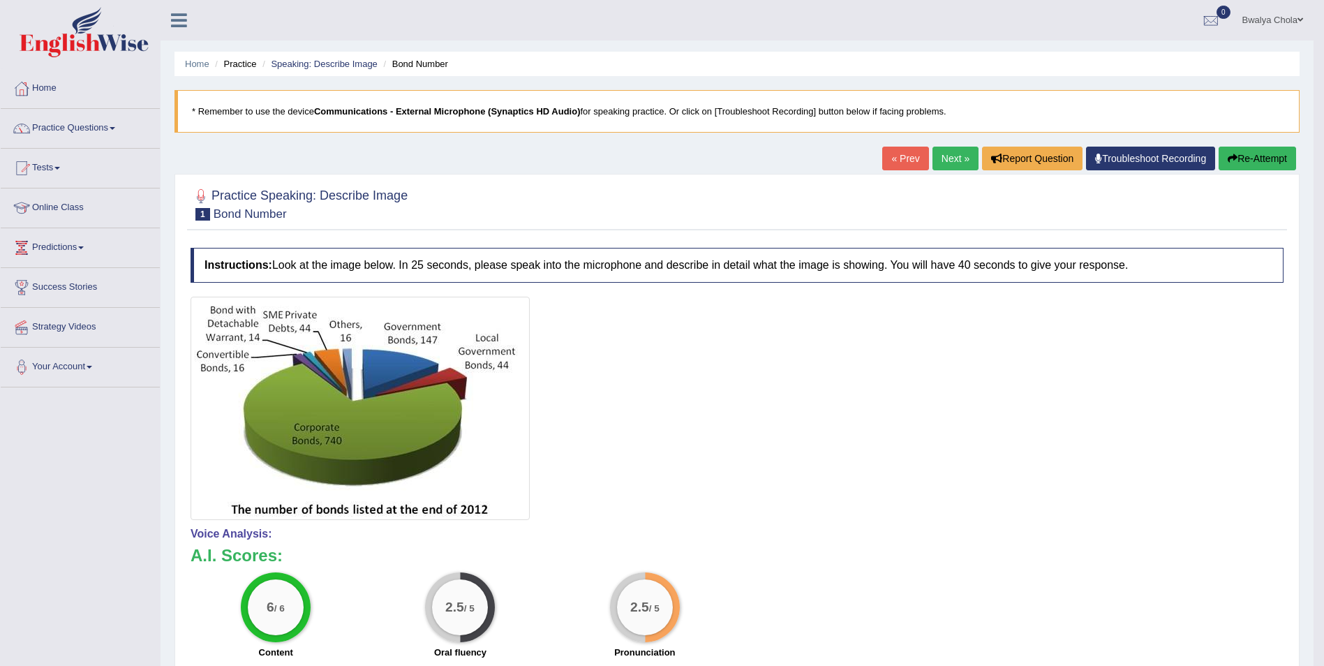
click at [1253, 152] on button "Re-Attempt" at bounding box center [1257, 159] width 77 height 24
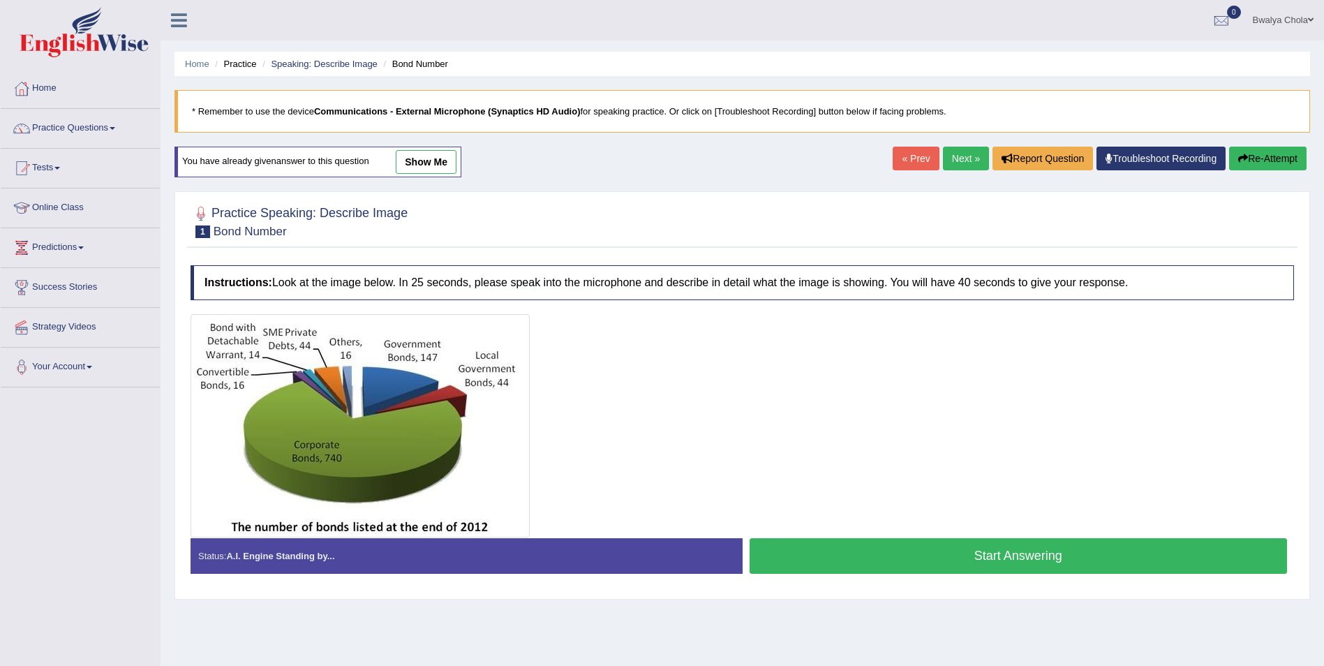
click at [942, 555] on button "Start Answering" at bounding box center [1019, 556] width 538 height 36
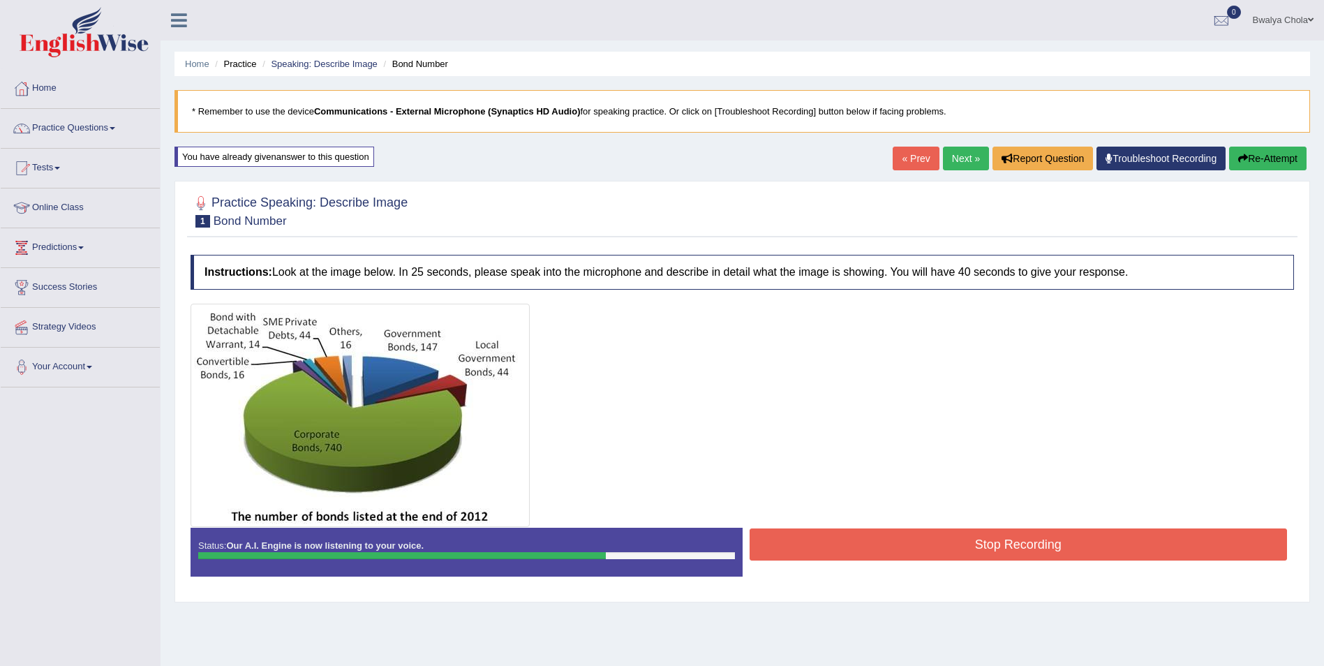
click at [986, 547] on button "Stop Recording" at bounding box center [1019, 544] width 538 height 32
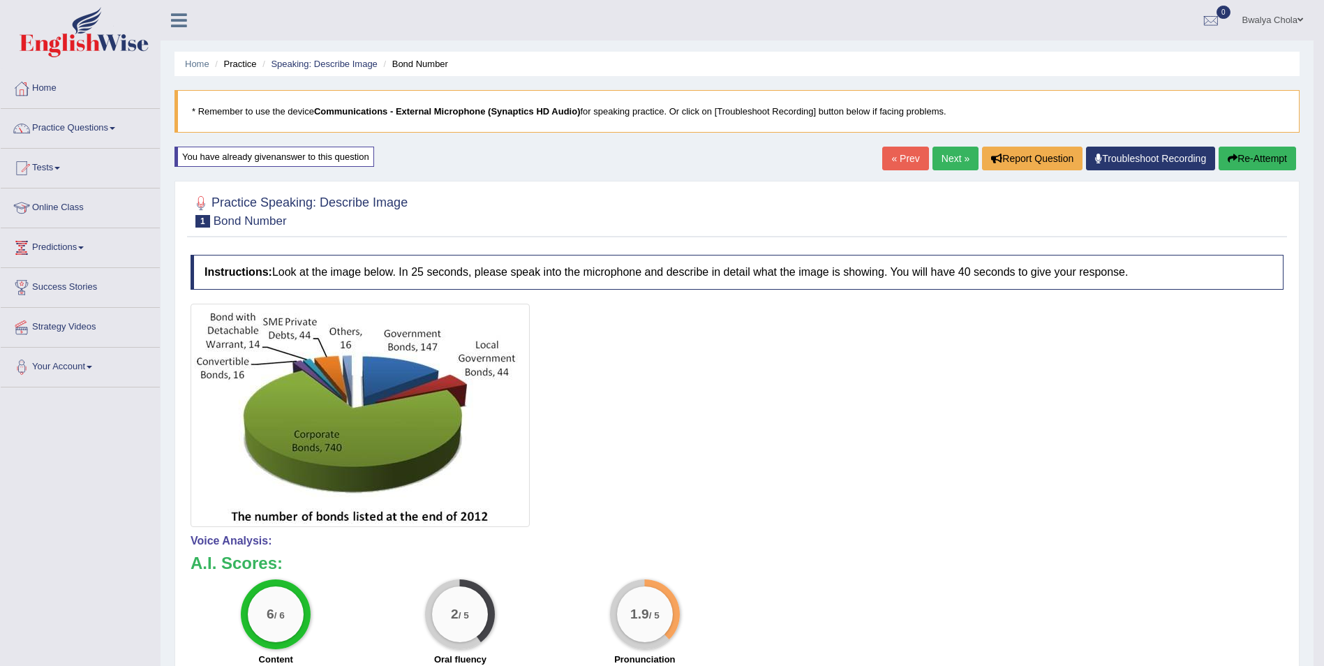
click at [1262, 164] on button "Re-Attempt" at bounding box center [1257, 159] width 77 height 24
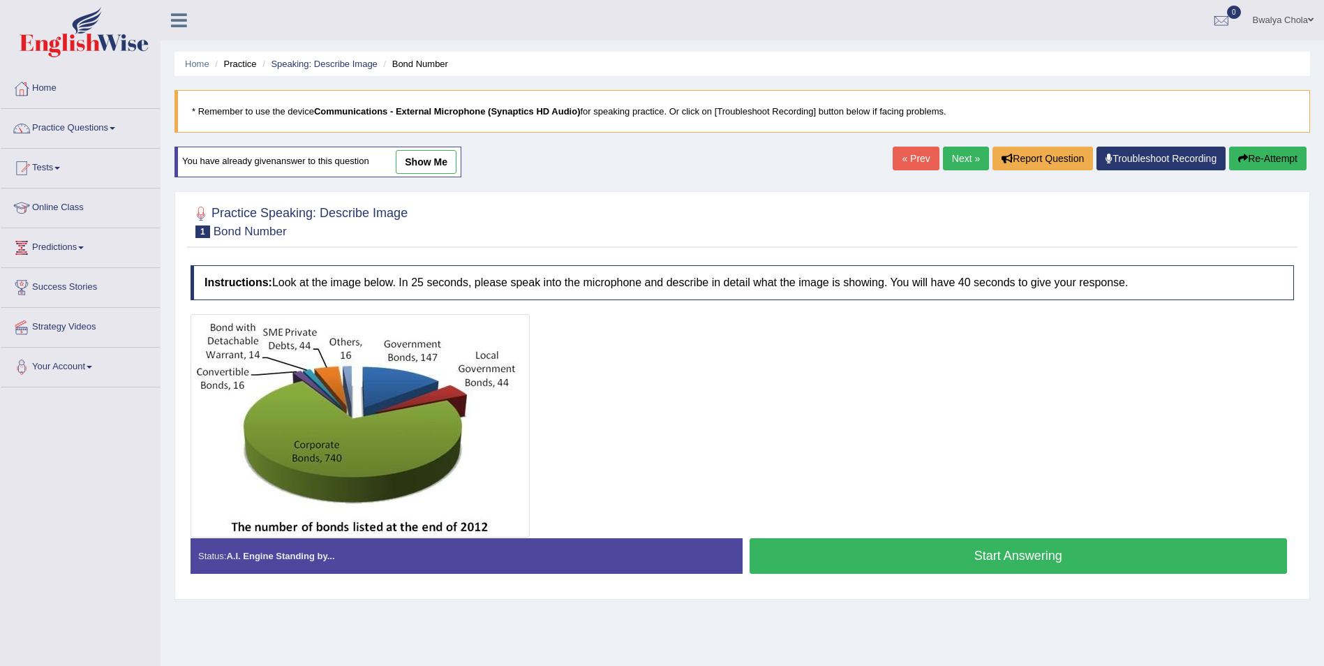
click at [977, 554] on button "Start Answering" at bounding box center [1019, 556] width 538 height 36
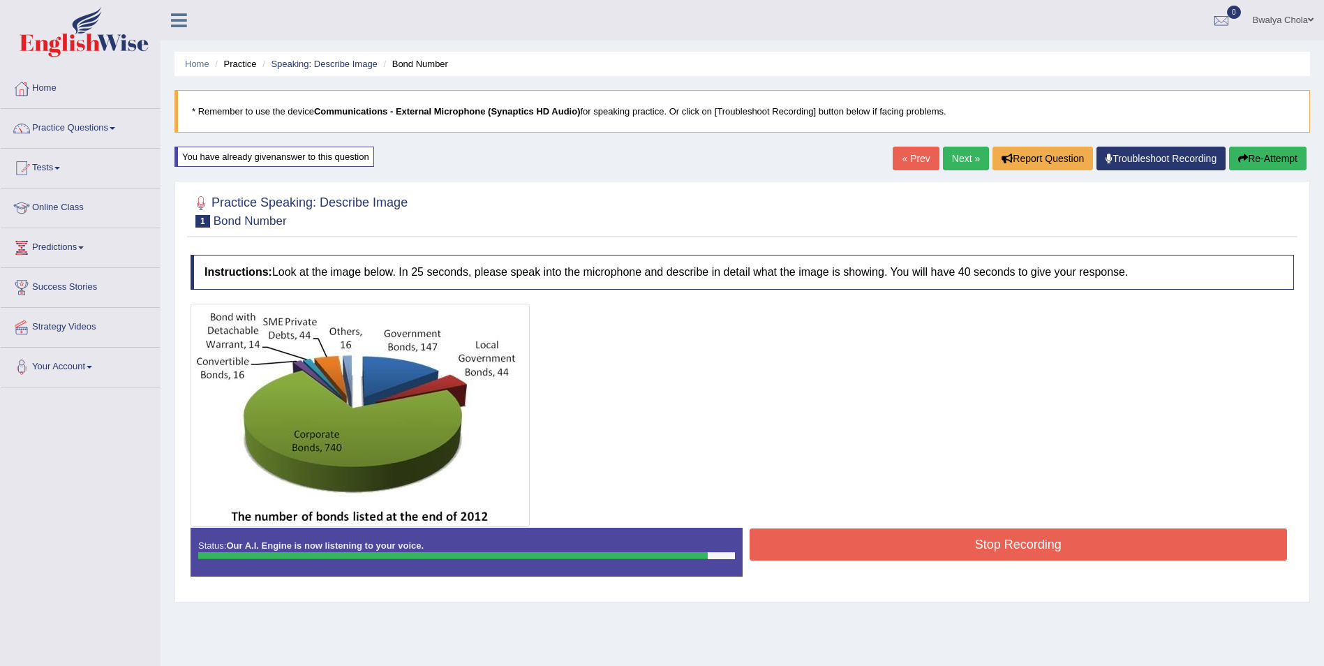
click at [1005, 522] on div at bounding box center [743, 415] width 1104 height 223
click at [1012, 540] on button "Stop Recording" at bounding box center [1019, 544] width 538 height 32
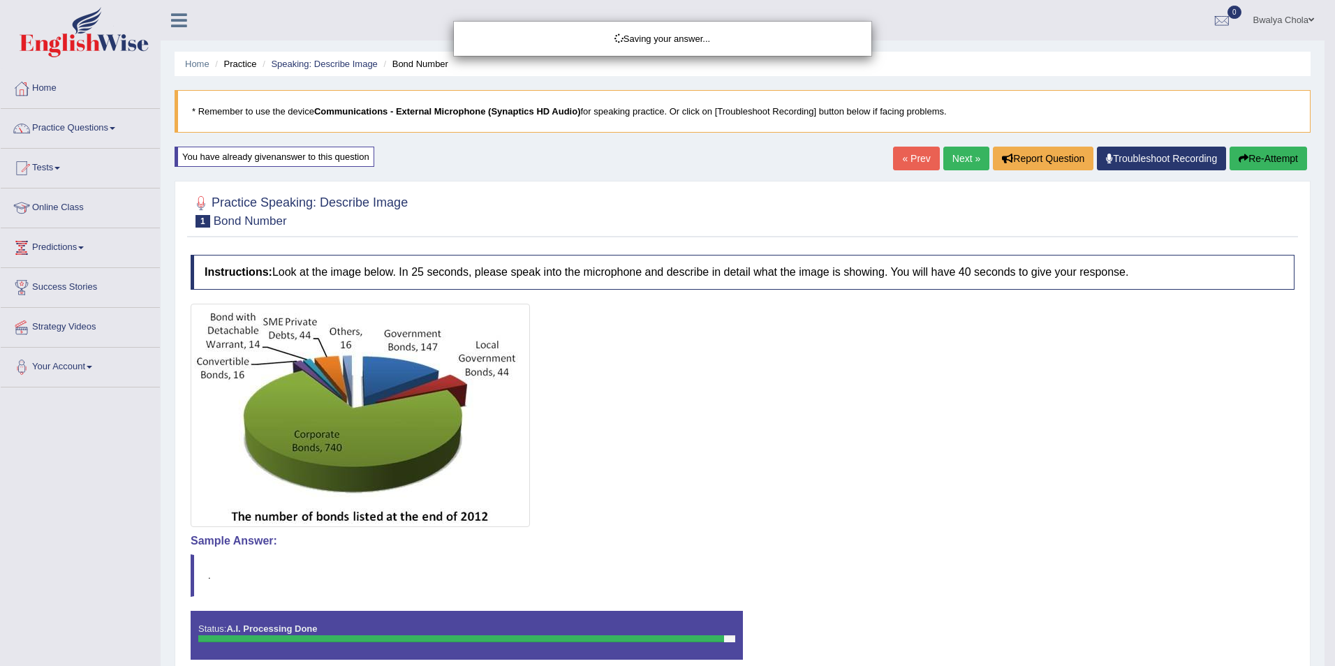
click at [961, 157] on div "Saving your answer..." at bounding box center [667, 333] width 1335 height 666
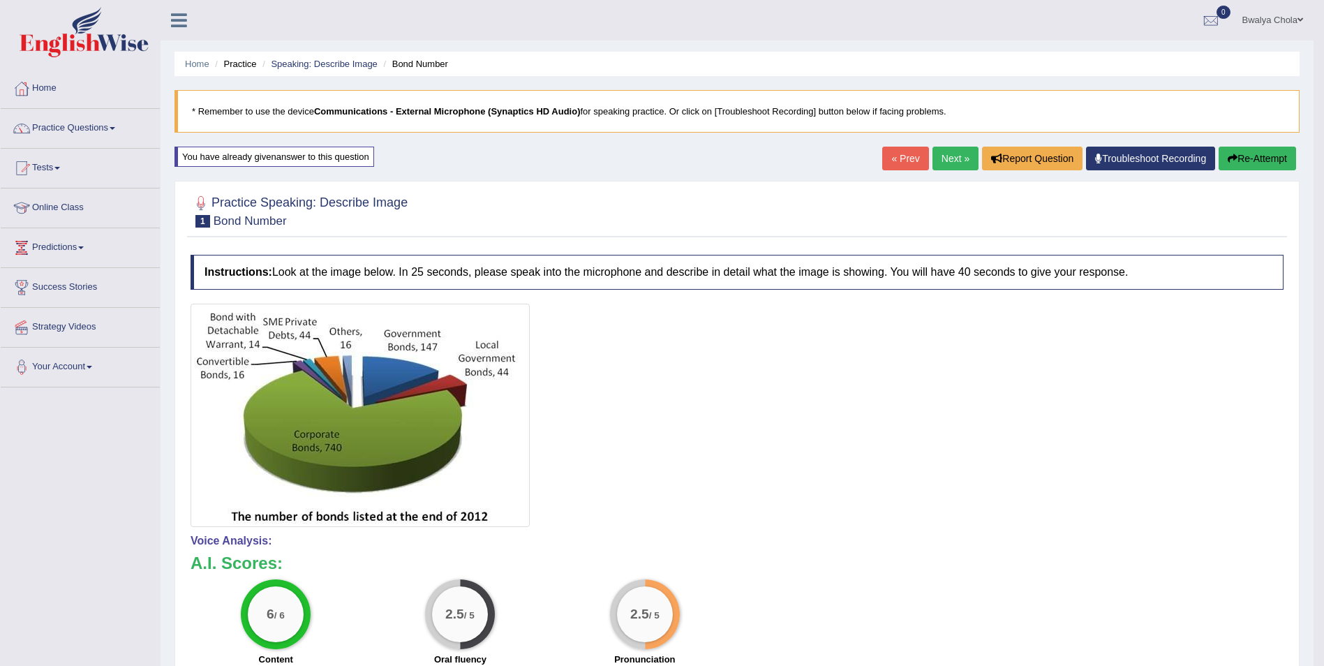
click at [1233, 154] on icon "button" at bounding box center [1233, 159] width 10 height 10
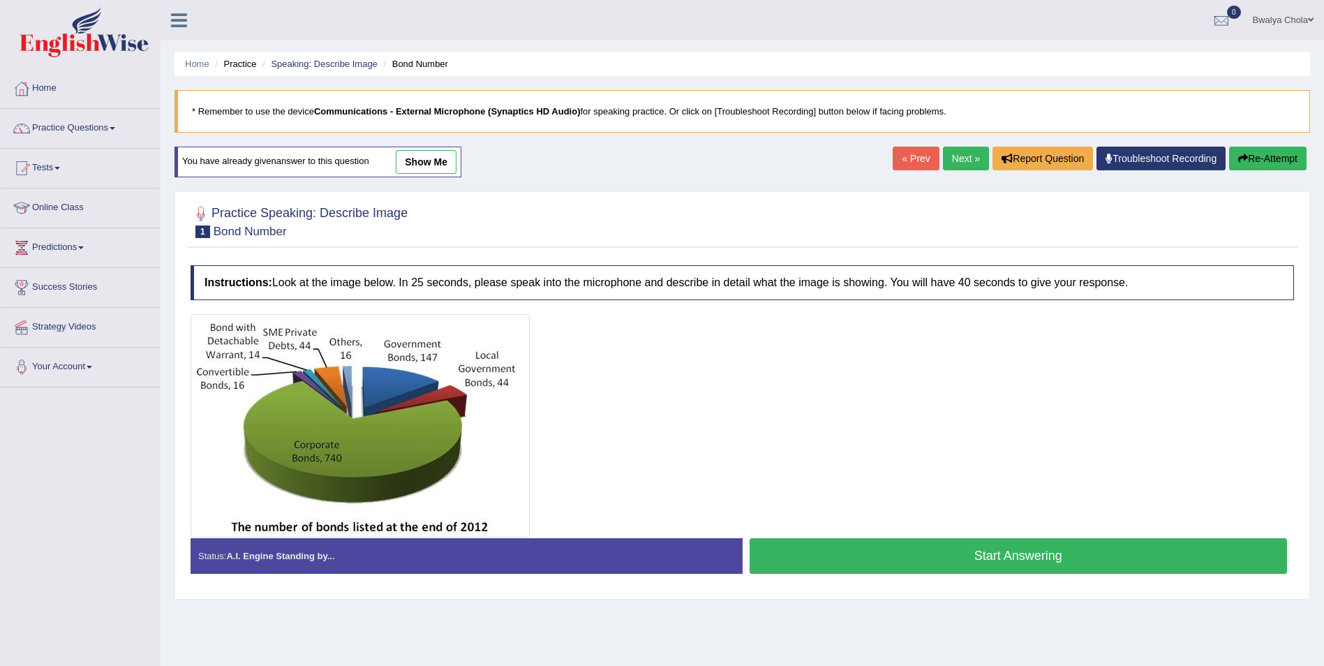
click at [977, 558] on button "Start Answering" at bounding box center [1019, 556] width 538 height 36
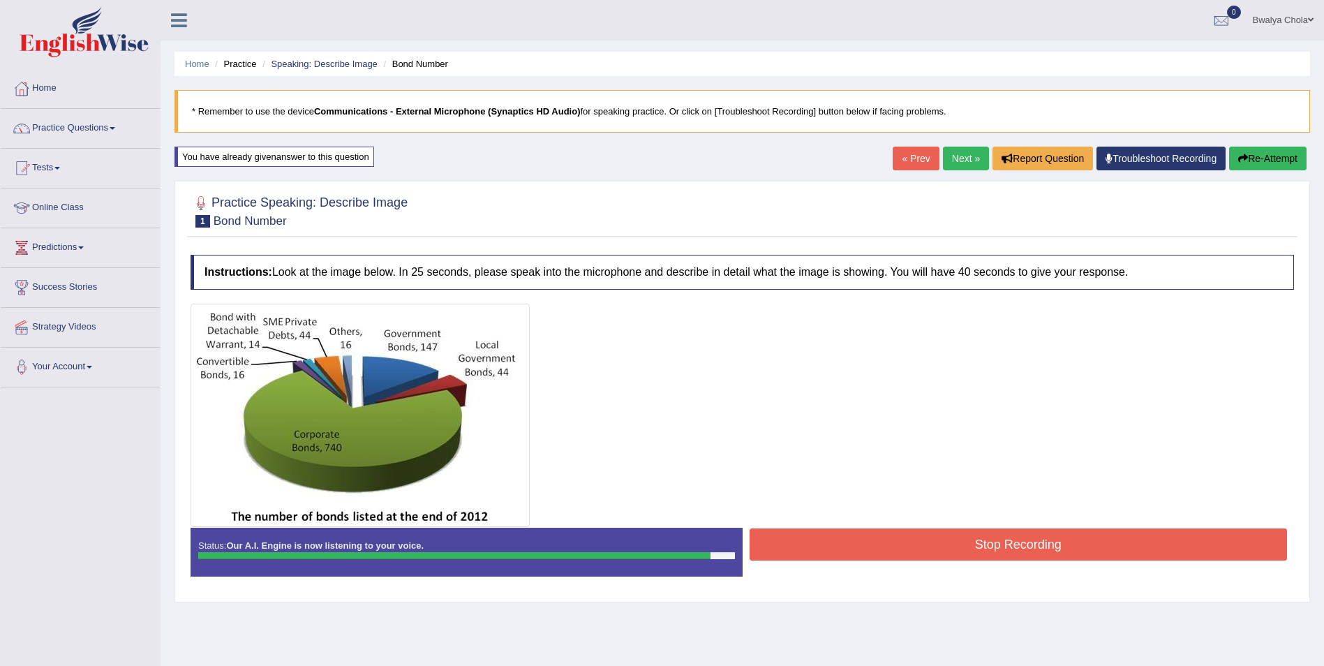
click at [958, 543] on button "Stop Recording" at bounding box center [1019, 544] width 538 height 32
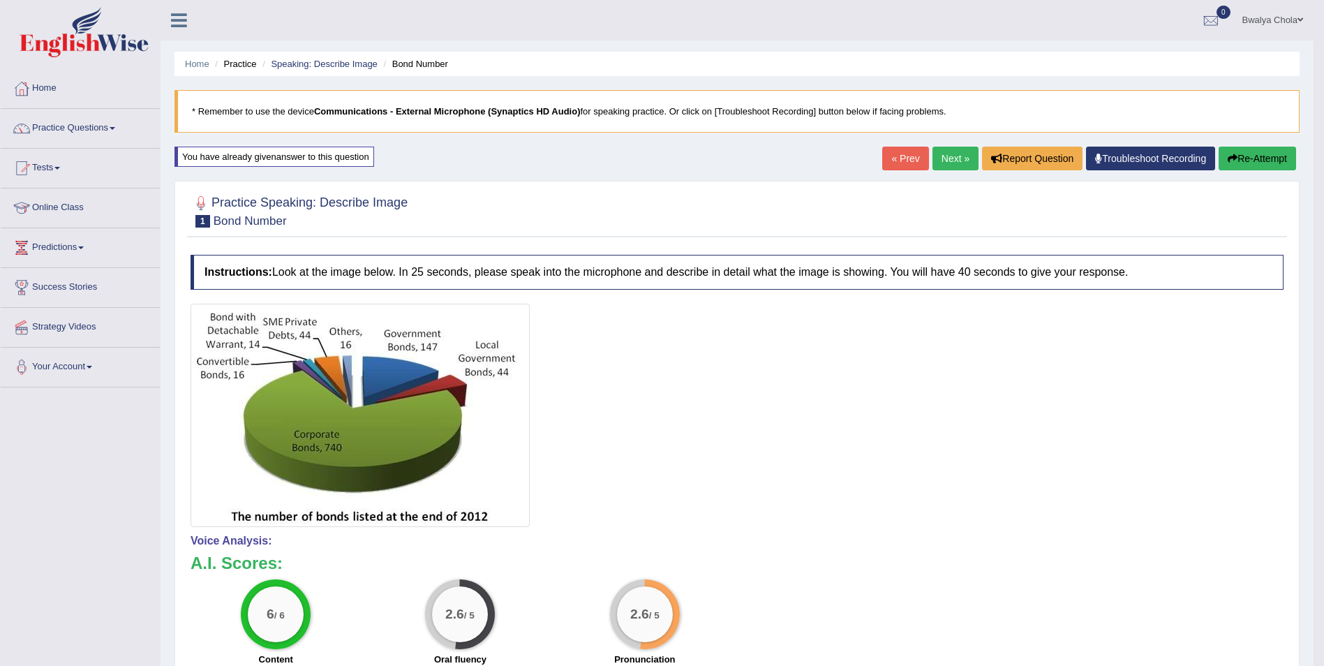
click at [952, 165] on link "Next »" at bounding box center [956, 159] width 46 height 24
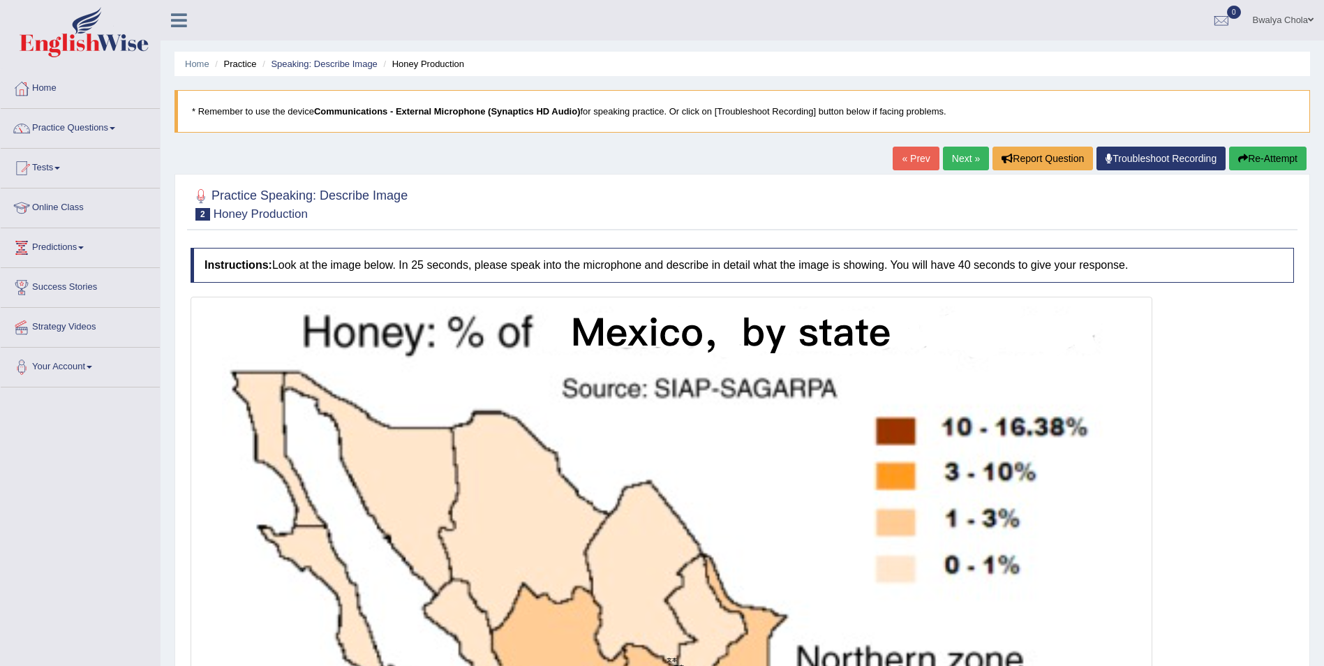
click at [1264, 158] on button "Re-Attempt" at bounding box center [1267, 159] width 77 height 24
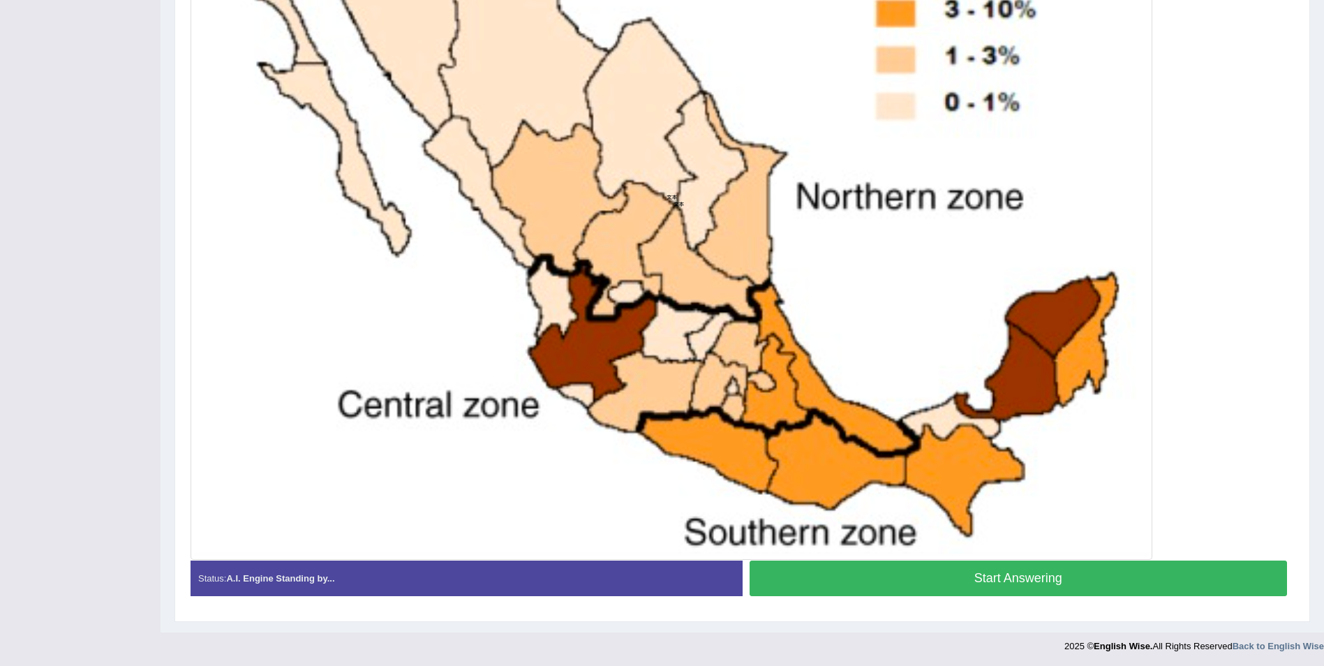
scroll to position [464, 0]
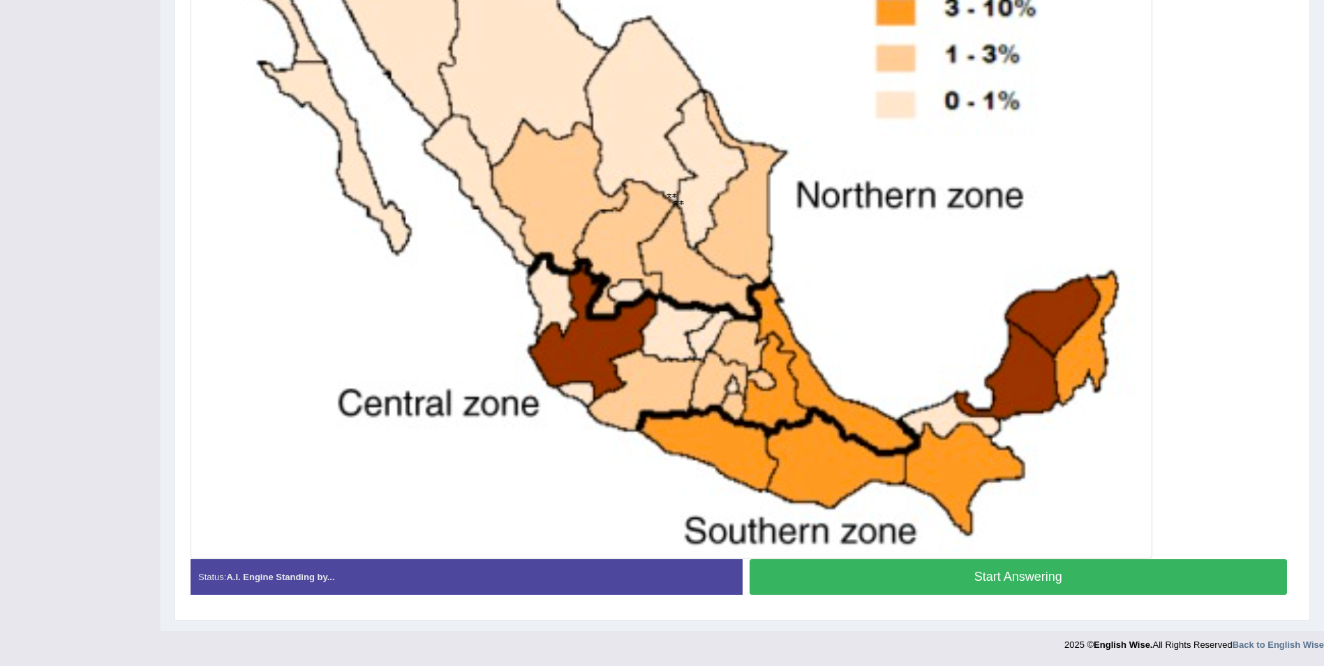
click at [963, 577] on button "Start Answering" at bounding box center [1019, 577] width 538 height 36
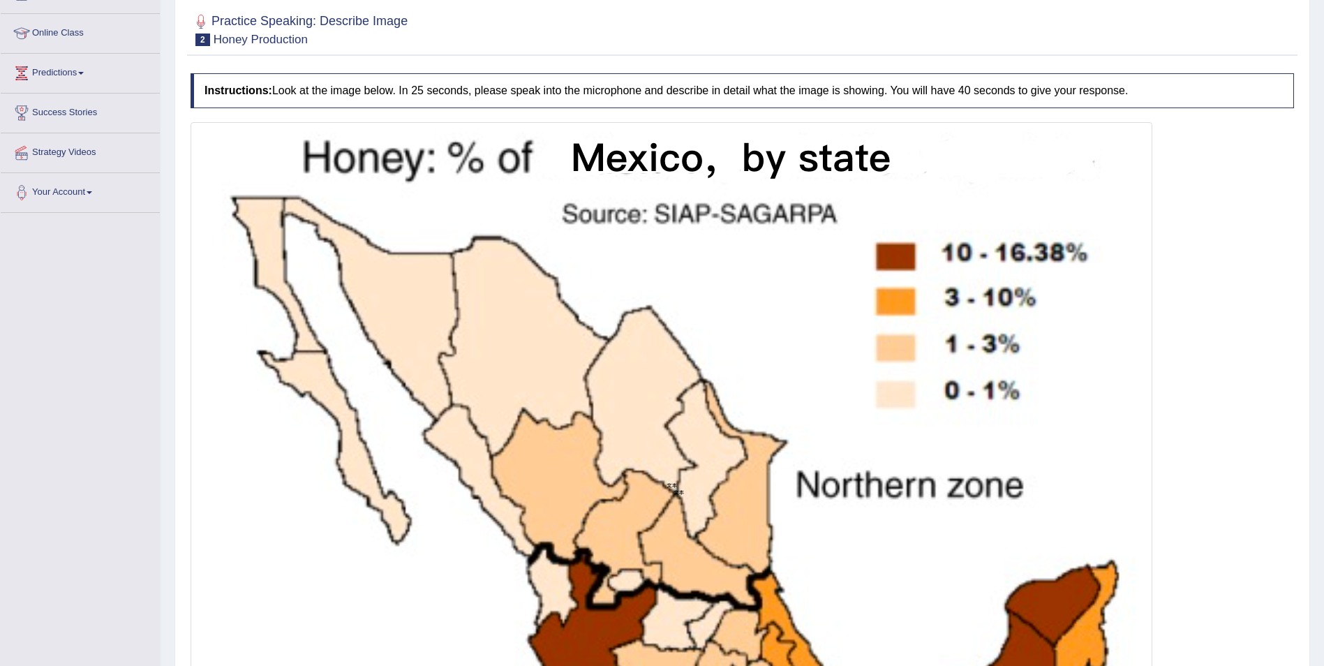
scroll to position [115, 0]
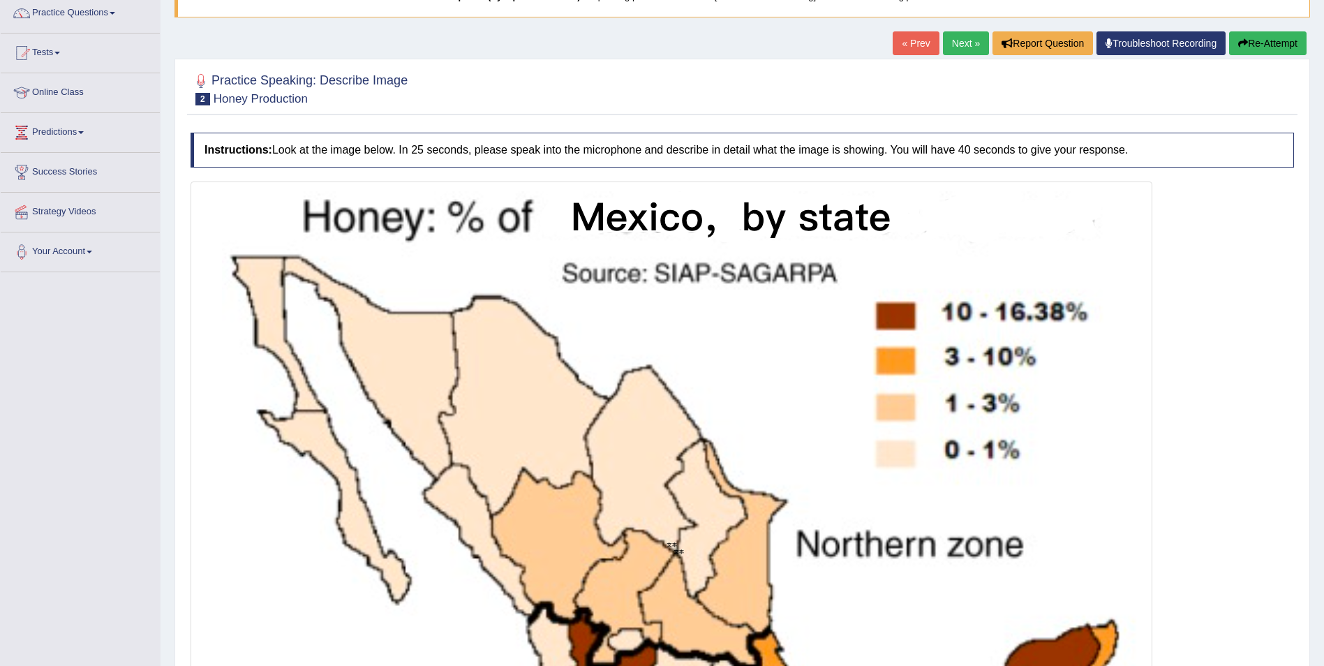
click at [1272, 43] on button "Re-Attempt" at bounding box center [1267, 43] width 77 height 24
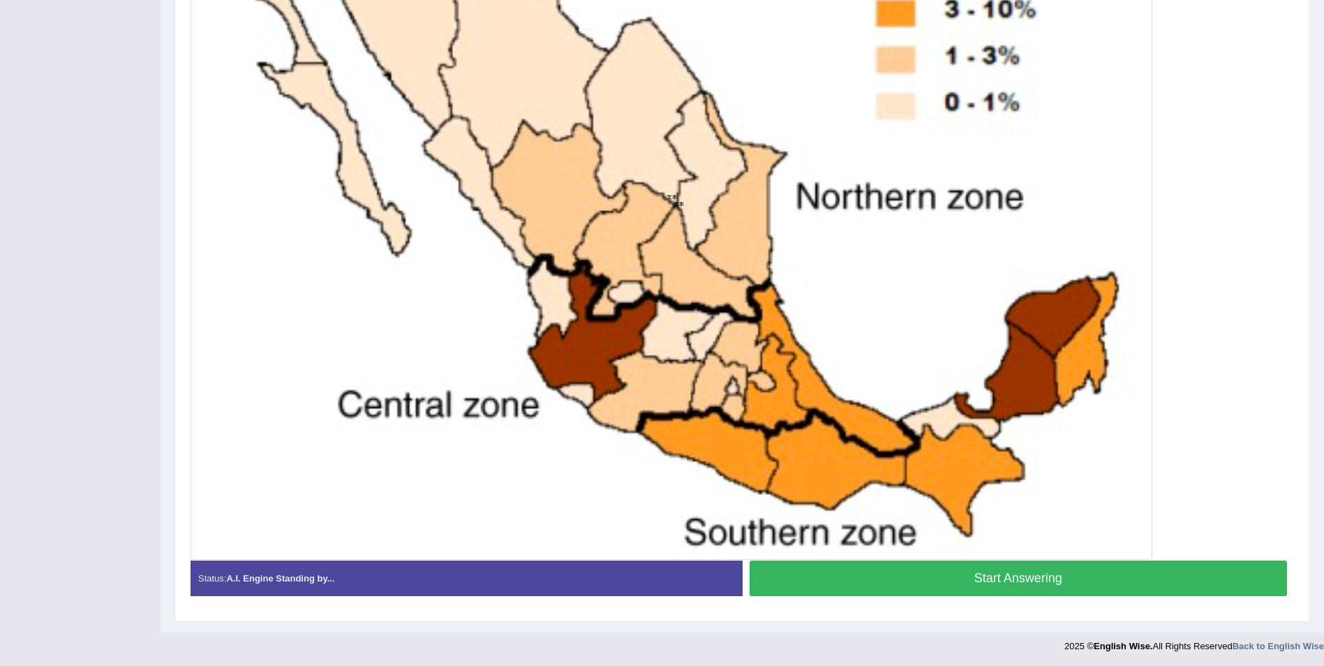
scroll to position [464, 0]
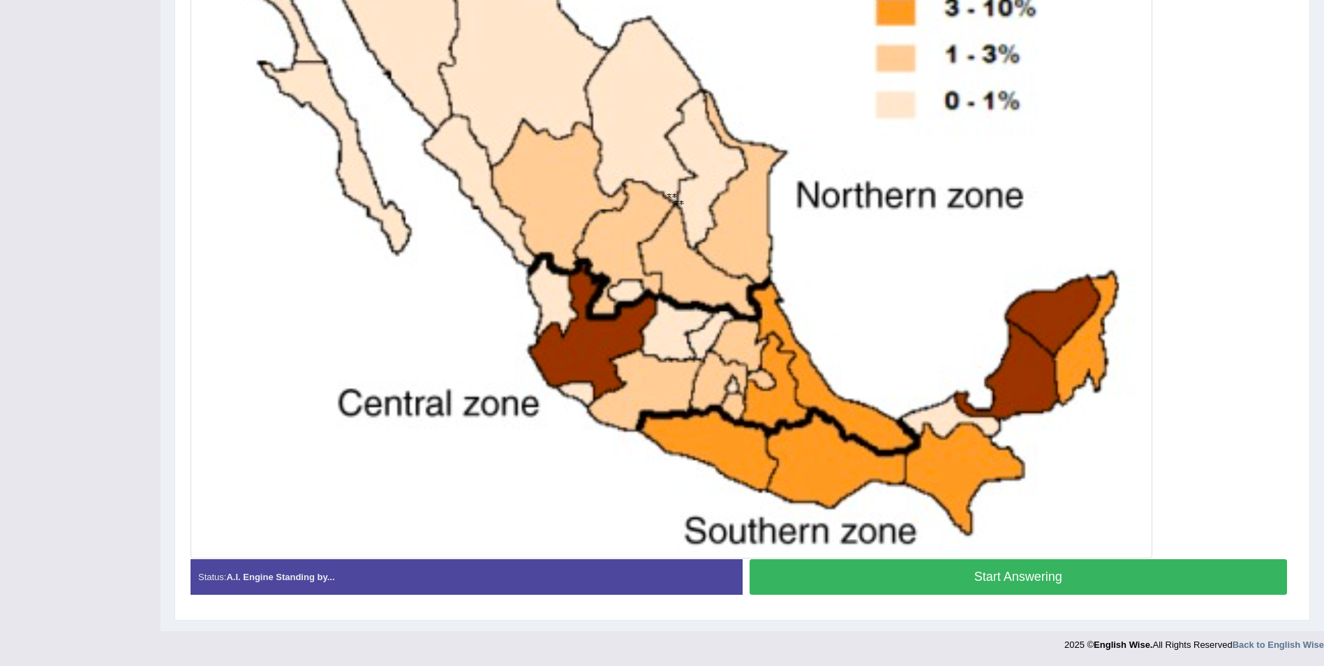
click at [1004, 580] on button "Start Answering" at bounding box center [1019, 577] width 538 height 36
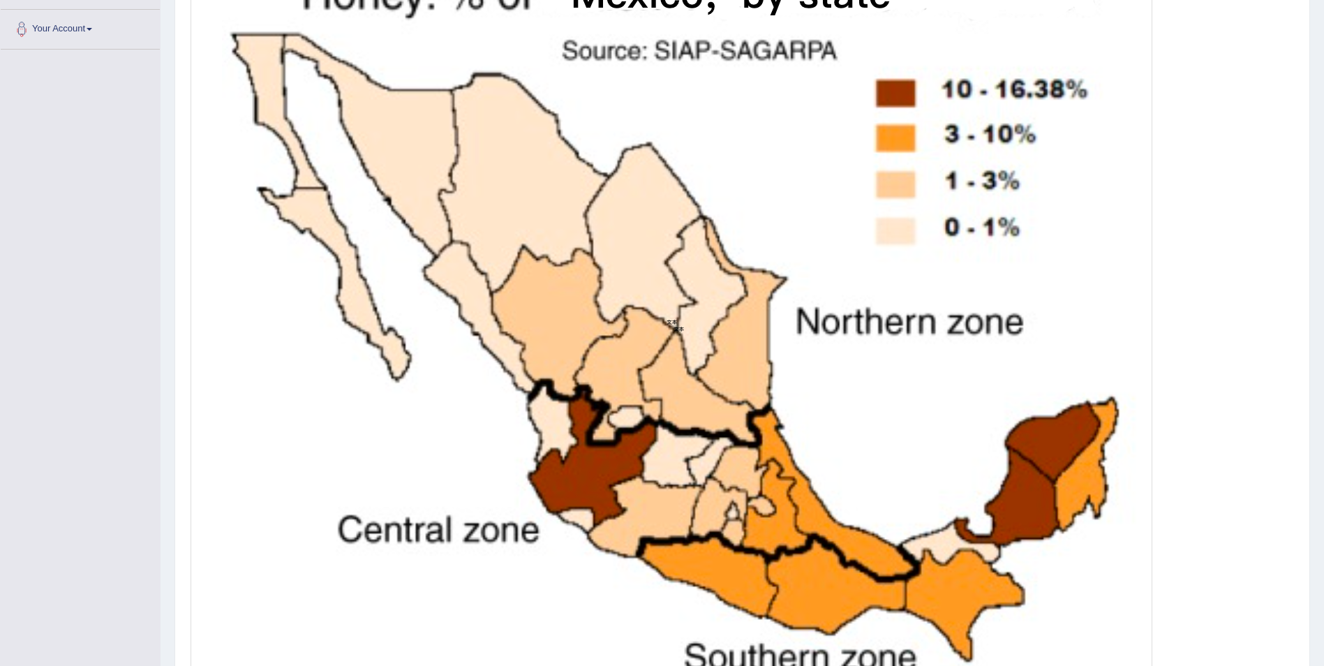
scroll to position [477, 0]
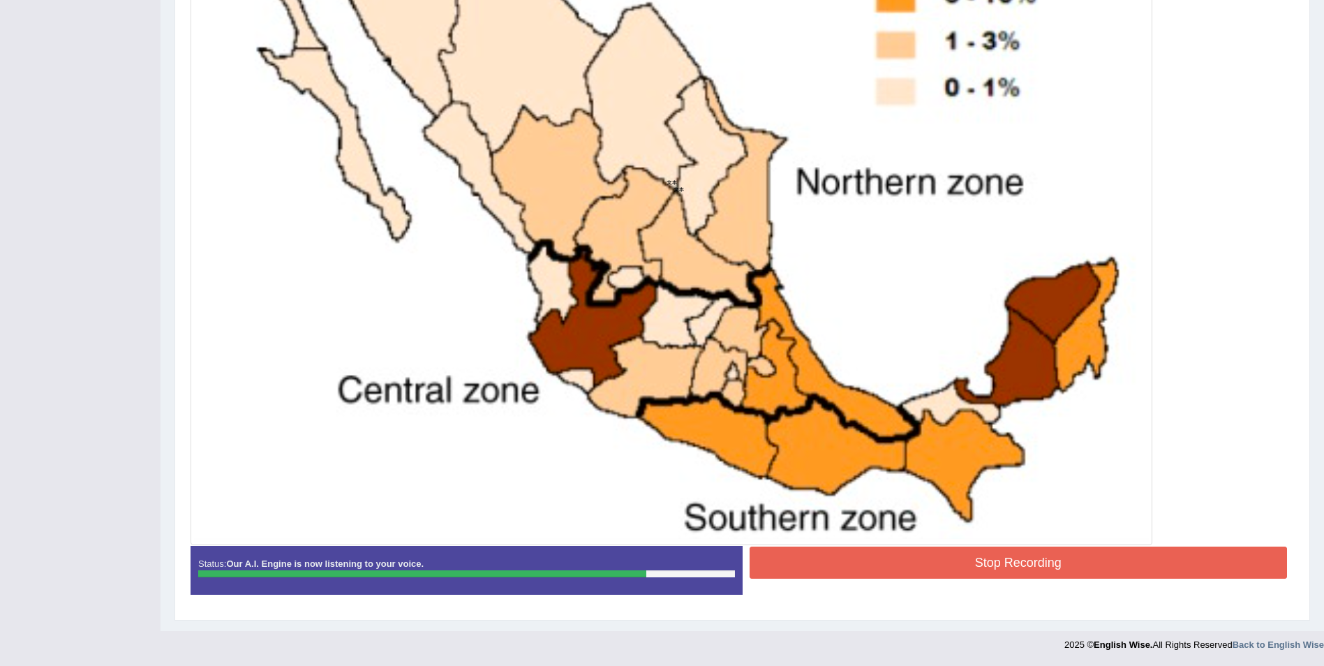
click at [983, 568] on button "Stop Recording" at bounding box center [1019, 563] width 538 height 32
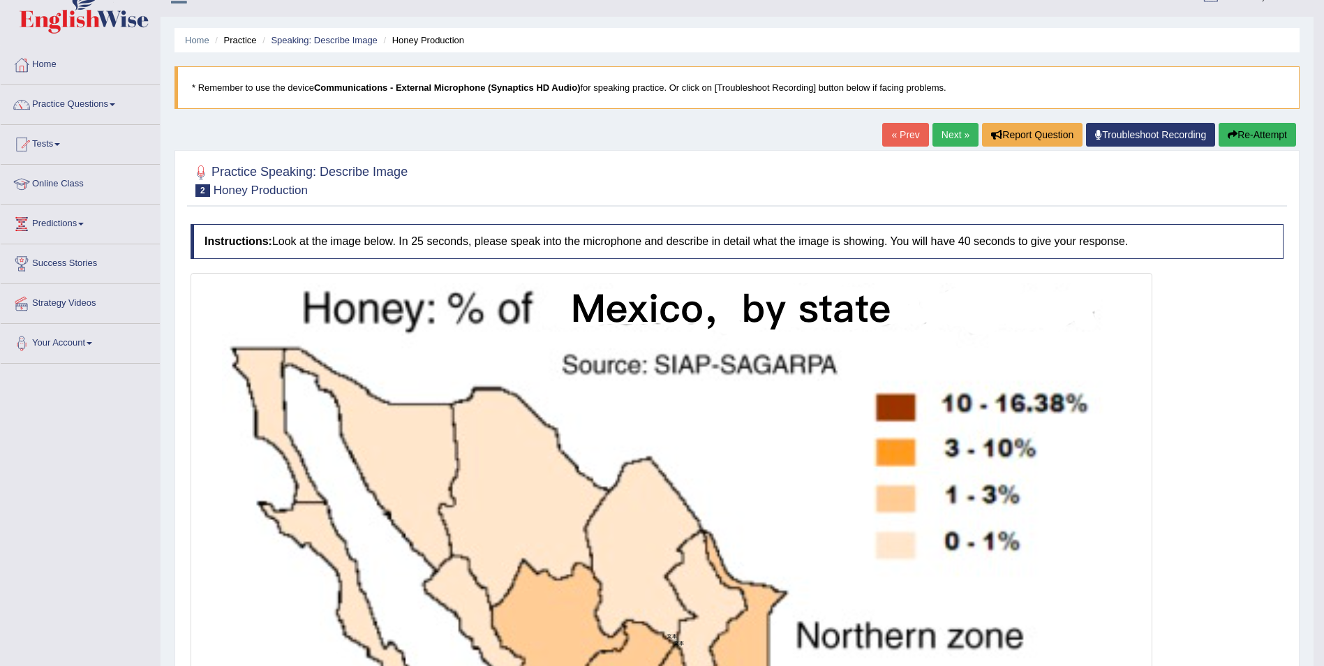
scroll to position [0, 0]
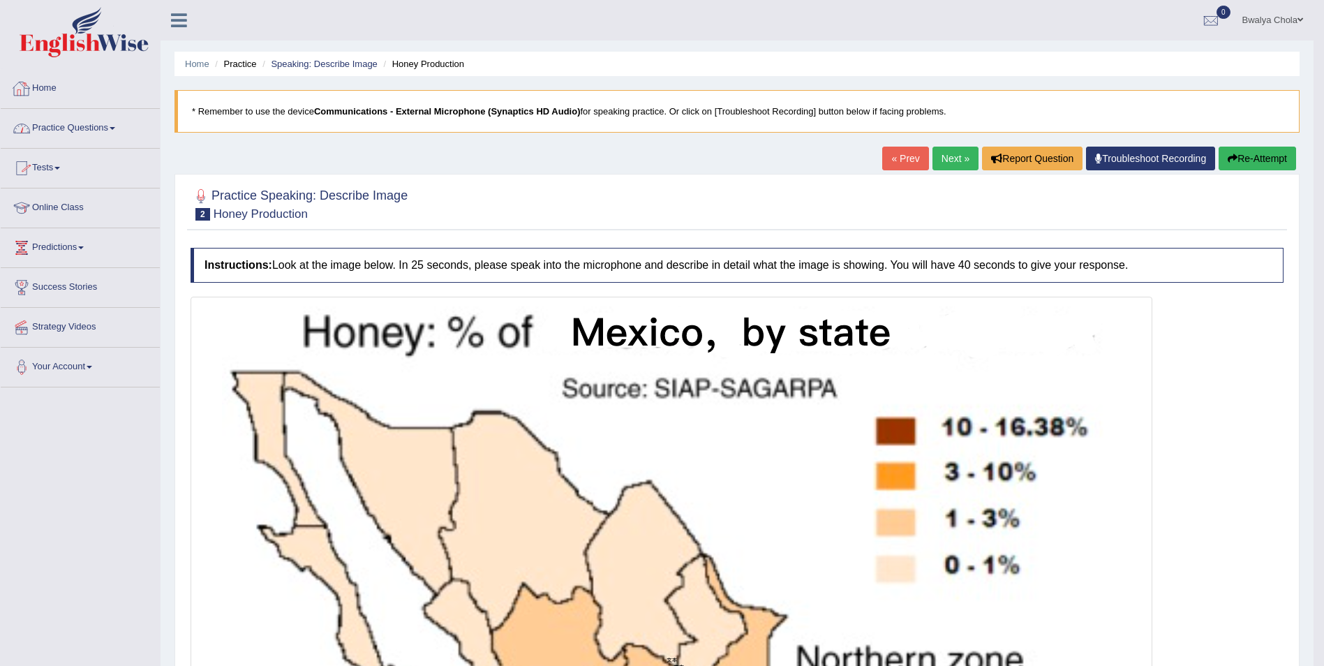
click at [54, 86] on link "Home" at bounding box center [80, 86] width 159 height 35
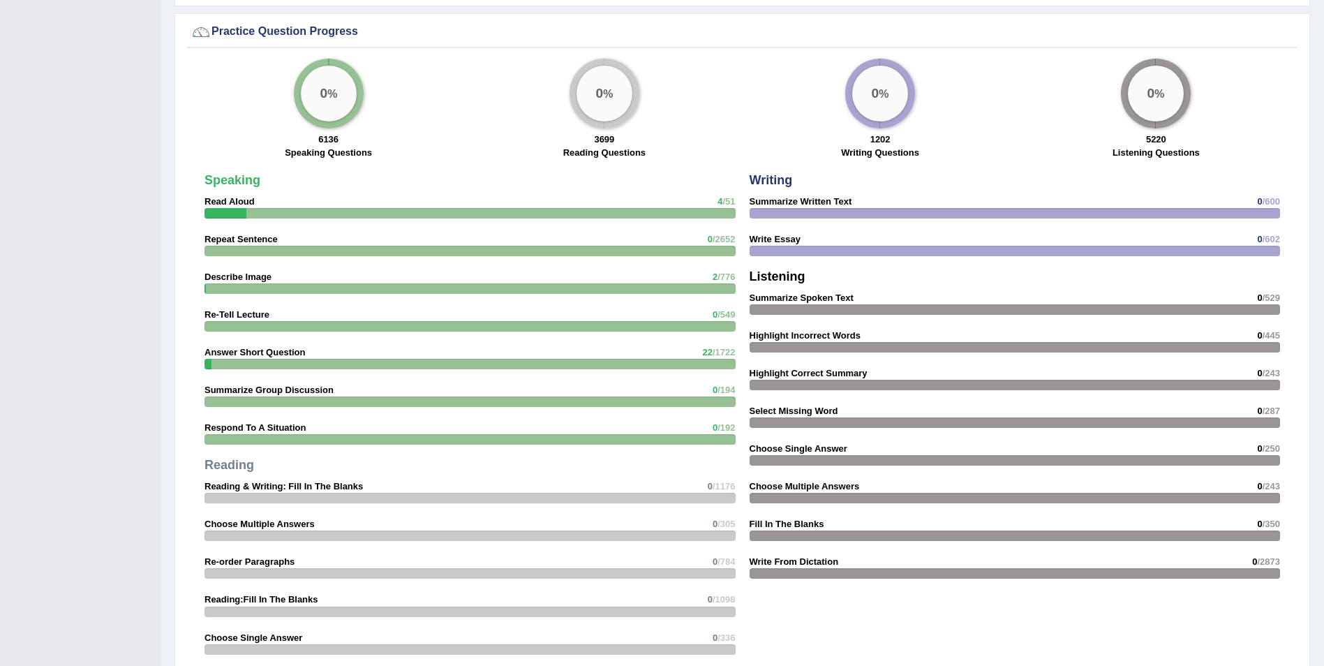
scroll to position [1047, 0]
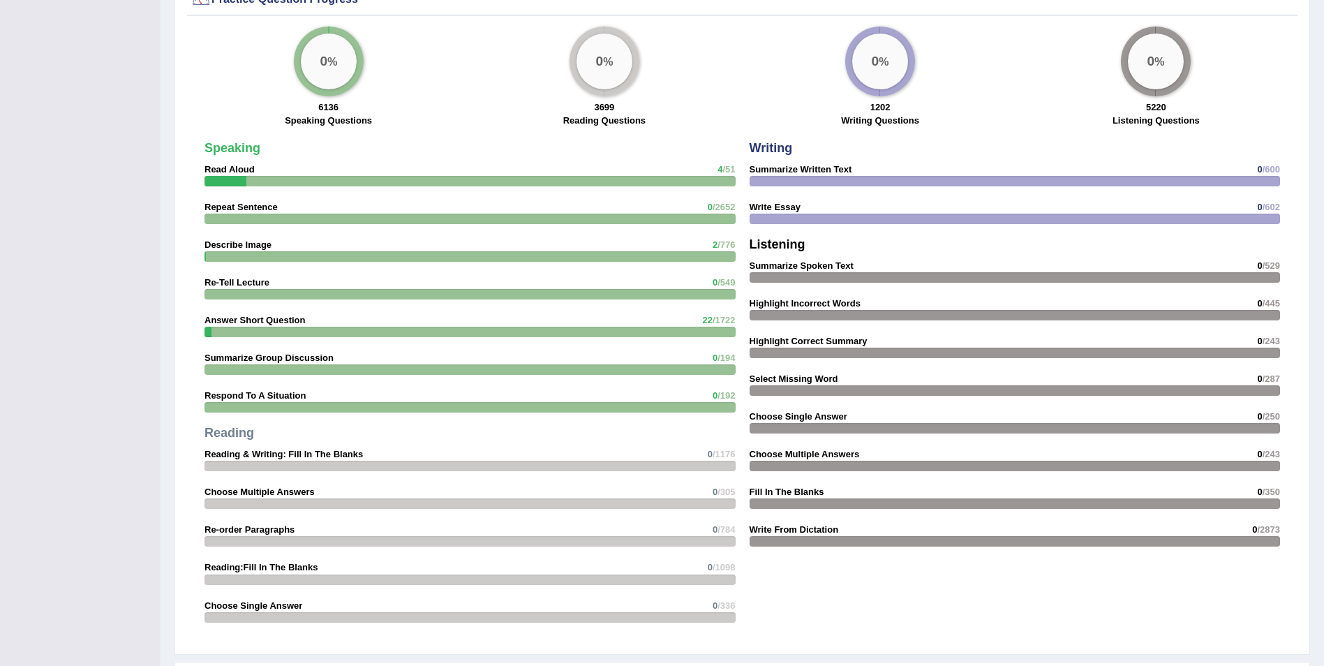
click at [563, 262] on div "Speaking Read Aloud 4 /51 Repeat Sentence 0 /2652 Describe Image 2 /776 Re-Tell…" at bounding box center [470, 386] width 545 height 502
click at [568, 184] on div at bounding box center [470, 181] width 531 height 10
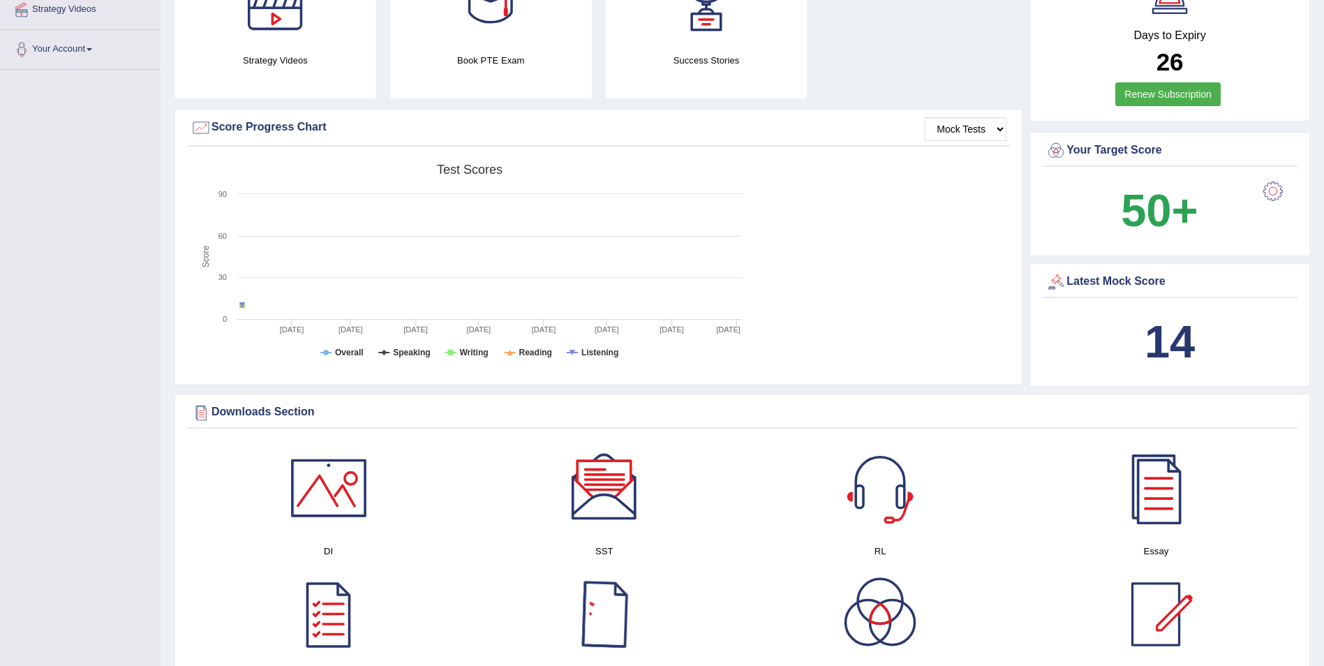
scroll to position [0, 0]
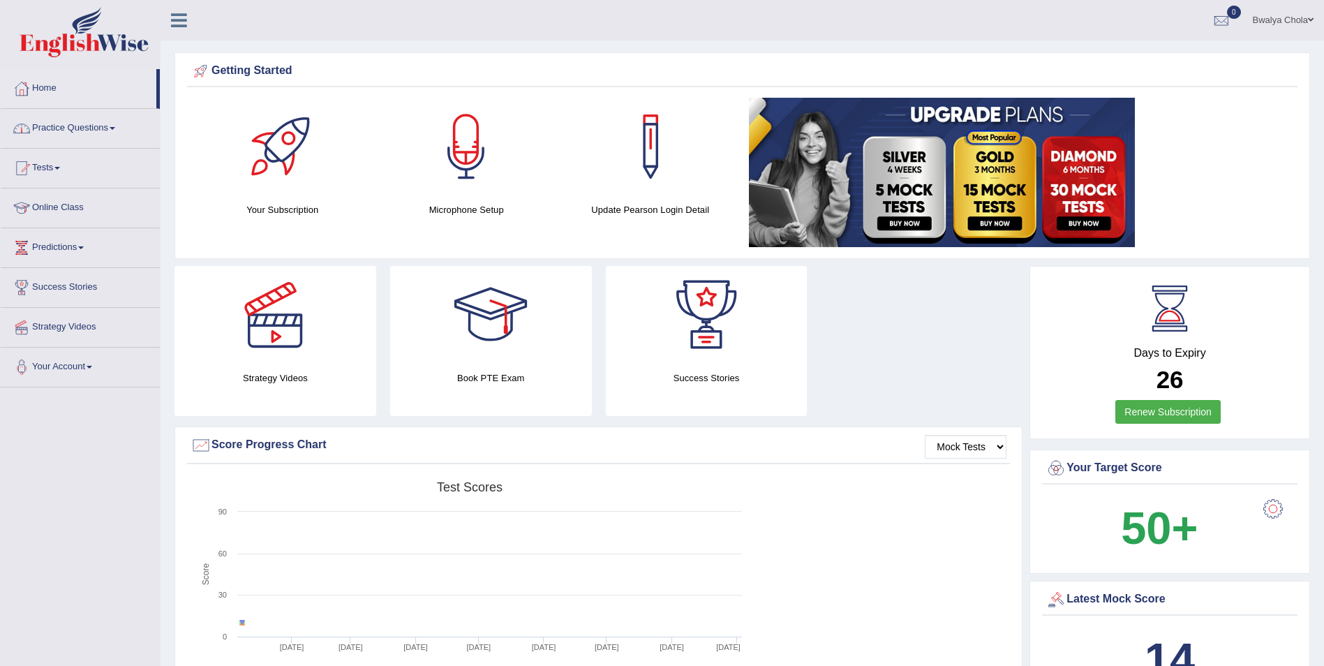
click at [101, 131] on link "Practice Questions" at bounding box center [80, 126] width 159 height 35
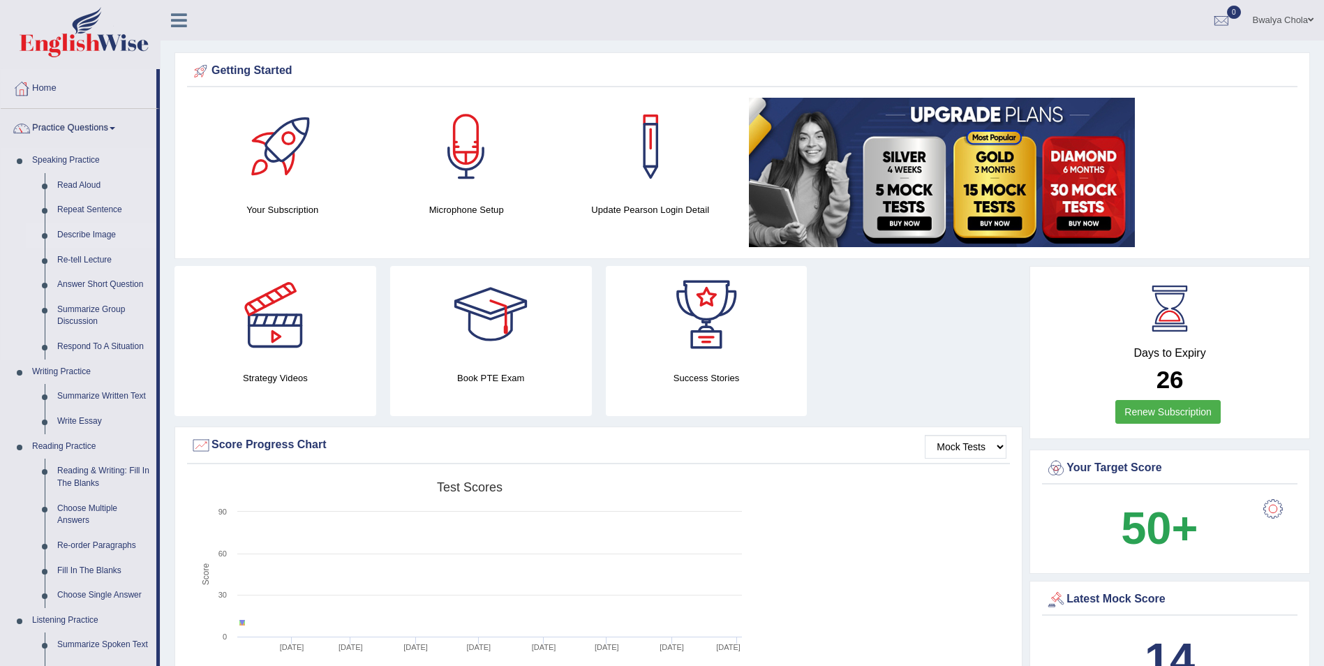
click at [84, 237] on link "Describe Image" at bounding box center [103, 235] width 105 height 25
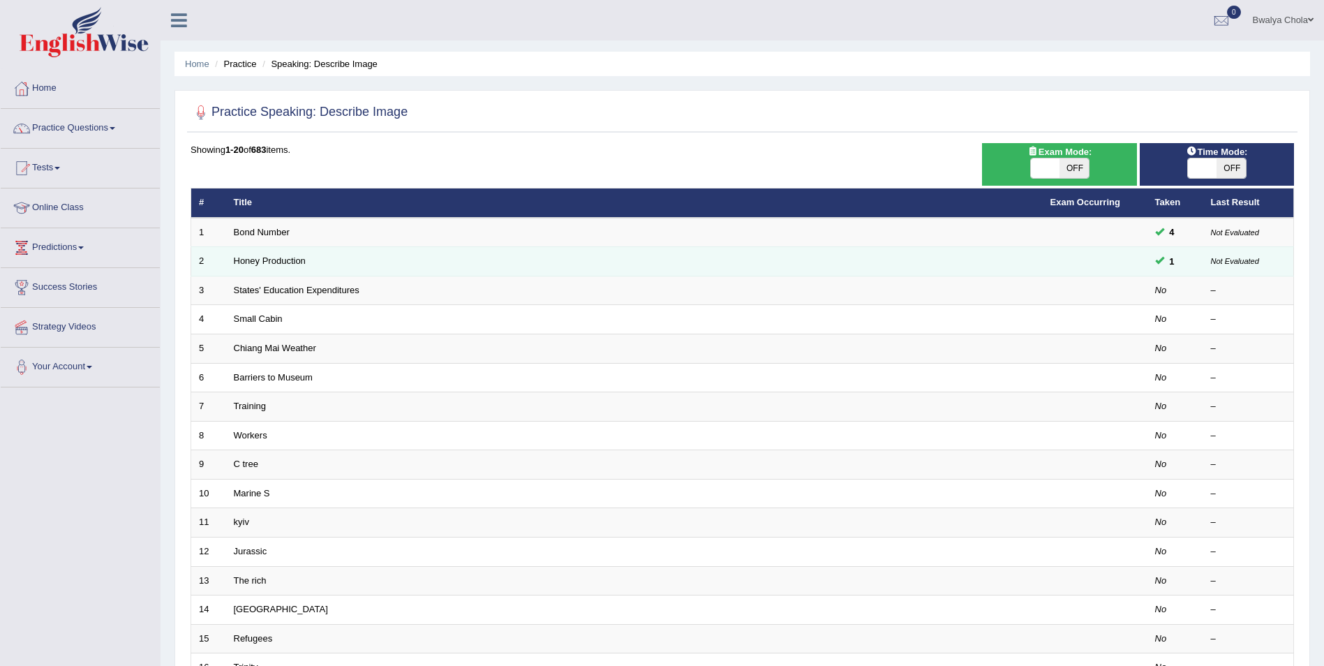
click at [318, 260] on td "Honey Production" at bounding box center [634, 261] width 817 height 29
click at [318, 261] on td "Honey Production" at bounding box center [634, 261] width 817 height 29
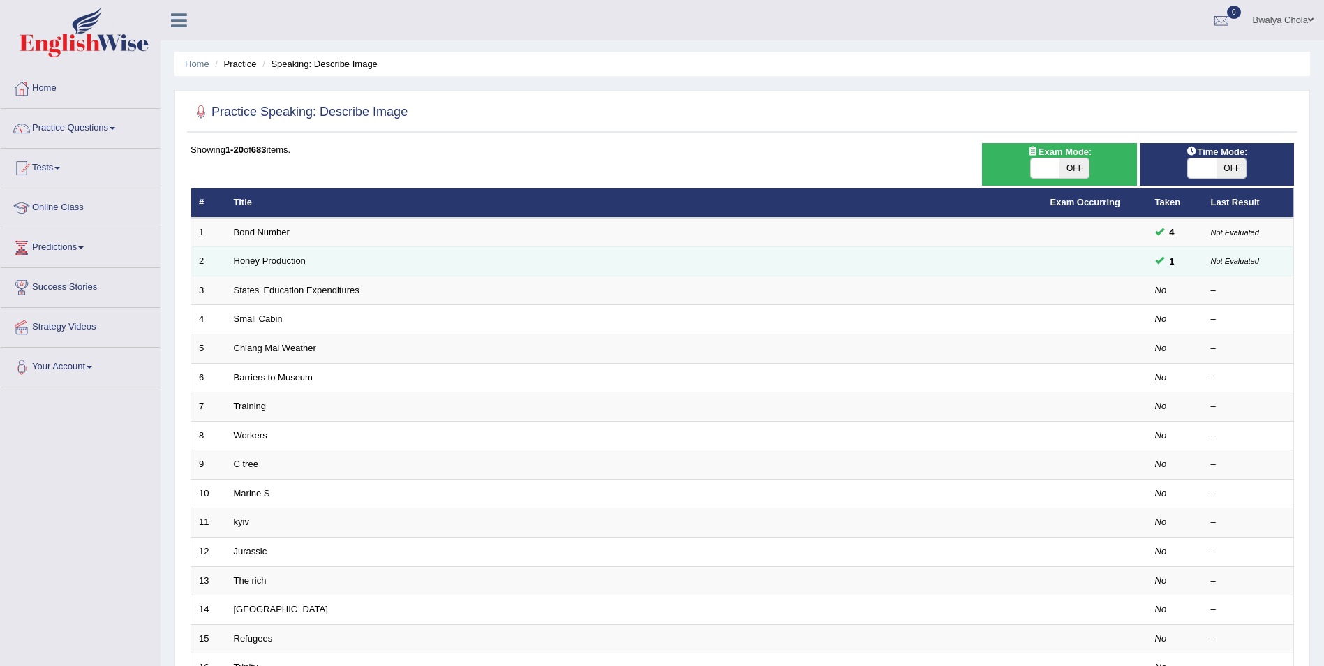
click at [248, 261] on link "Honey Production" at bounding box center [270, 260] width 72 height 10
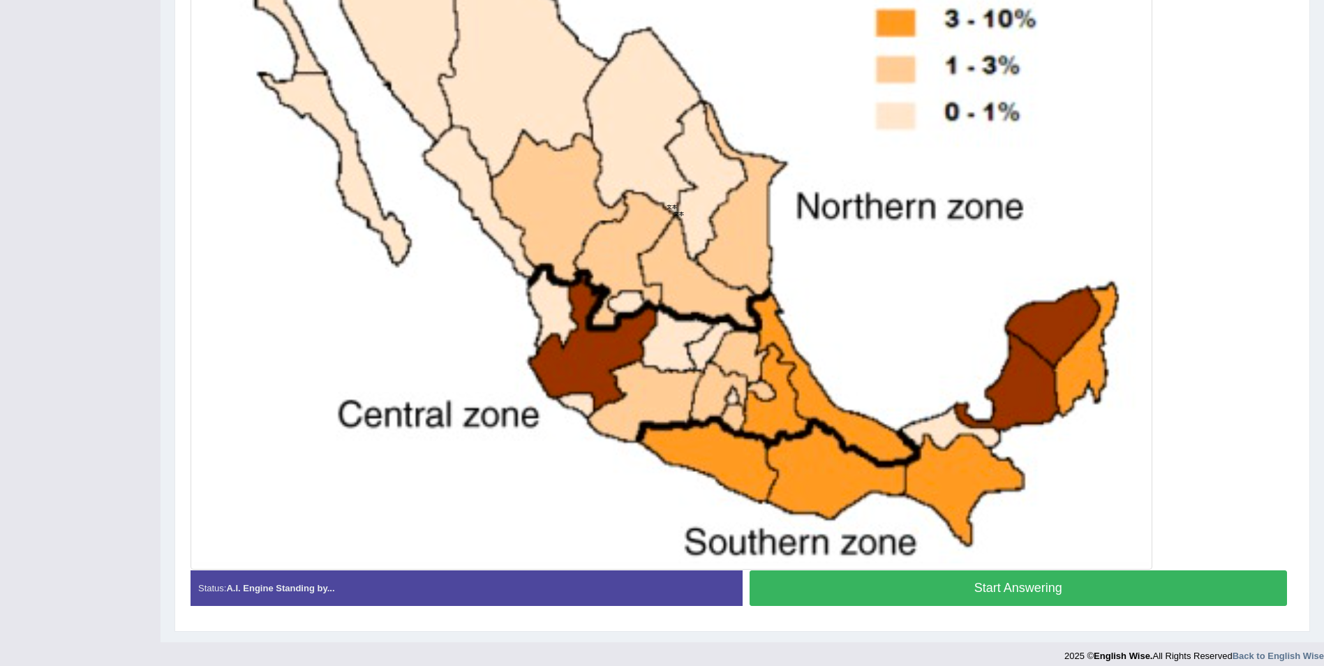
scroll to position [482, 0]
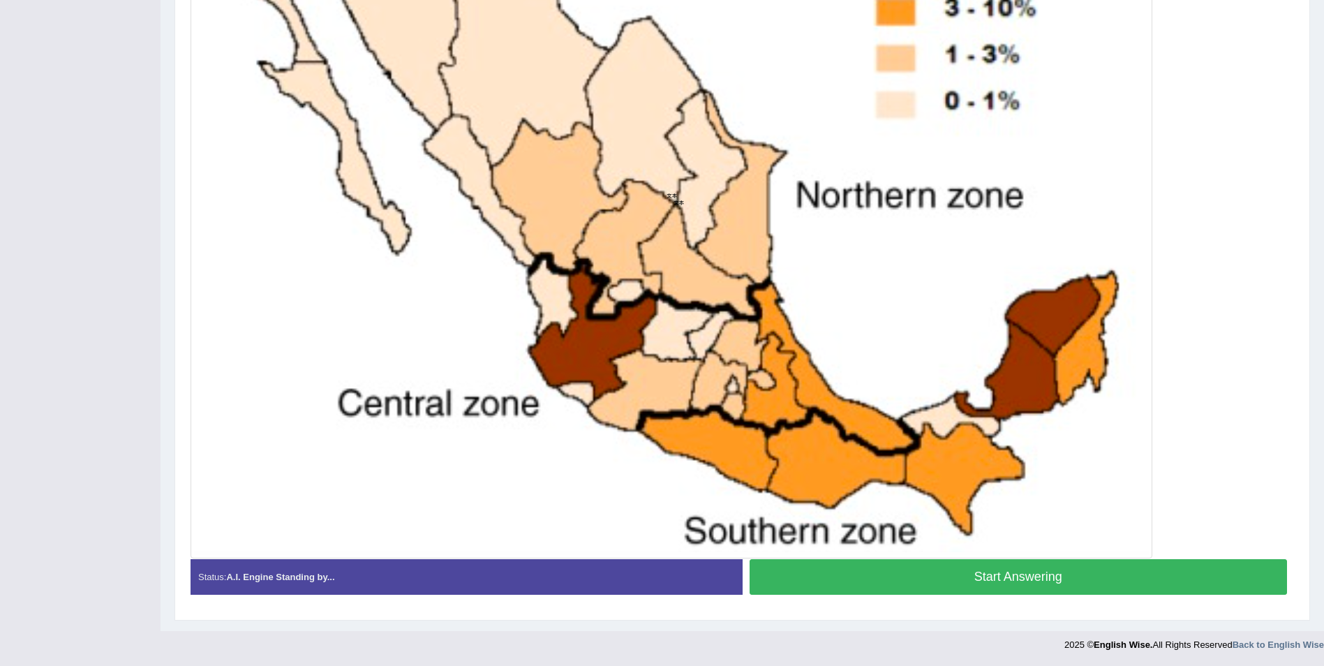
click at [933, 584] on button "Start Answering" at bounding box center [1019, 577] width 538 height 36
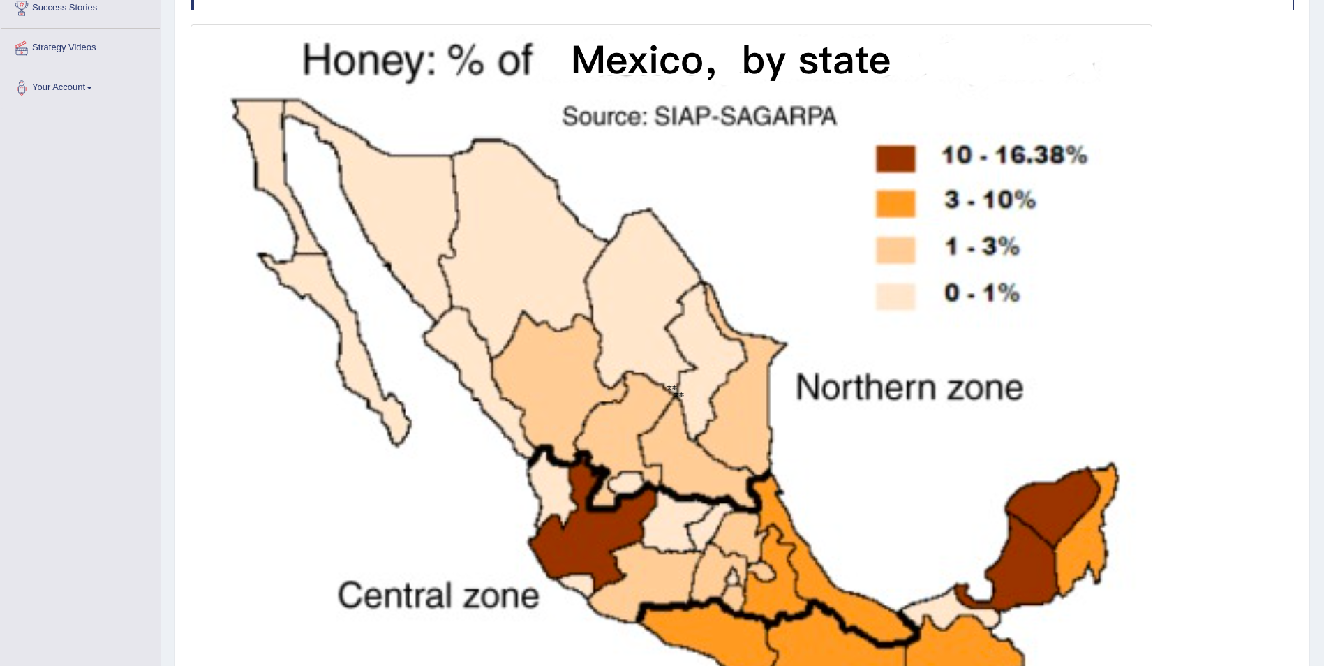
scroll to position [0, 0]
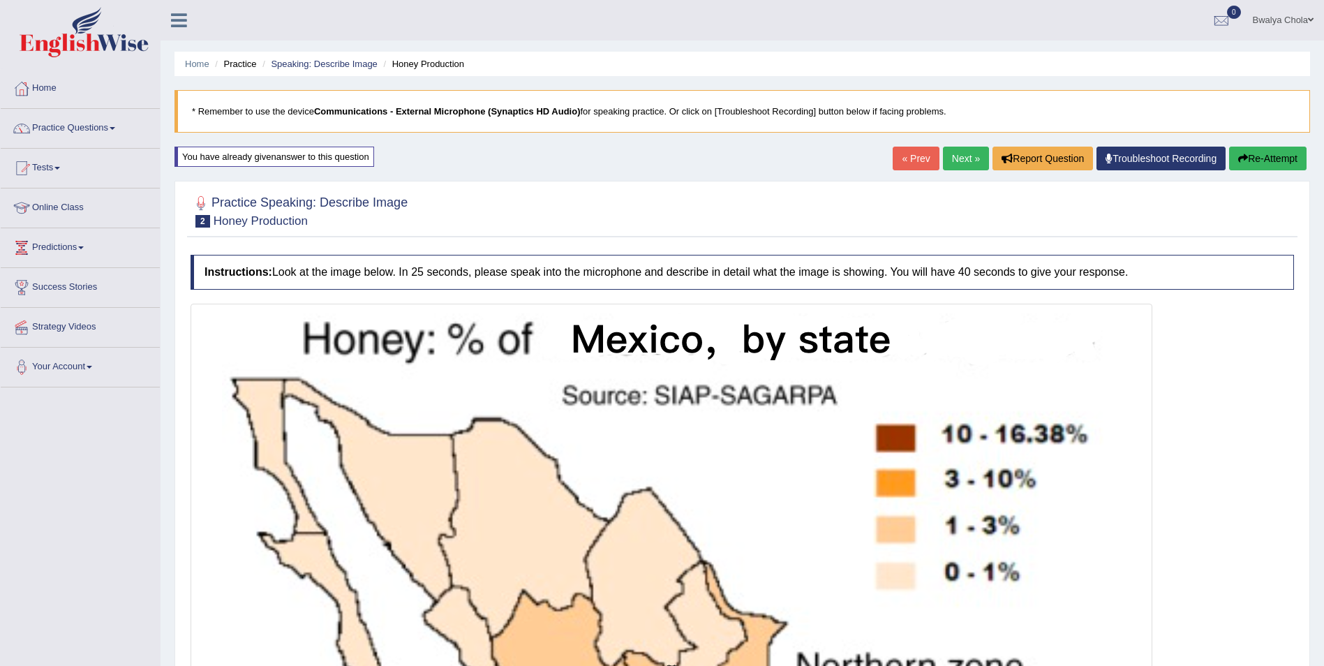
click at [1229, 158] on button "Re-Attempt" at bounding box center [1267, 159] width 77 height 24
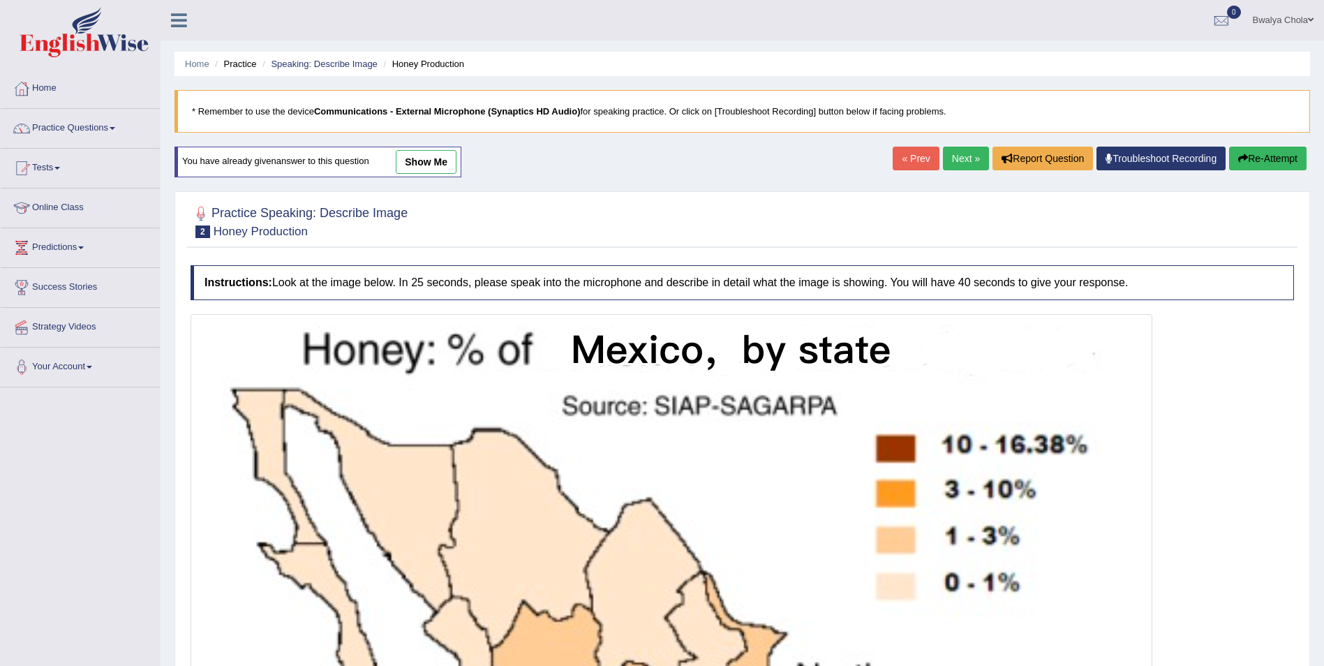
click at [431, 161] on link "show me" at bounding box center [426, 162] width 61 height 24
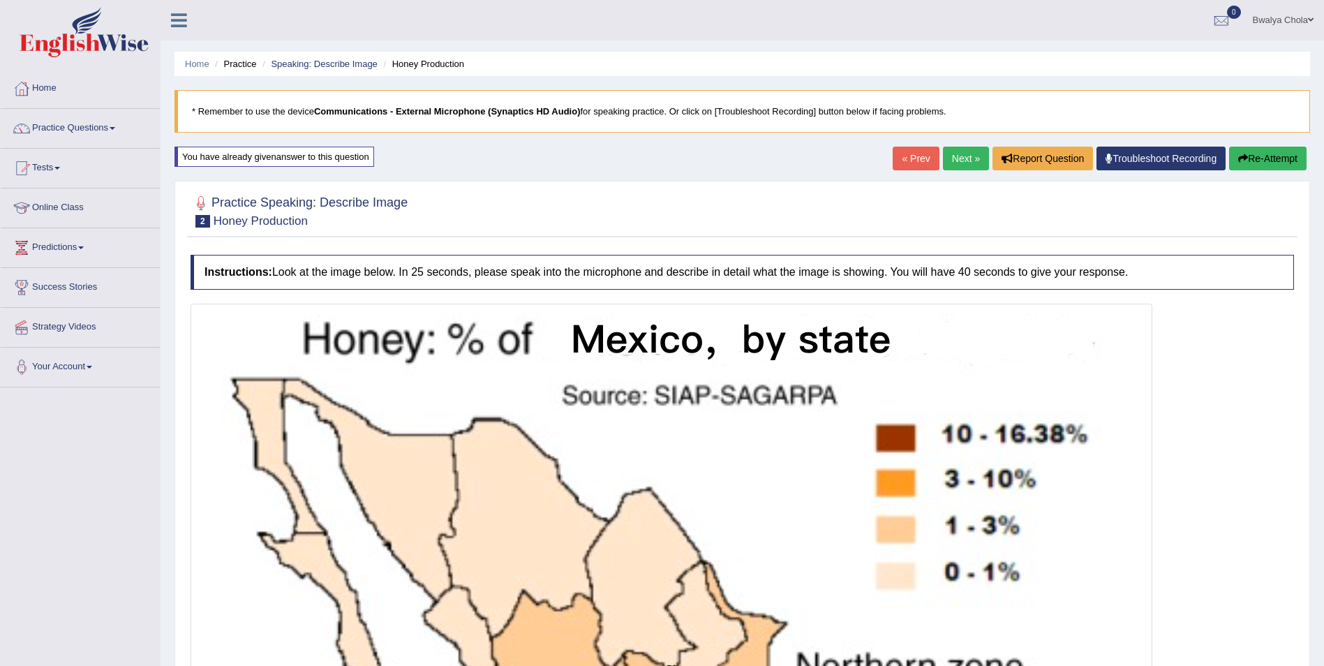
click at [1254, 154] on button "Re-Attempt" at bounding box center [1267, 159] width 77 height 24
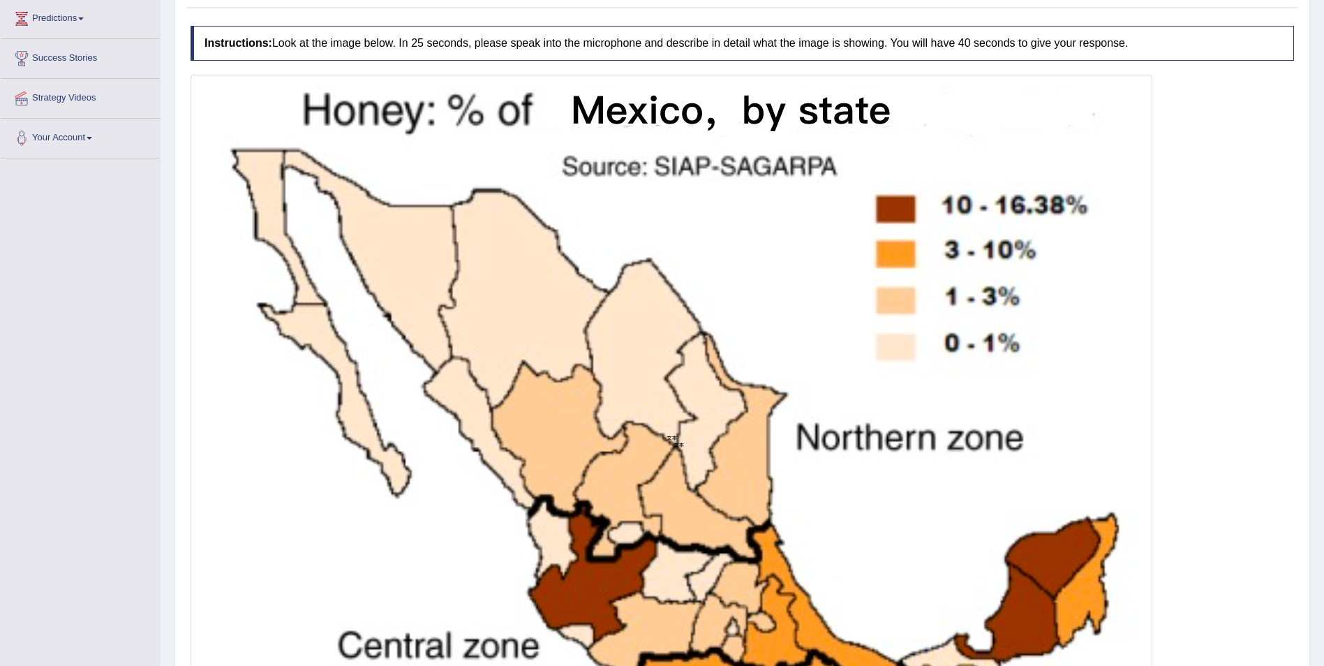
scroll to position [349, 0]
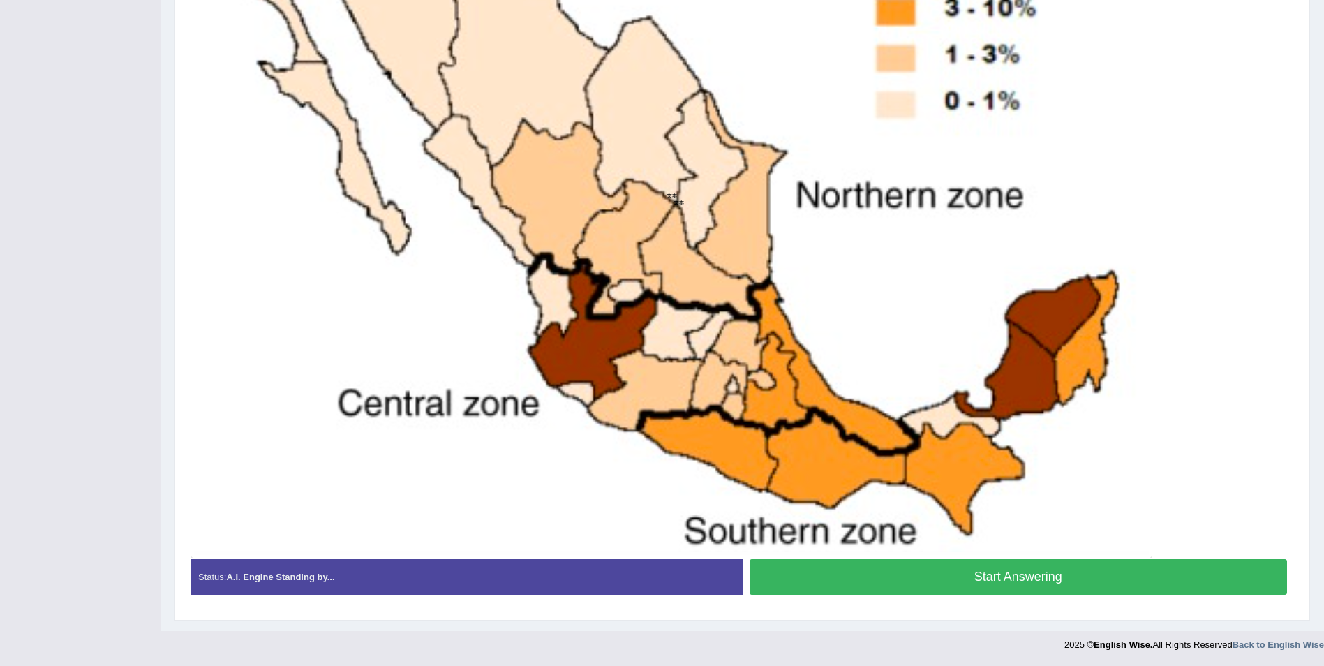
scroll to position [412, 0]
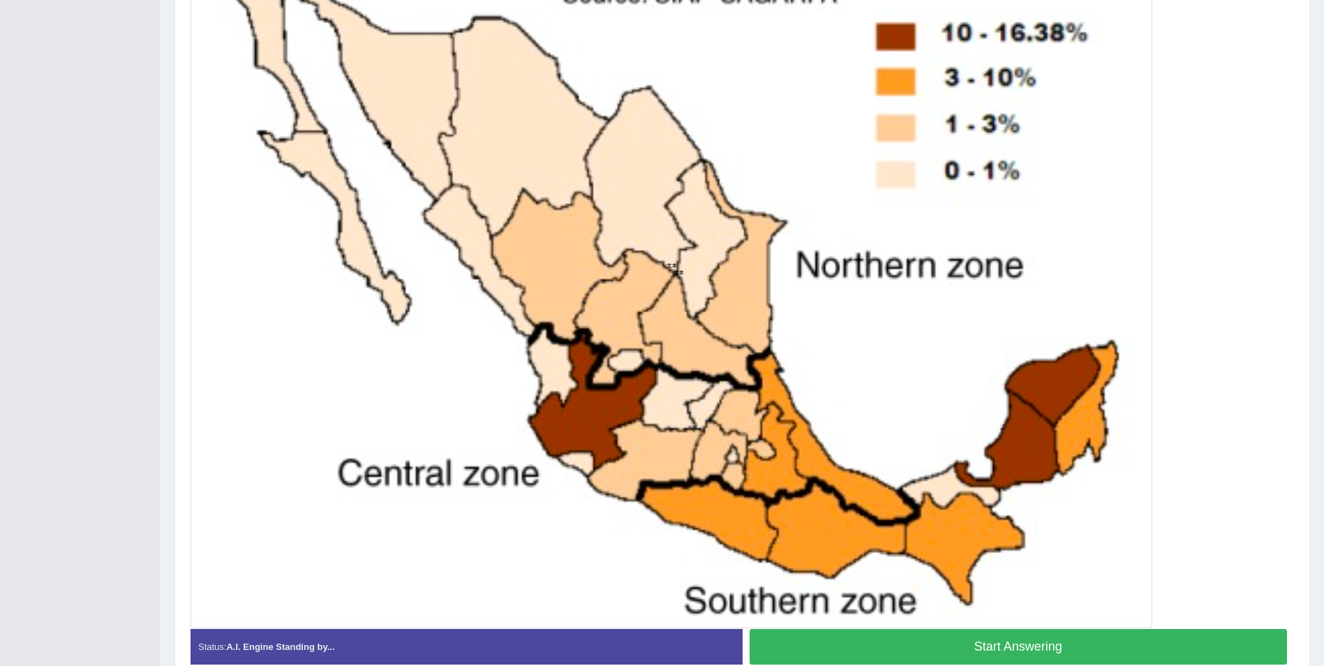
click at [977, 646] on button "Start Answering" at bounding box center [1019, 647] width 538 height 36
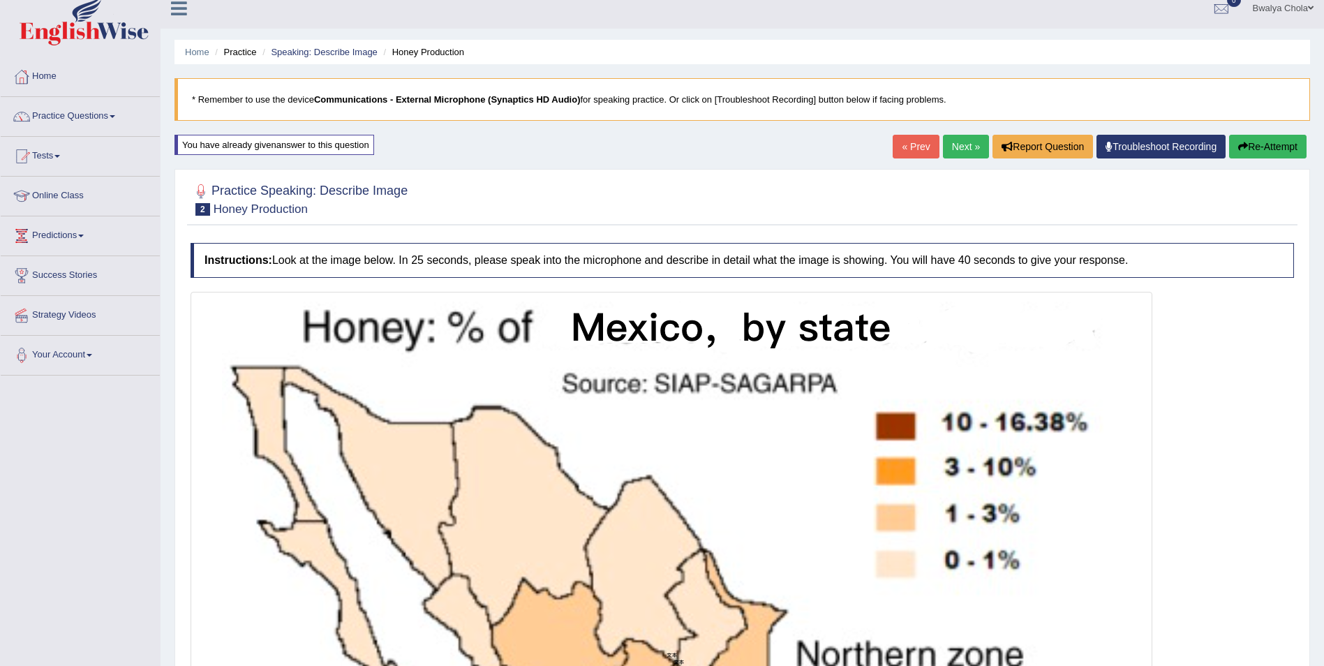
scroll to position [0, 0]
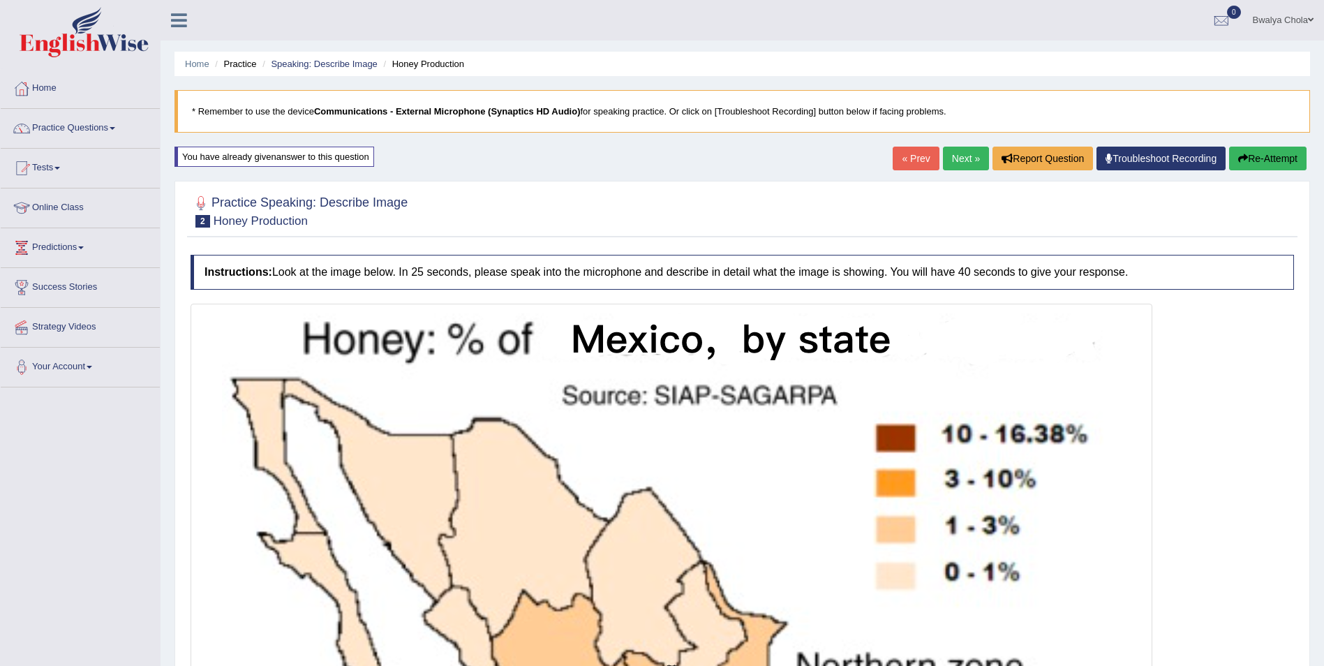
click at [1257, 157] on button "Re-Attempt" at bounding box center [1267, 159] width 77 height 24
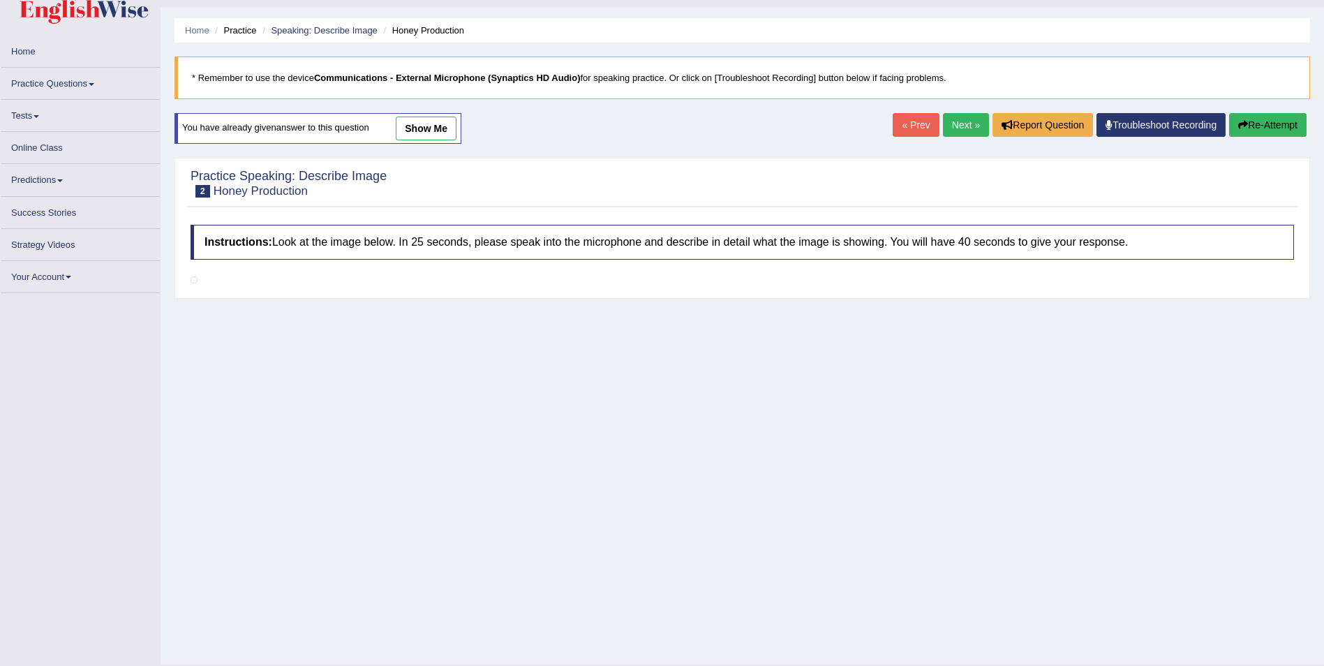
scroll to position [60, 0]
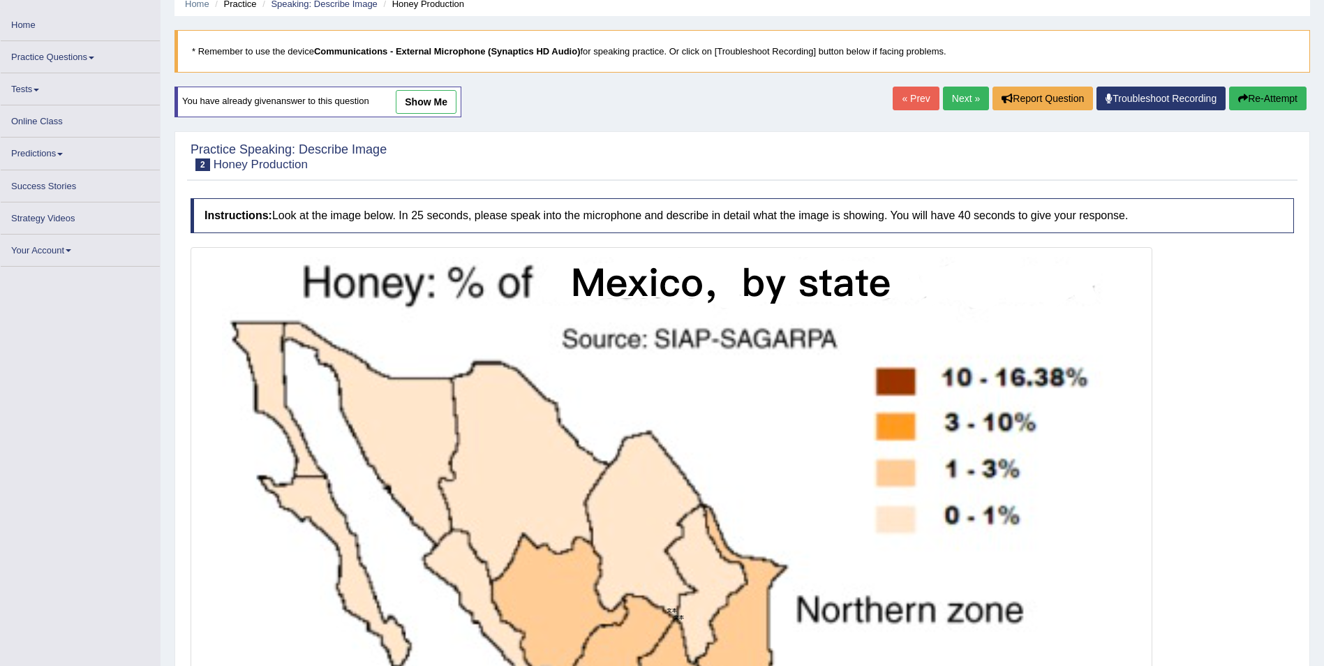
click at [45, 223] on link "Strategy Videos" at bounding box center [80, 215] width 159 height 27
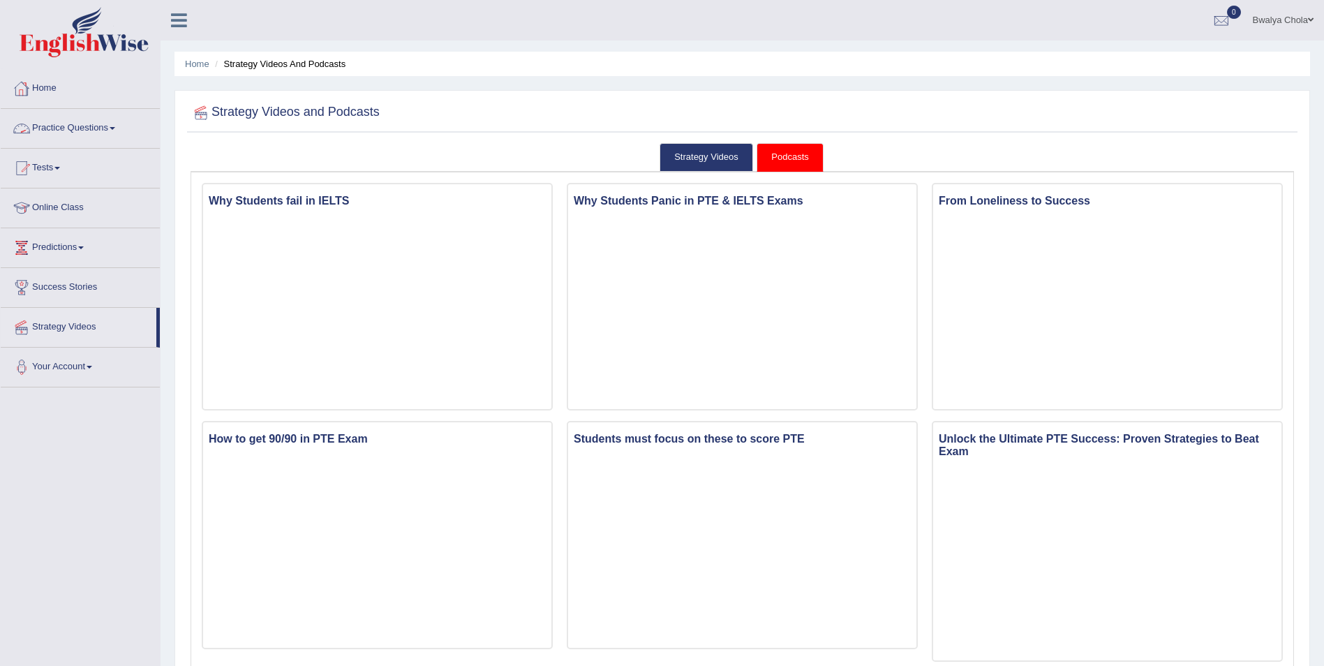
click at [94, 131] on link "Practice Questions" at bounding box center [80, 126] width 159 height 35
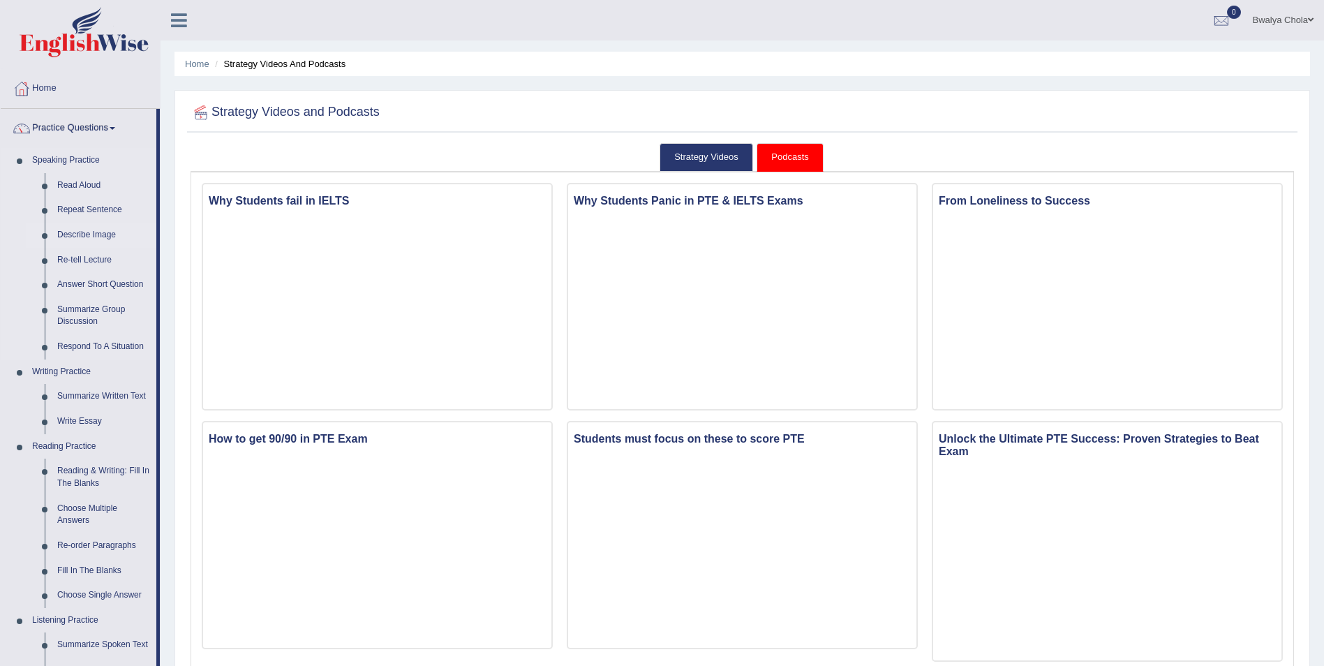
click at [98, 237] on link "Describe Image" at bounding box center [103, 235] width 105 height 25
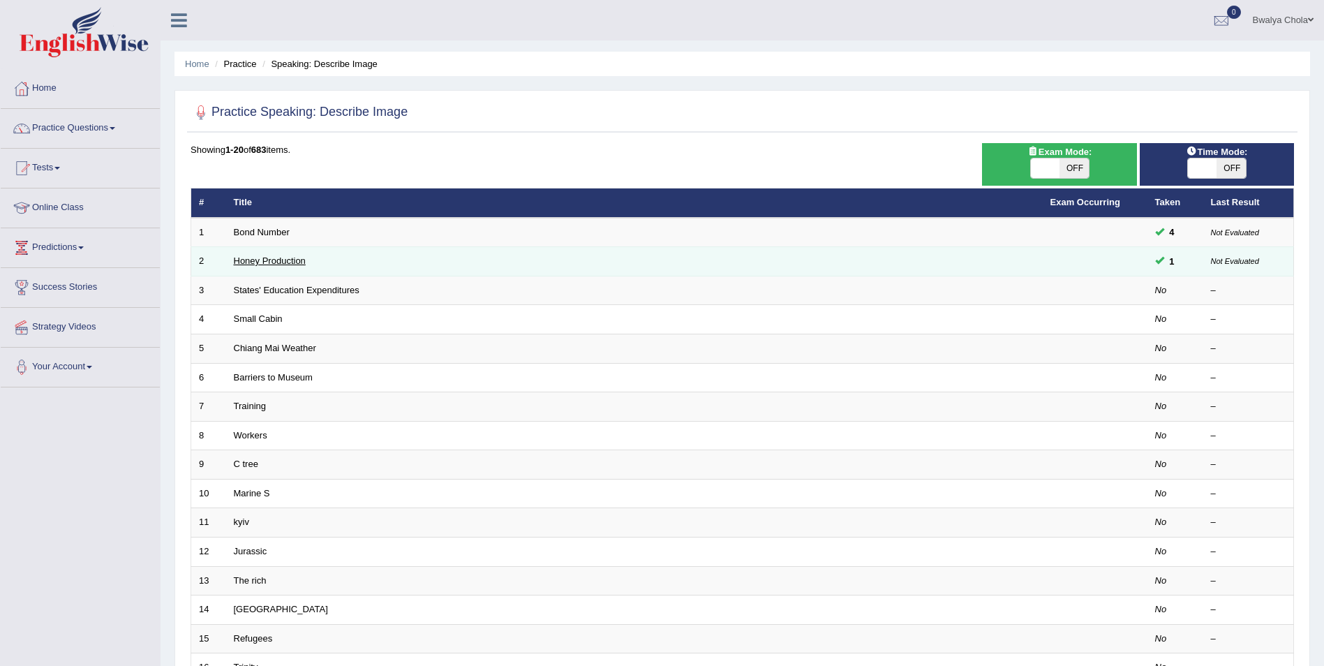
click at [302, 263] on link "Honey Production" at bounding box center [270, 260] width 72 height 10
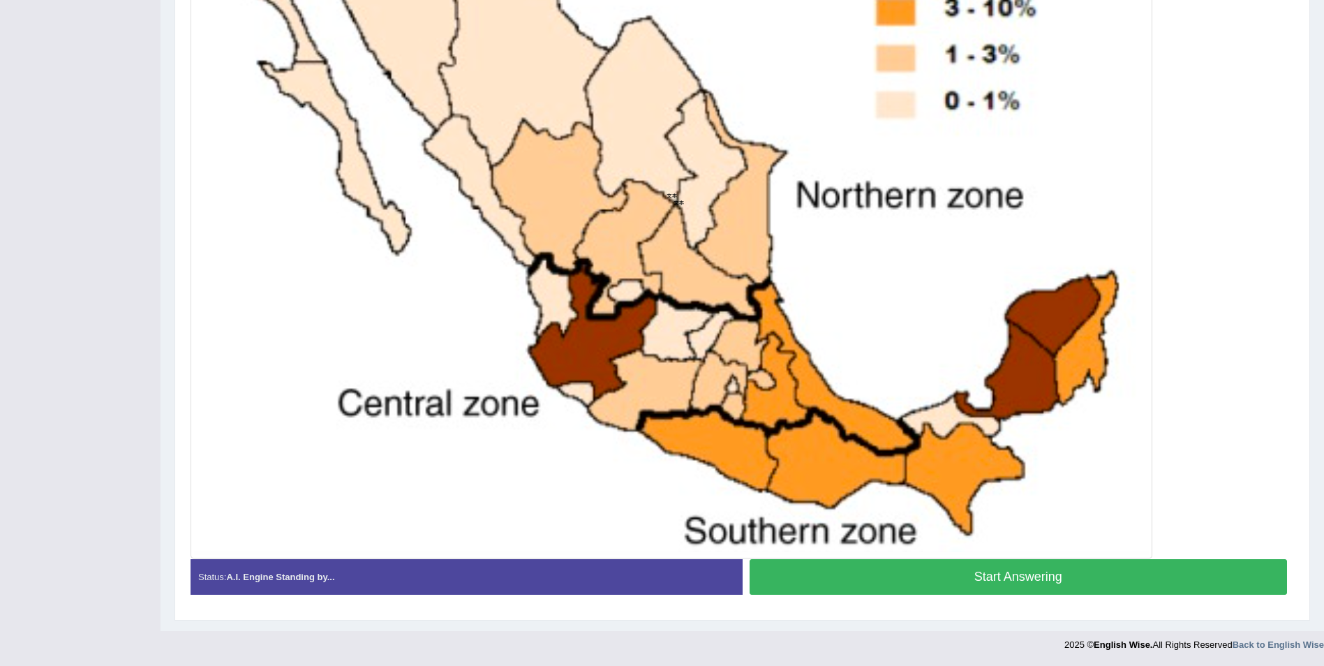
click at [915, 574] on button "Start Answering" at bounding box center [1019, 577] width 538 height 36
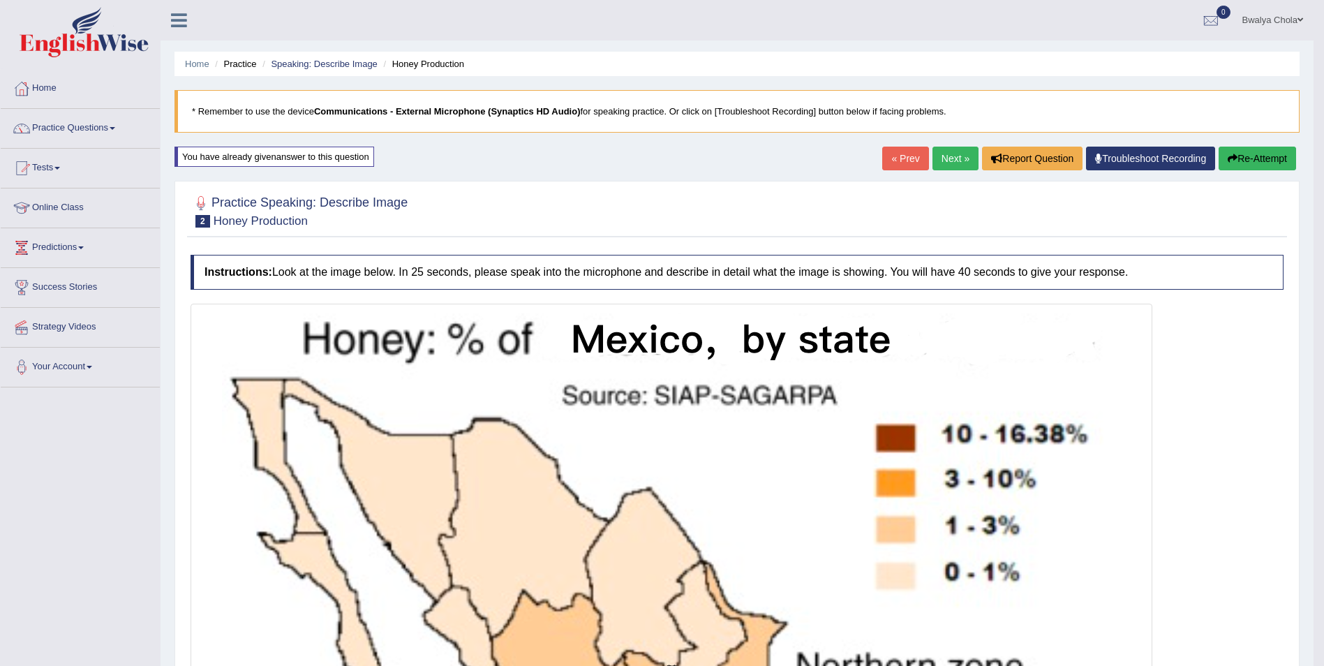
click at [946, 160] on link "Next »" at bounding box center [956, 159] width 46 height 24
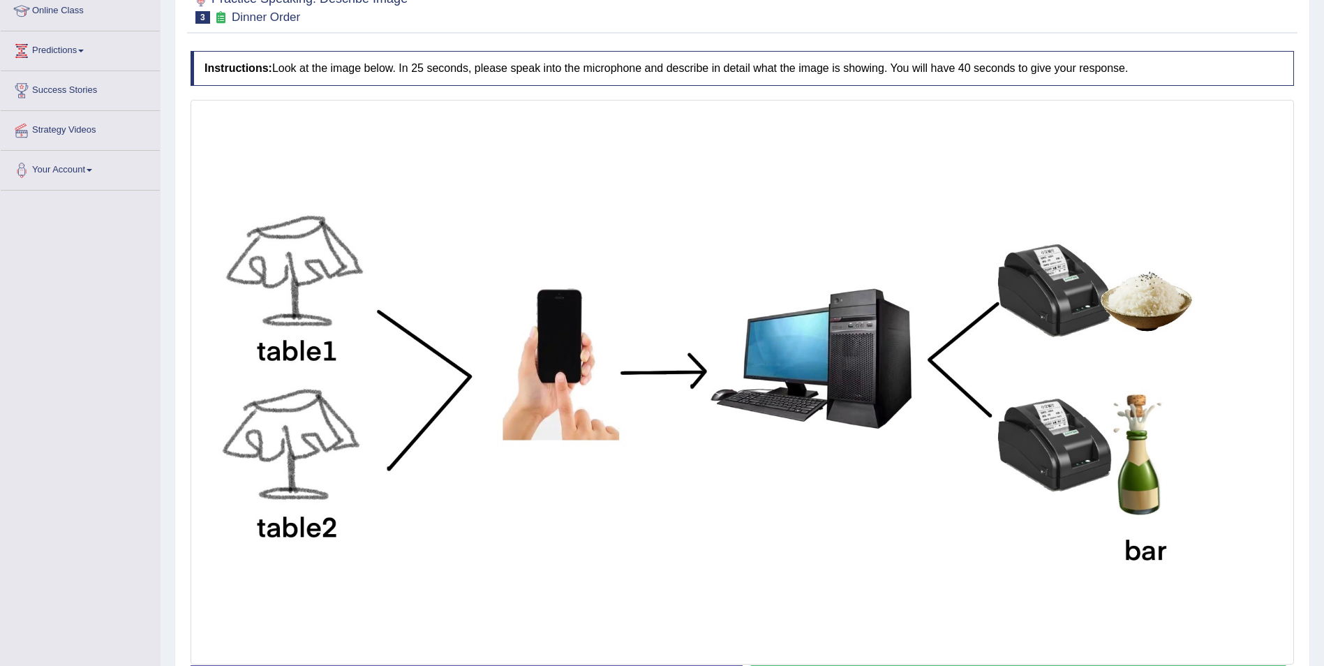
scroll to position [94, 0]
